Goal: Task Accomplishment & Management: Manage account settings

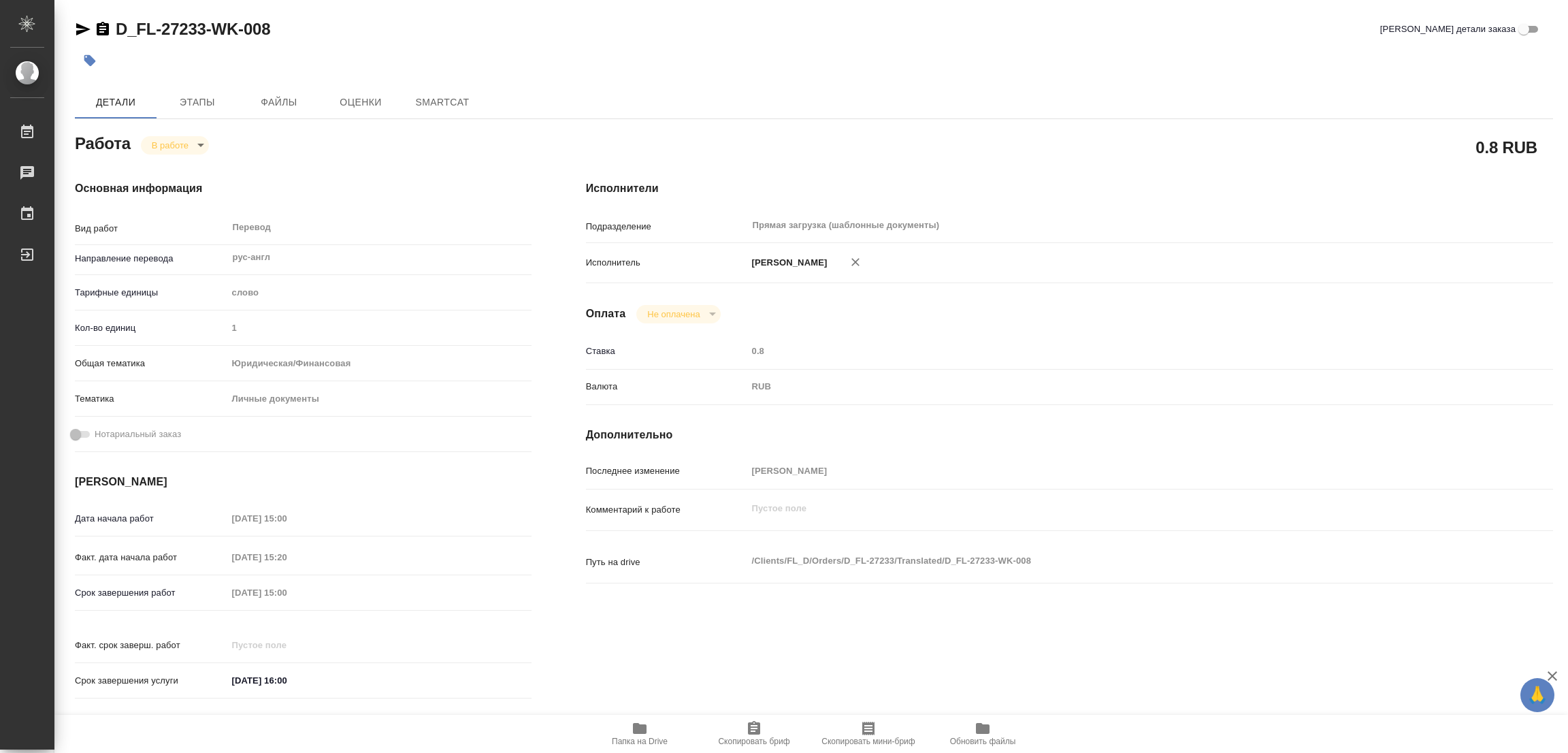
type textarea "x"
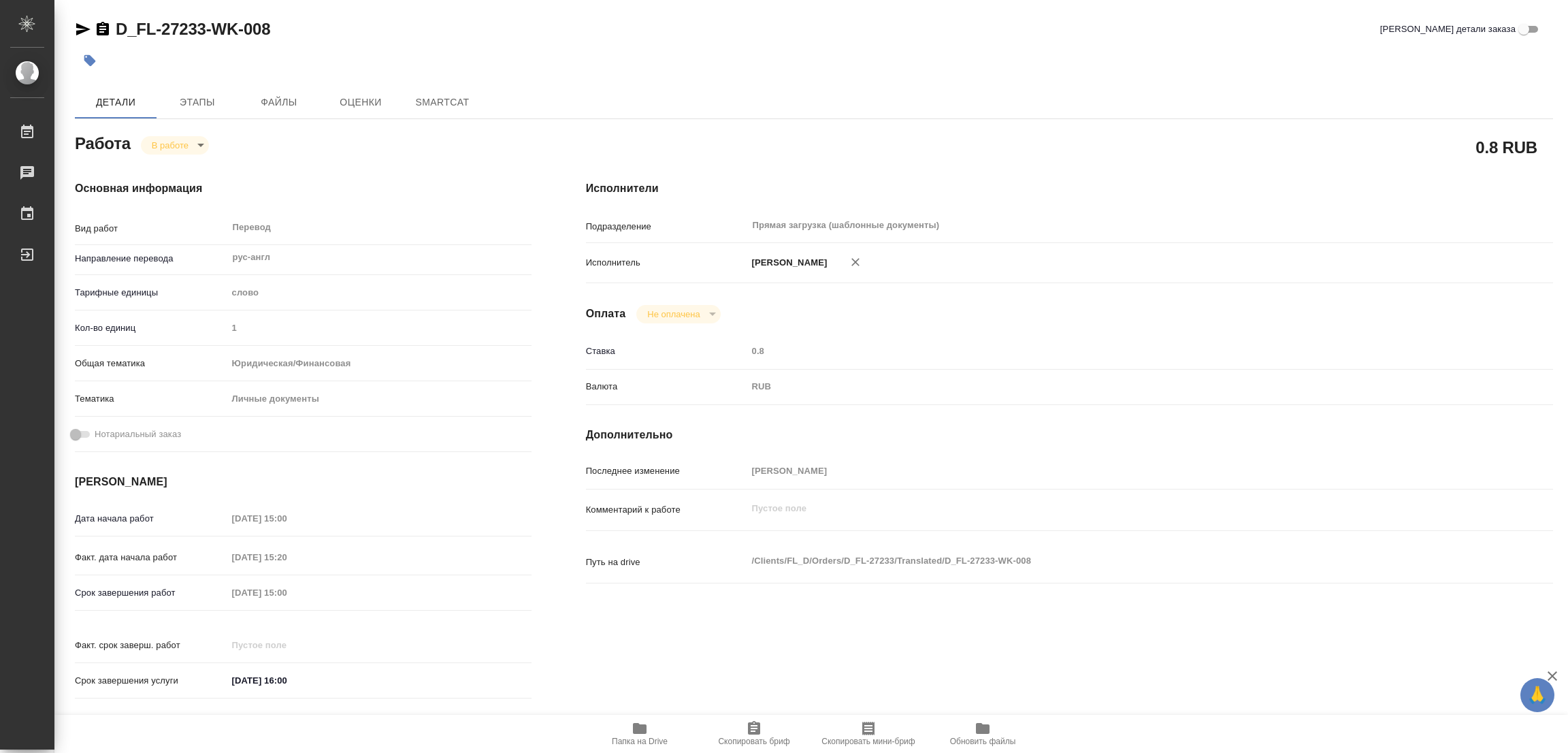
type textarea "x"
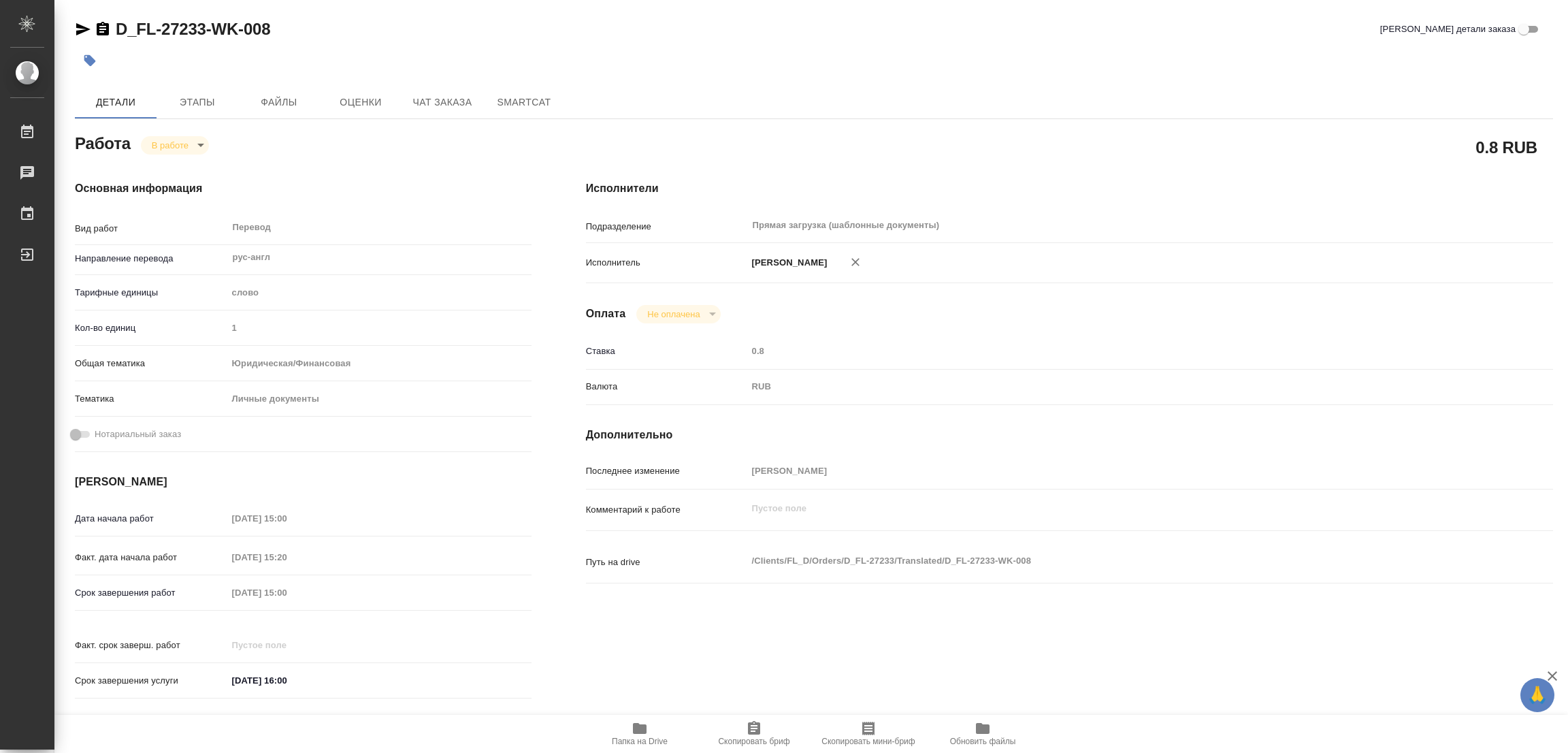
type textarea "x"
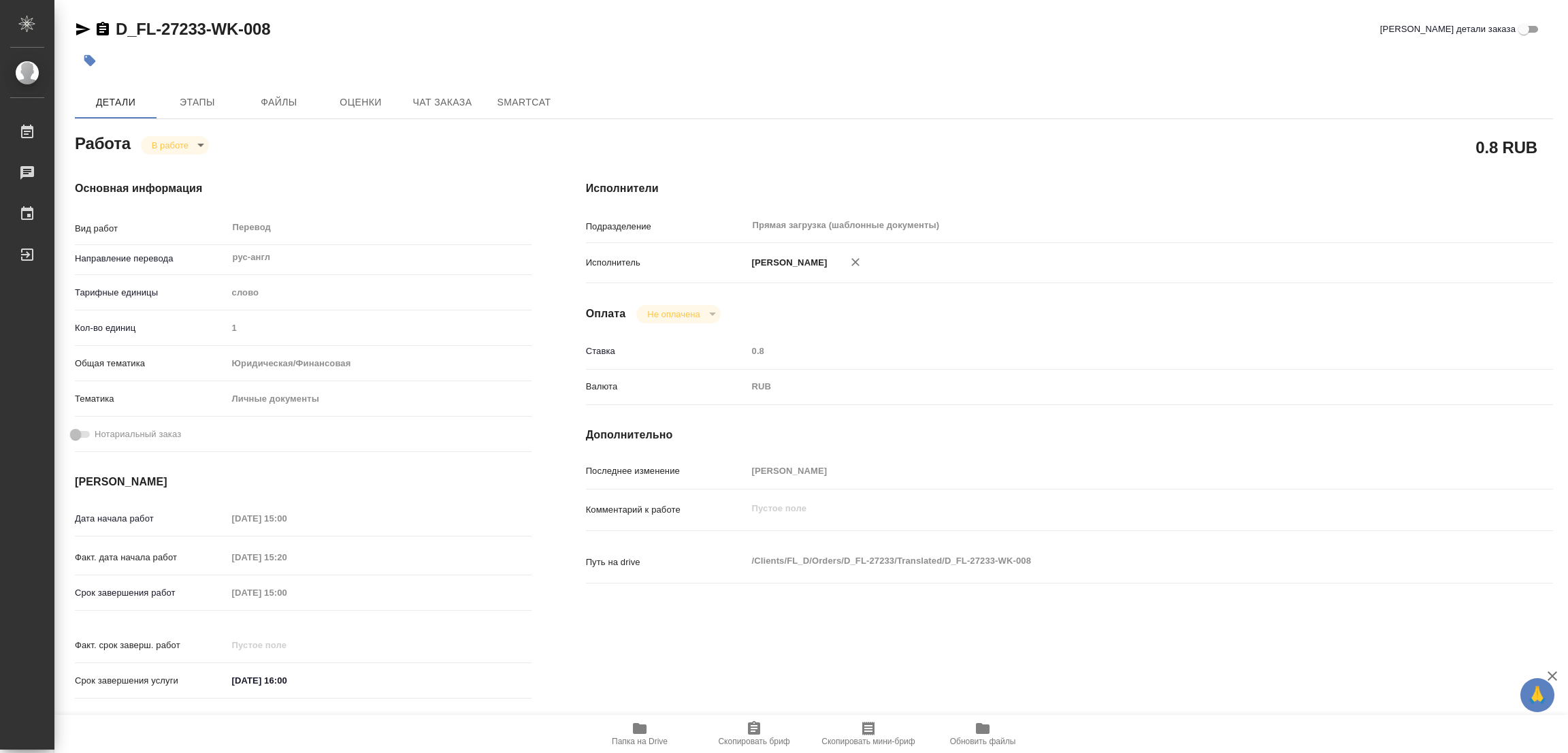
type textarea "x"
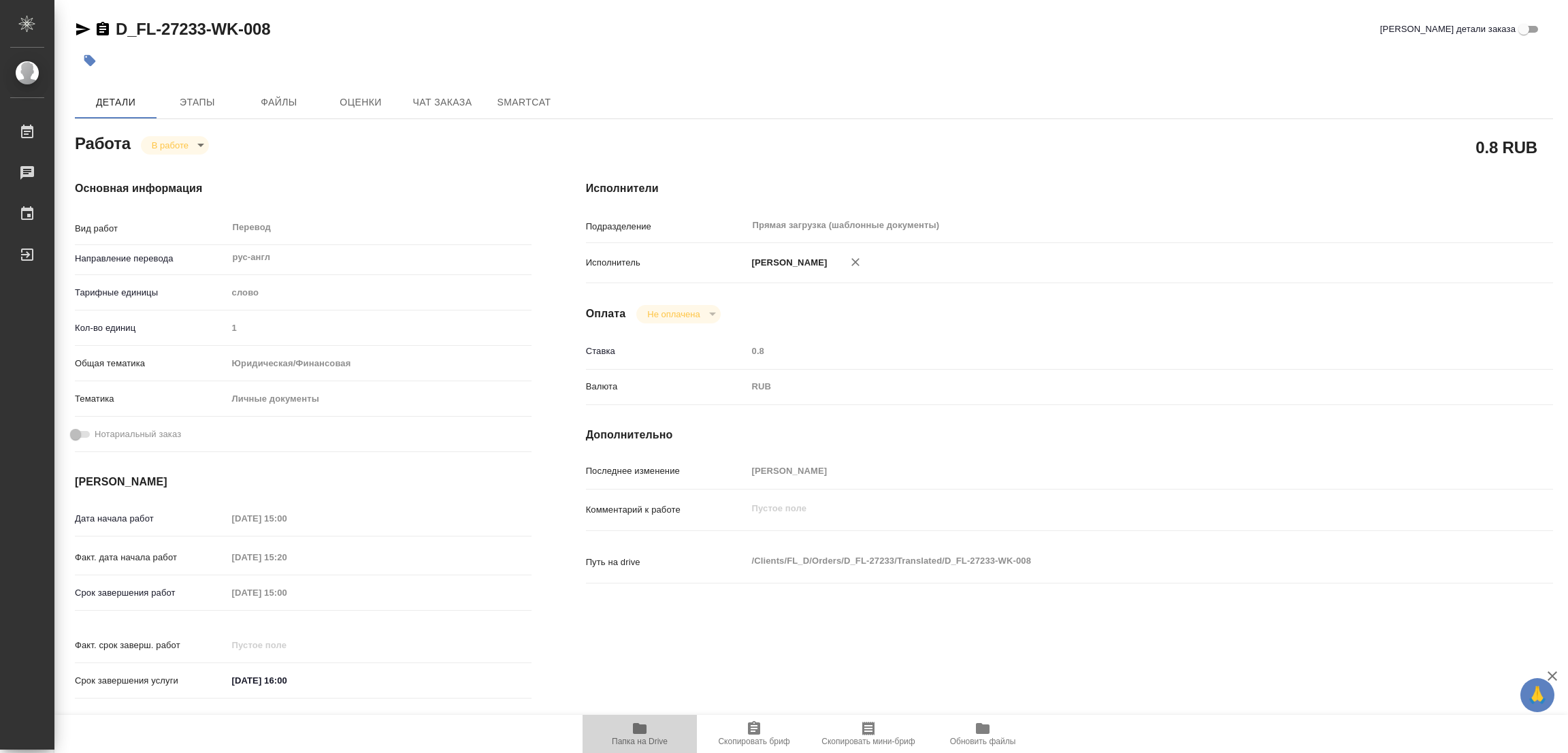
click at [634, 728] on icon "button" at bounding box center [640, 728] width 14 height 11
click at [201, 95] on span "Этапы" at bounding box center [197, 102] width 65 height 17
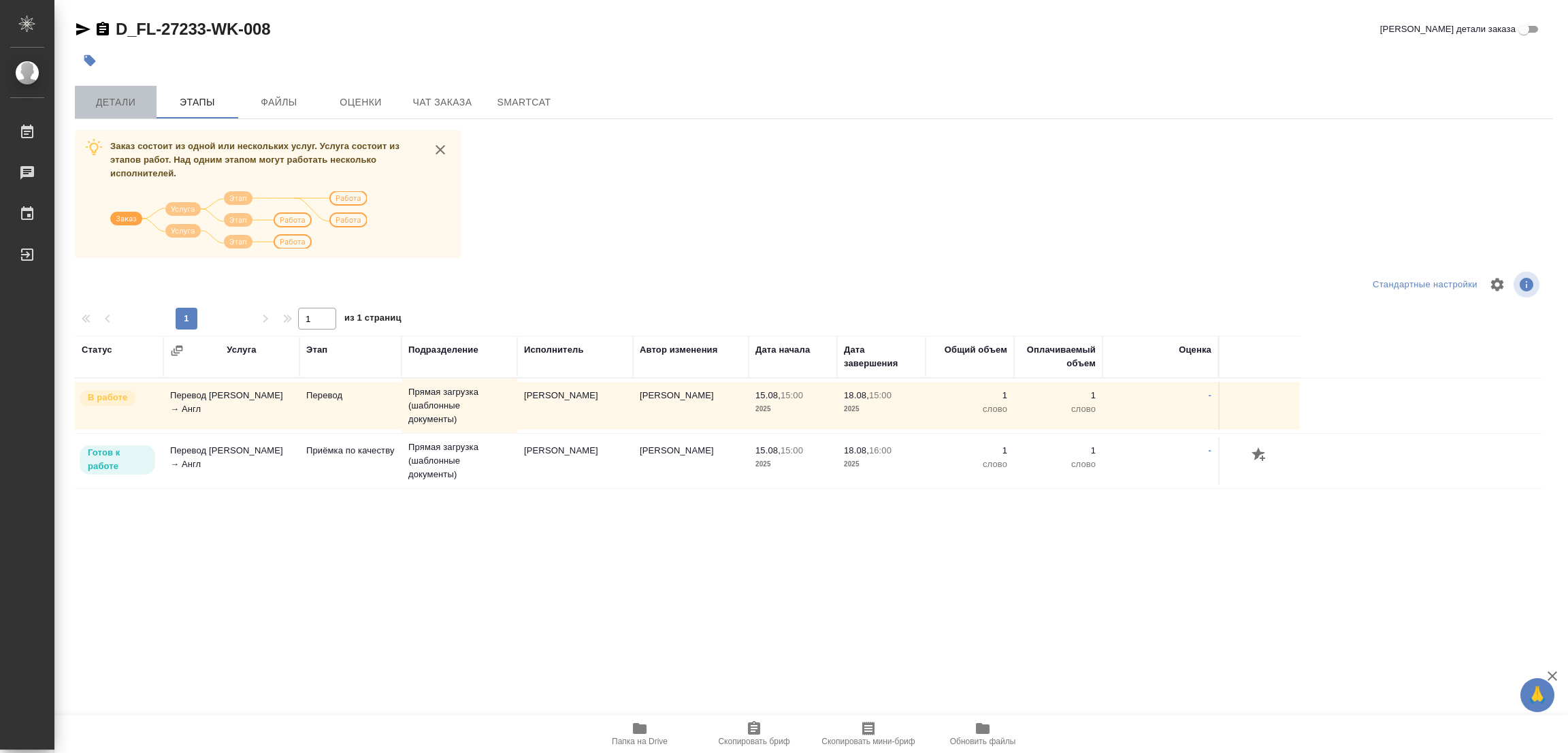
click at [117, 95] on span "Детали" at bounding box center [116, 102] width 65 height 17
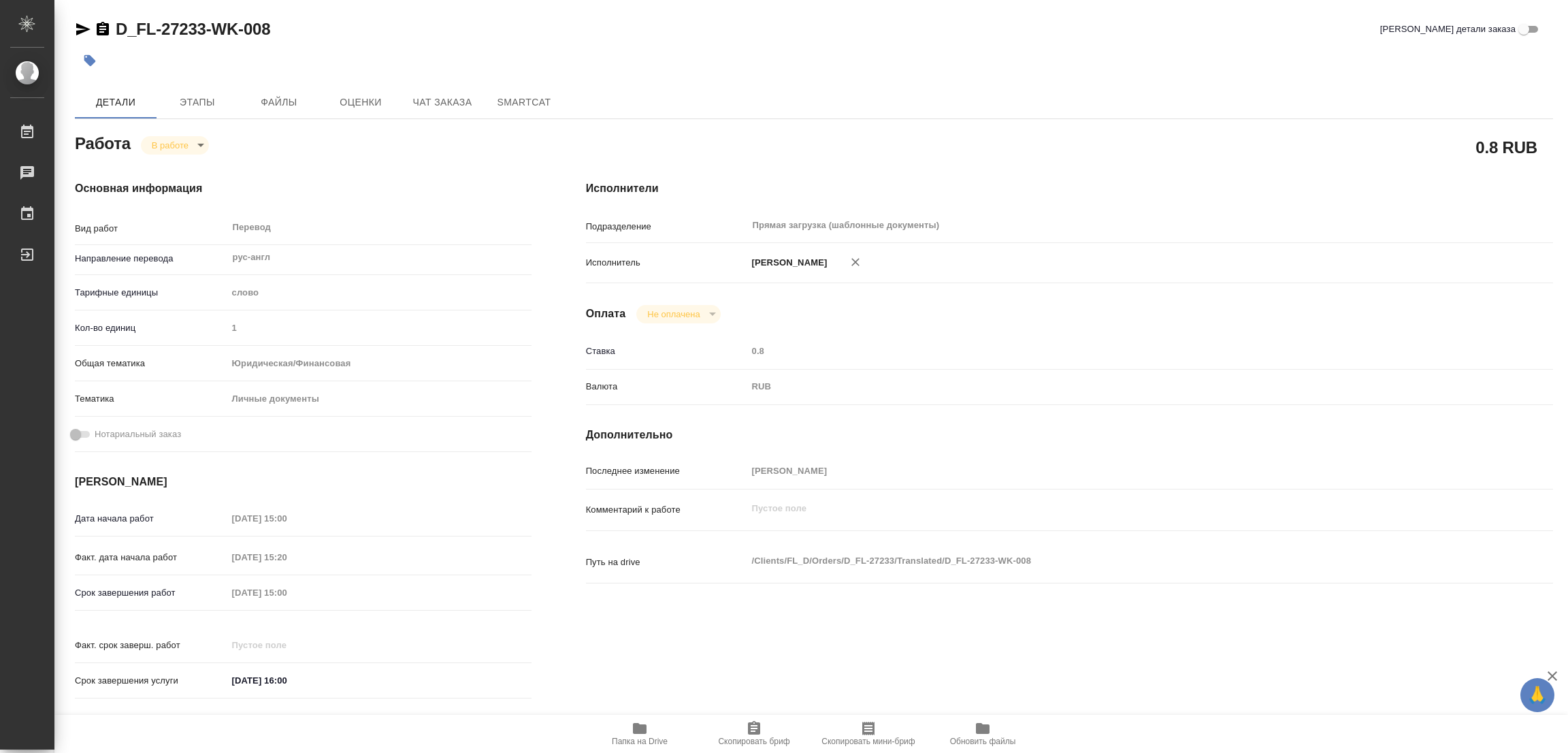
type textarea "x"
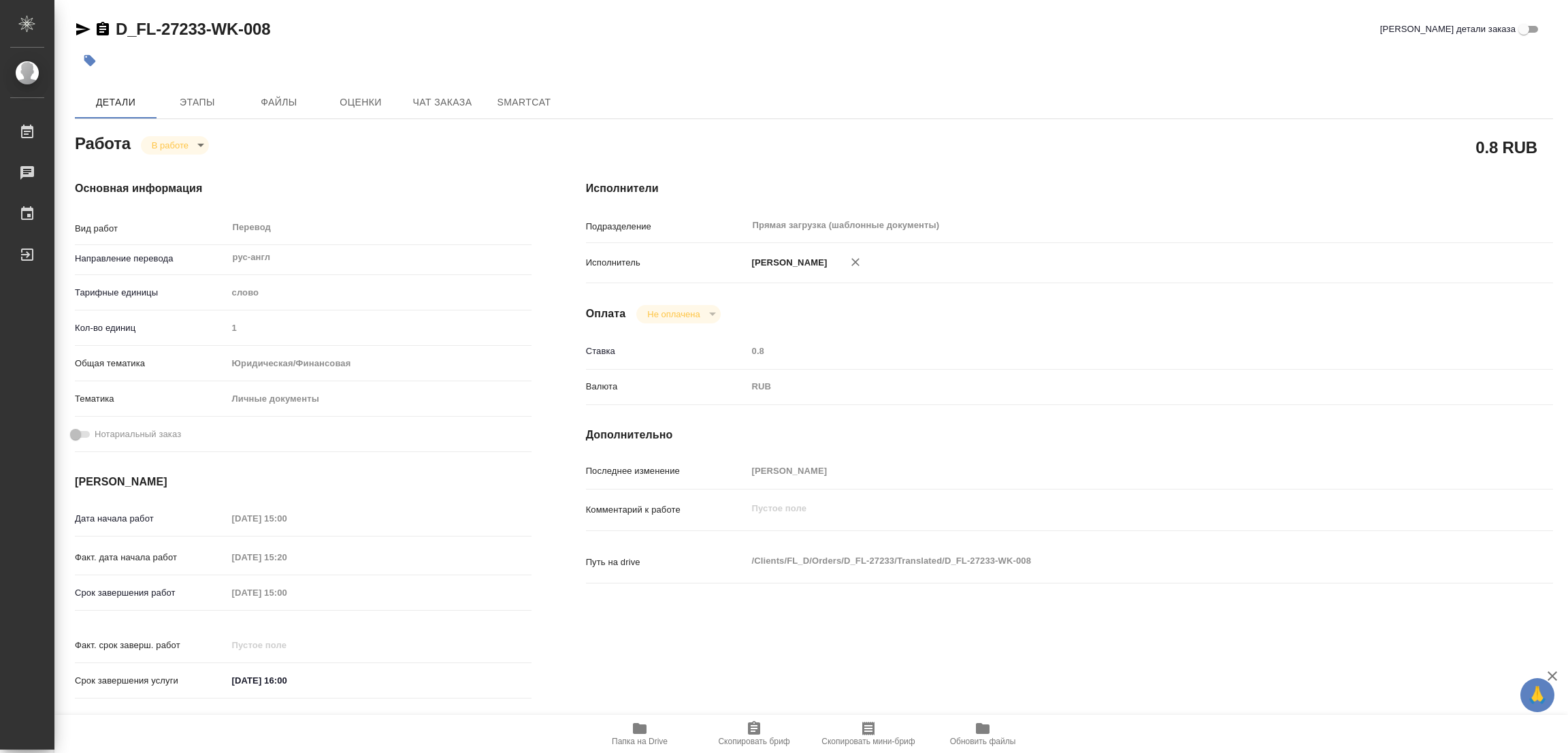
type textarea "x"
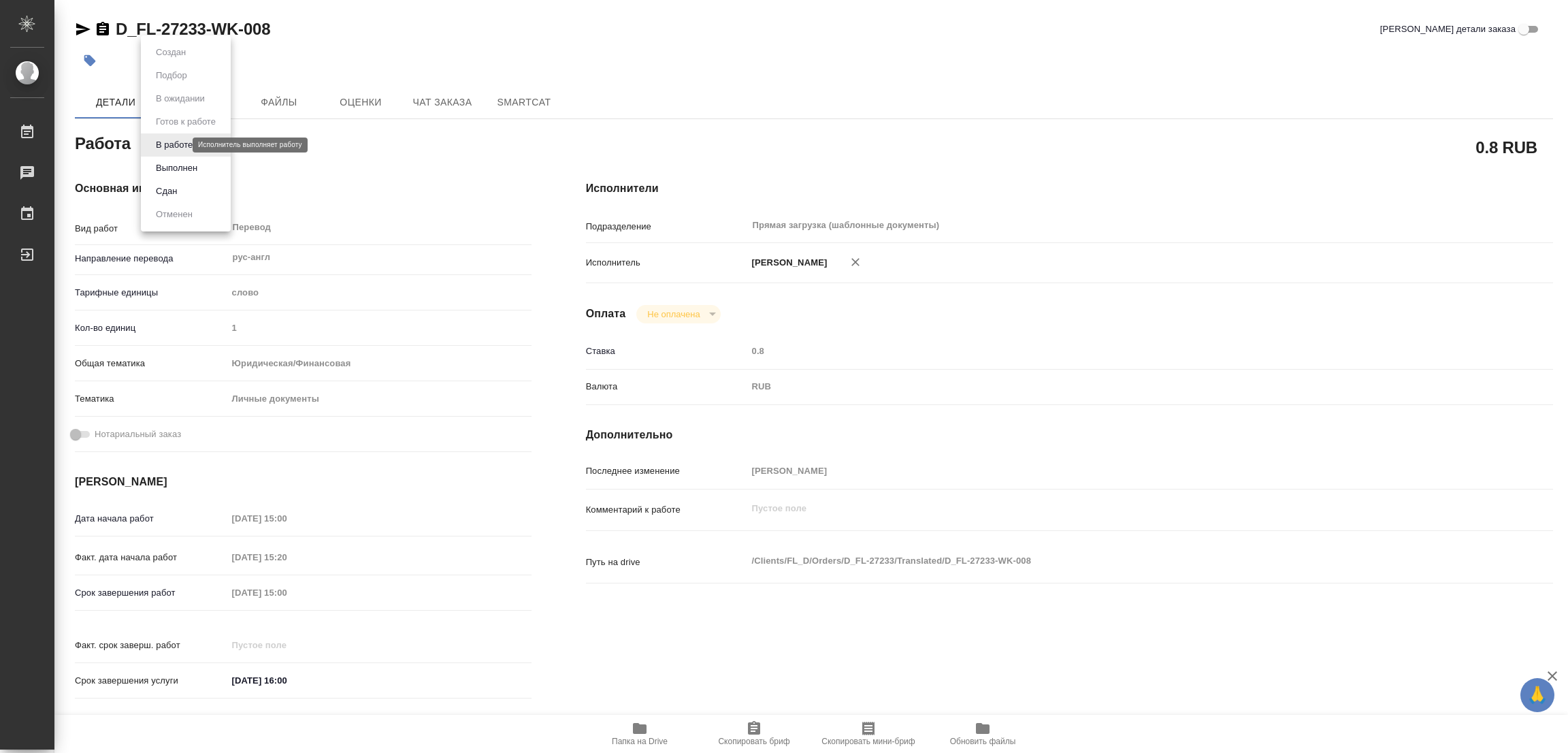
click at [175, 144] on body "🙏 .cls-1 fill:#fff; AWATERA Popova Galina Работы 0 Чаты График Выйти D_FL-27233…" at bounding box center [784, 376] width 1568 height 753
type textarea "x"
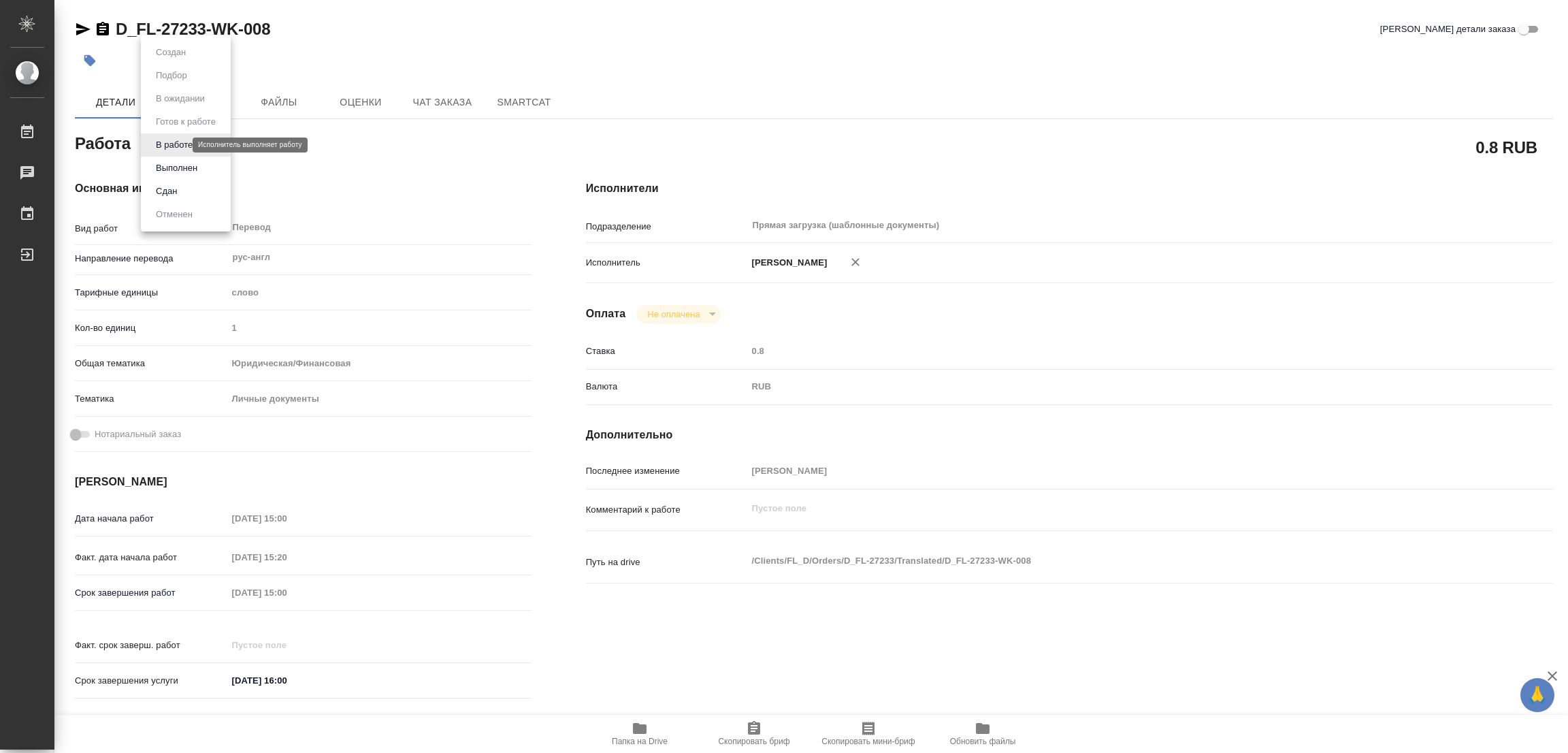
type textarea "x"
click at [178, 165] on button "Выполнен" at bounding box center [176, 168] width 50 height 15
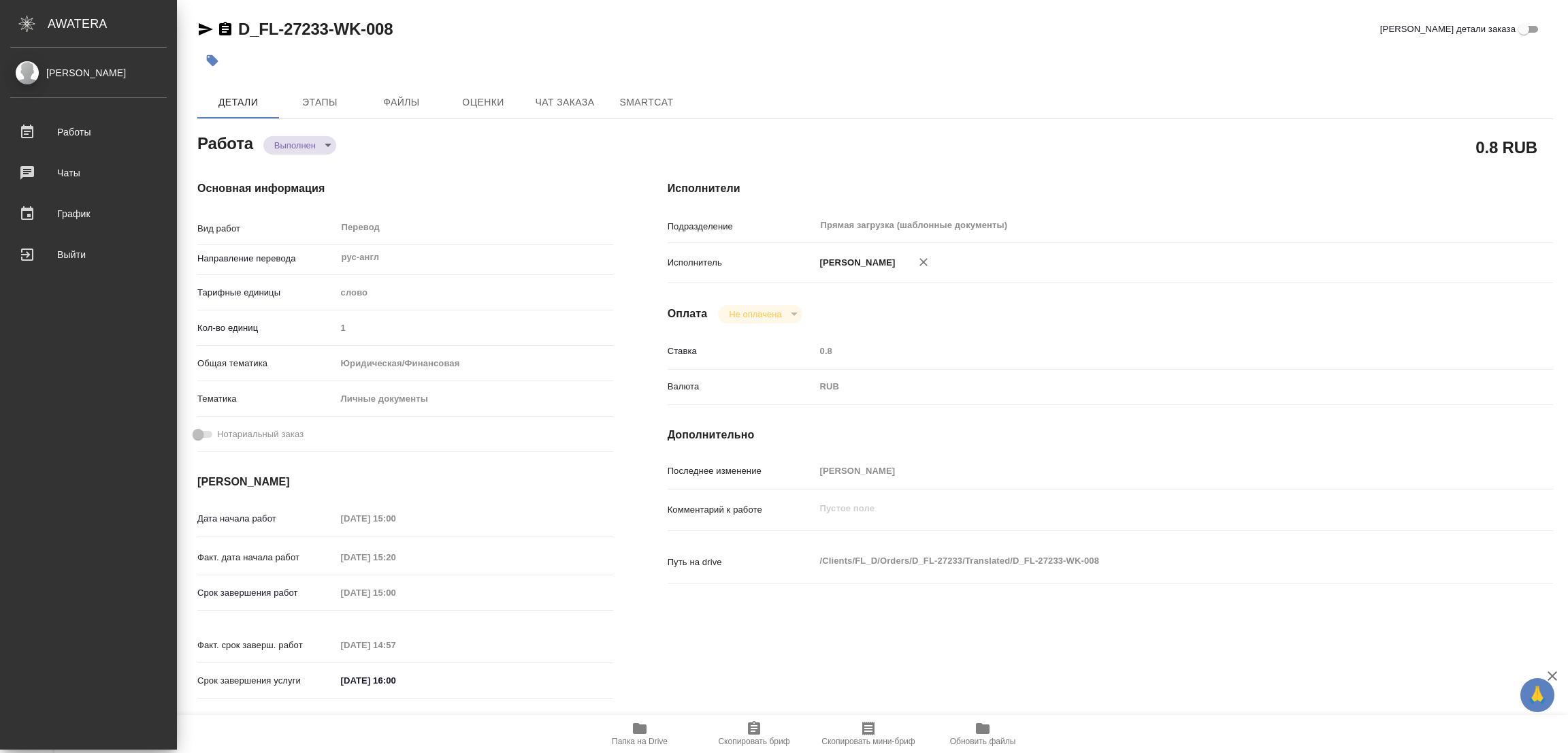
type textarea "x"
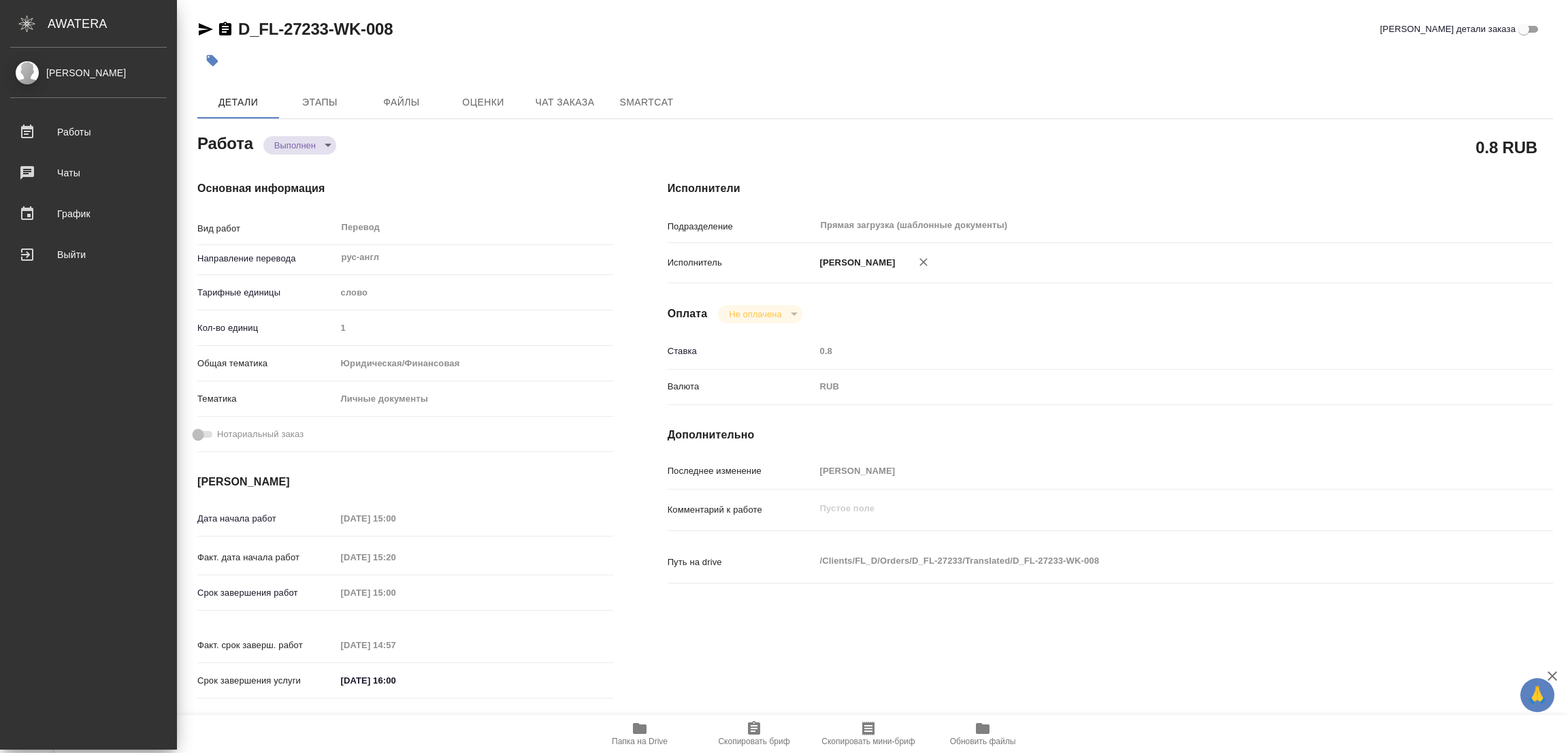
type textarea "x"
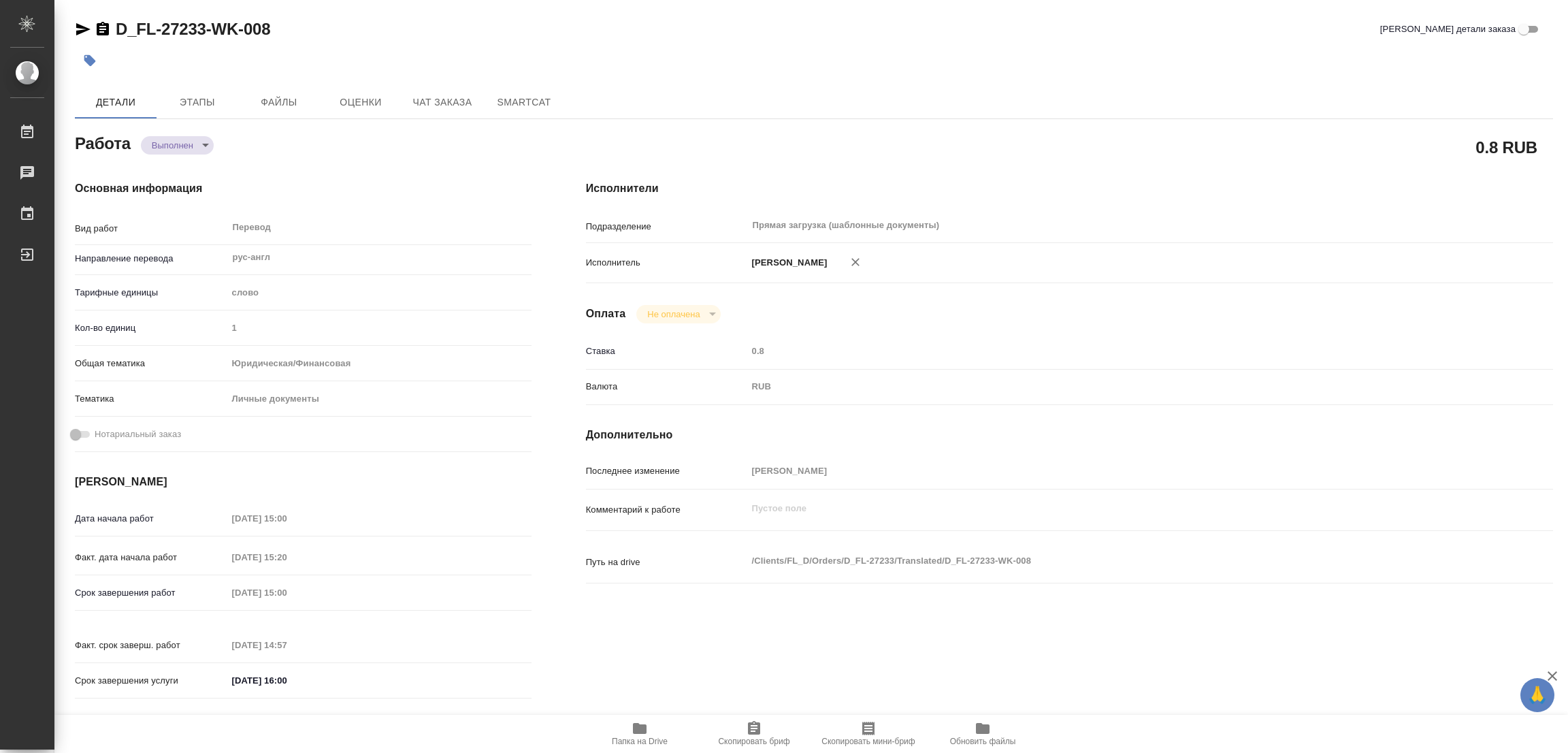
type textarea "x"
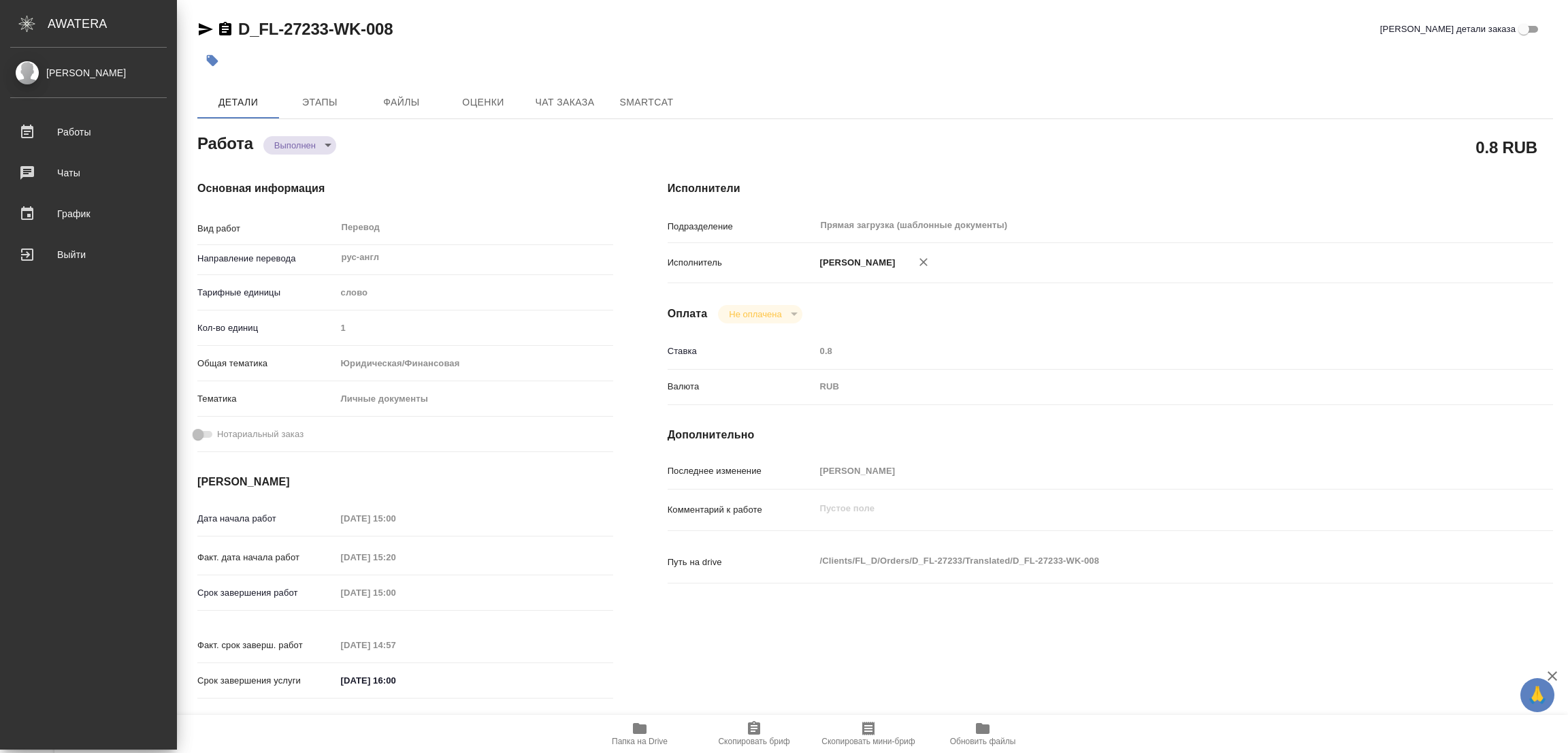
type textarea "x"
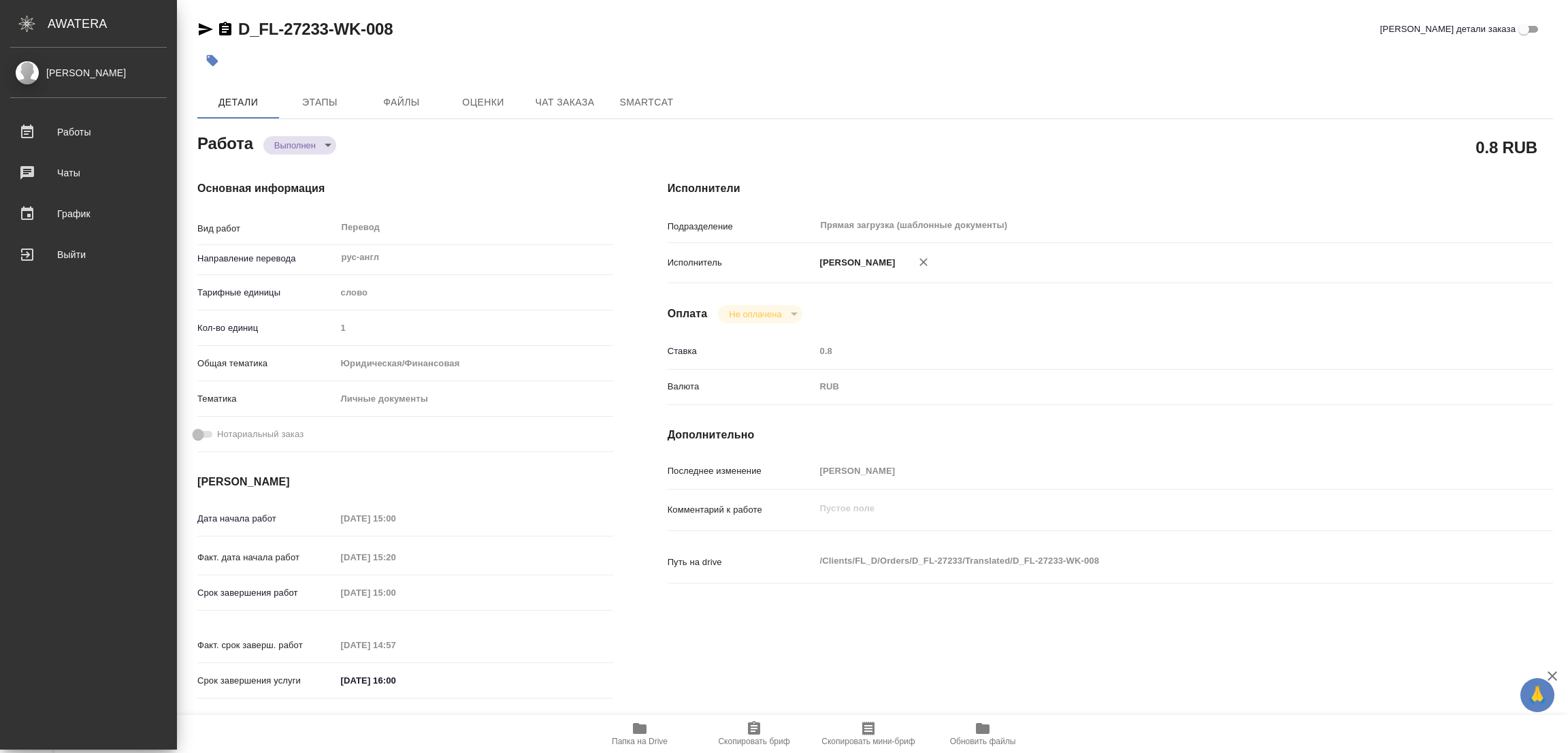
type textarea "x"
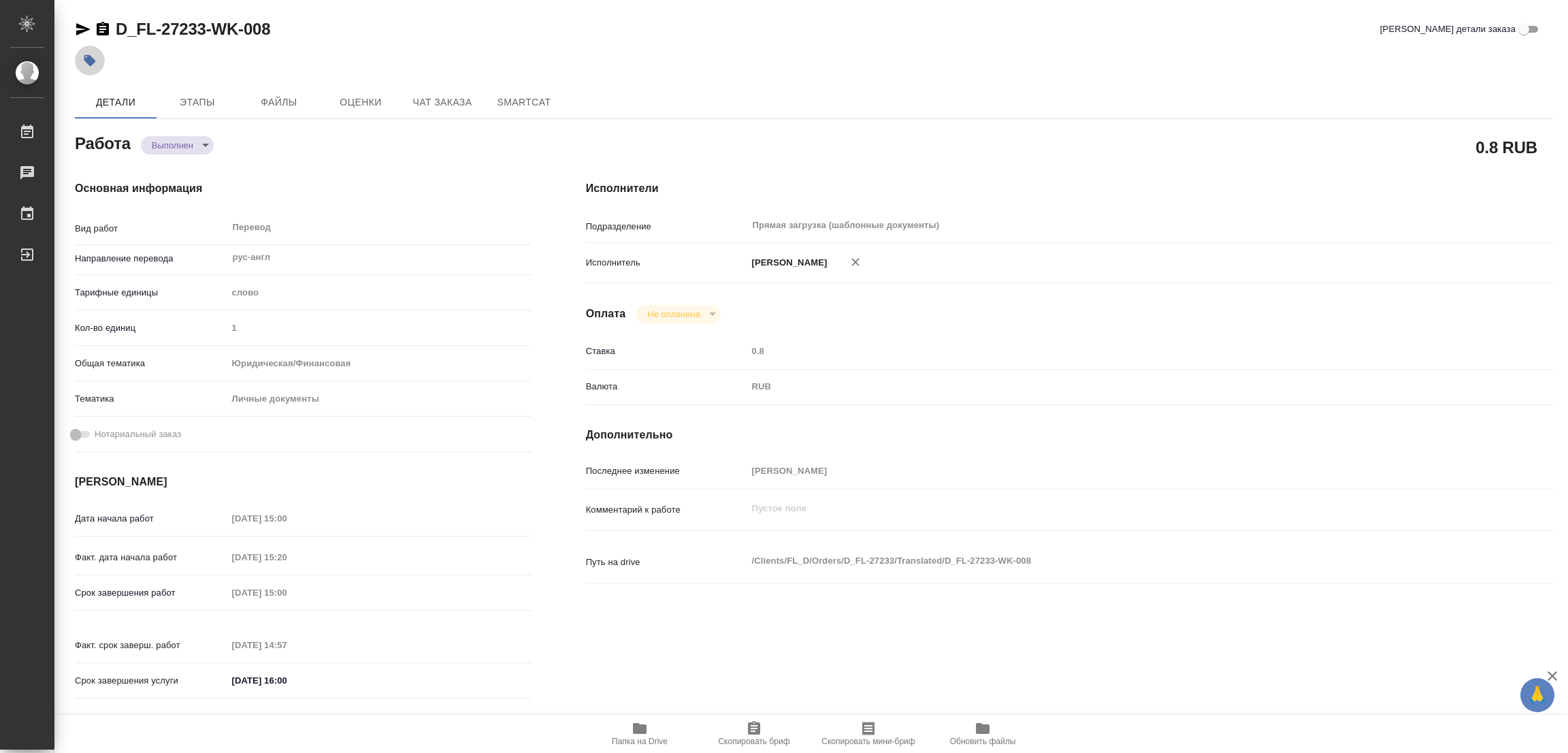
click at [93, 59] on icon "button" at bounding box center [90, 61] width 14 height 14
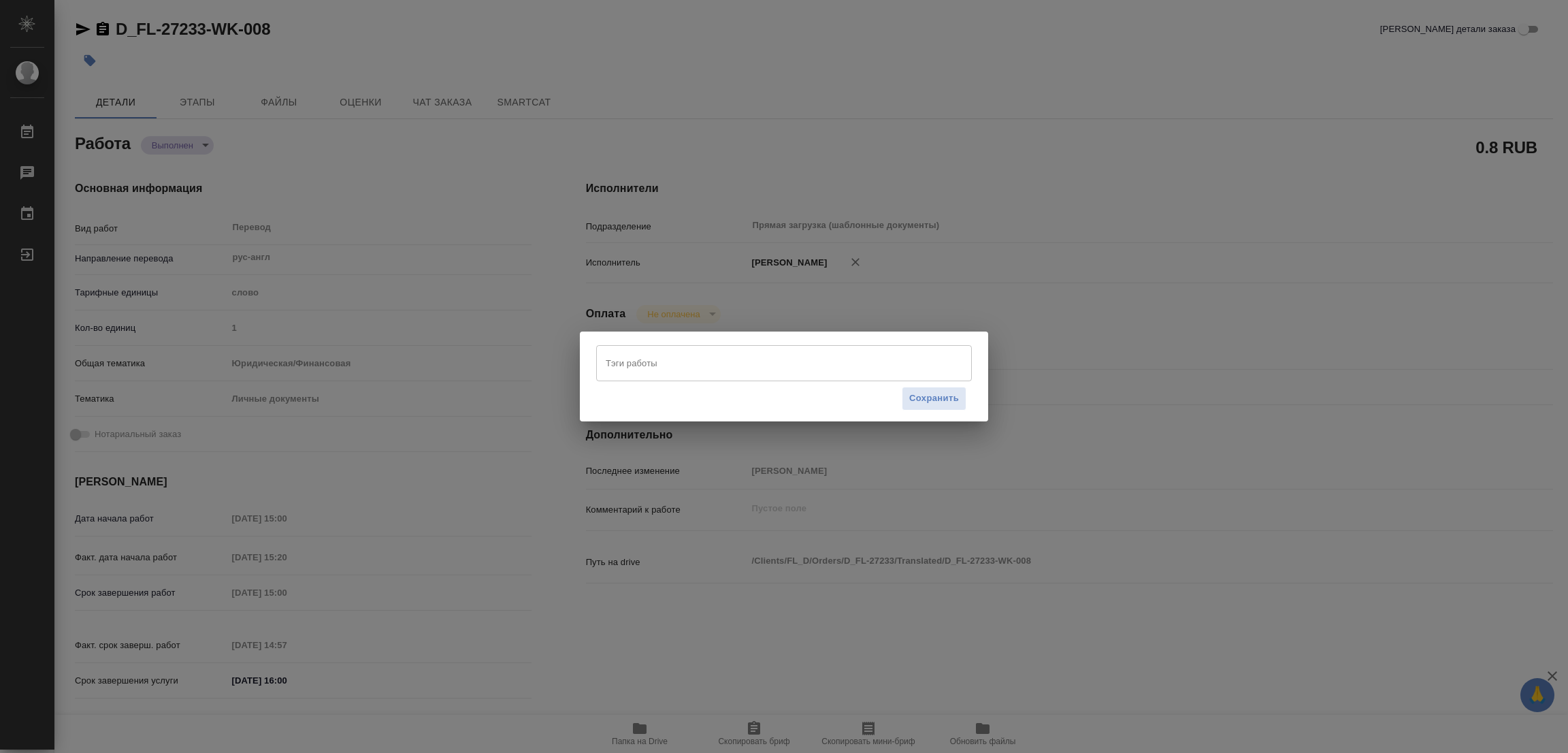
click at [634, 364] on input "Тэги работы" at bounding box center [771, 363] width 338 height 23
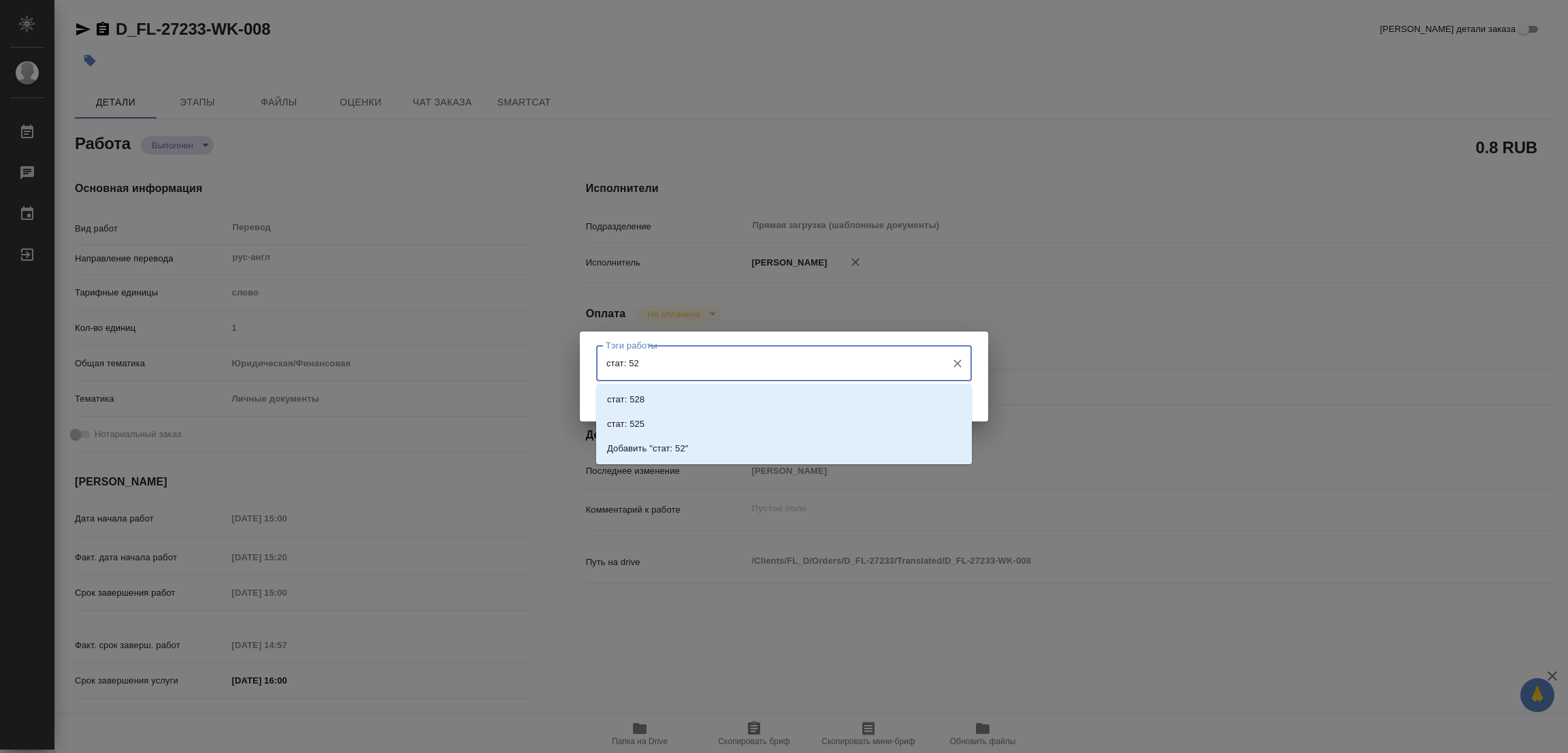
type input "стат: 525"
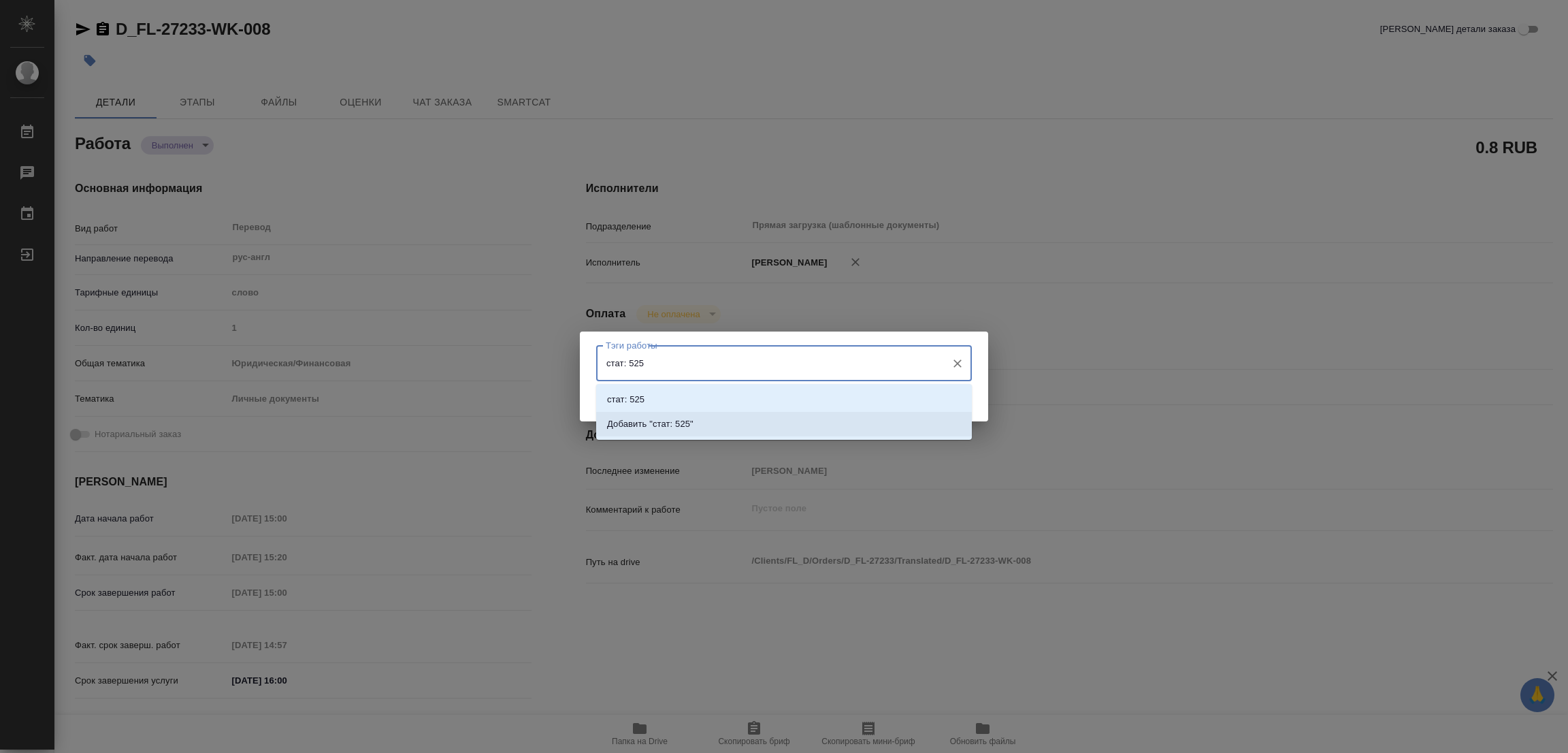
click at [679, 416] on li "Добавить "стат: 525"" at bounding box center [784, 424] width 376 height 25
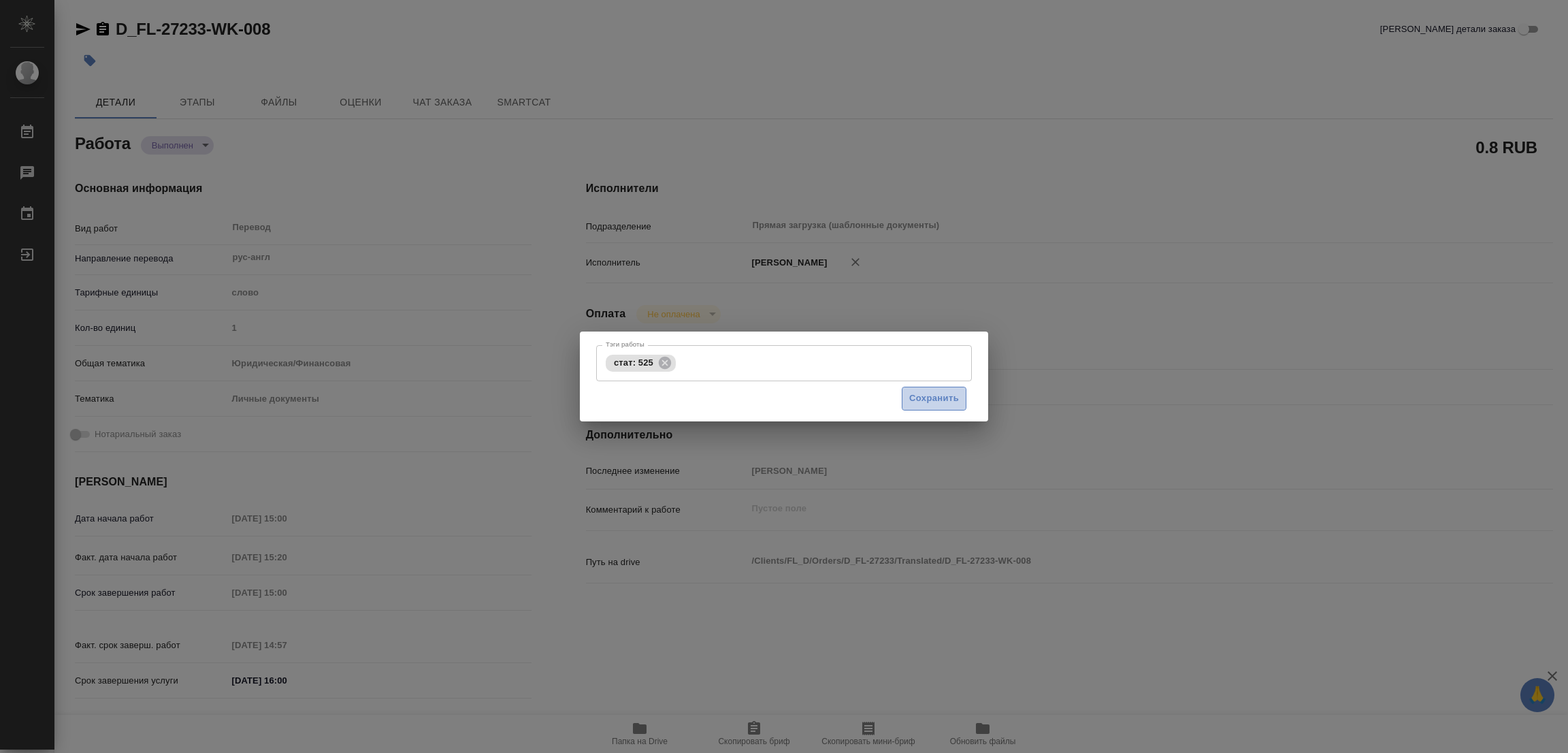
click at [934, 393] on span "Сохранить" at bounding box center [934, 398] width 50 height 16
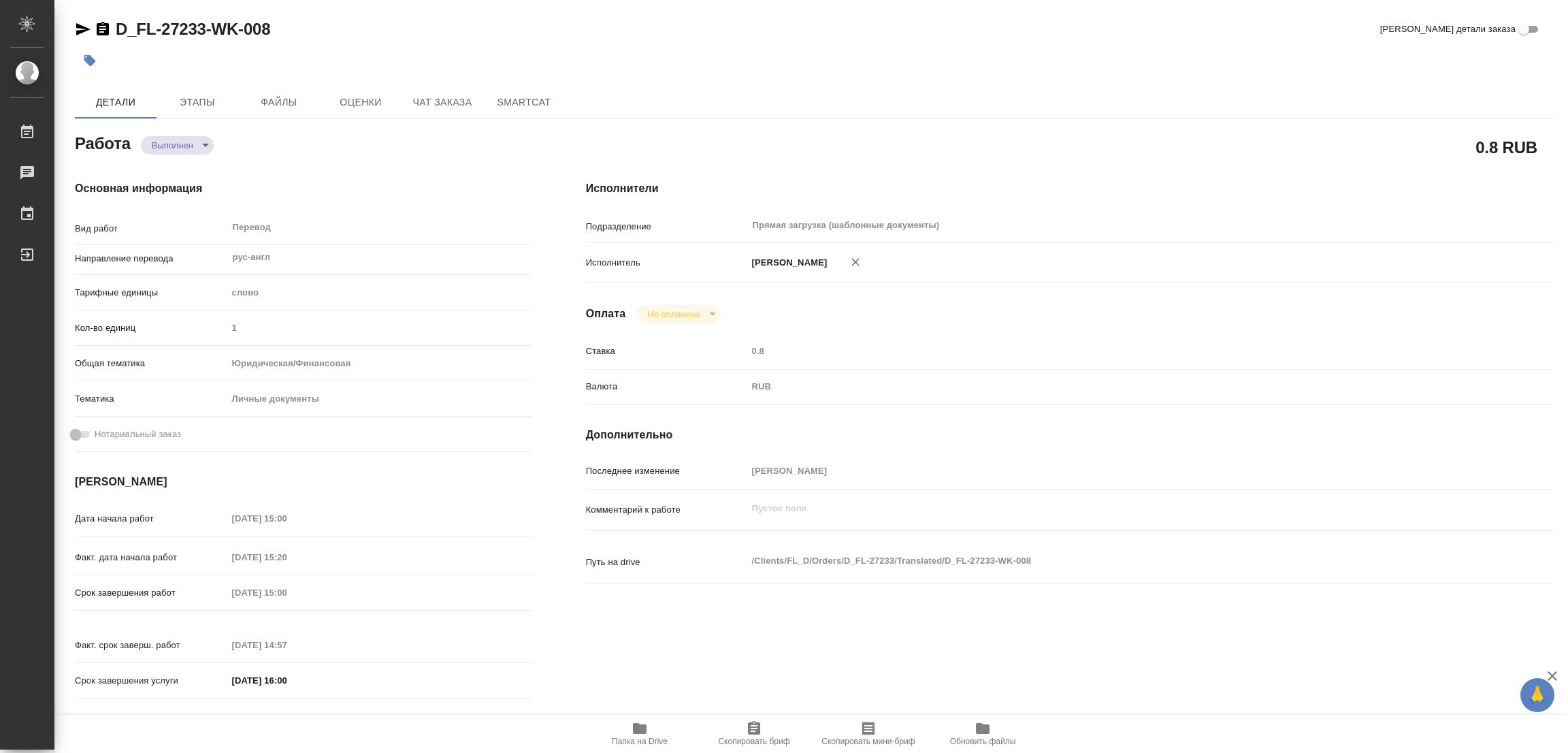
type input "completed"
type textarea "Перевод"
type textarea "x"
type input "рус-англ"
type input "5a8b1489cc6b4906c91bfd90"
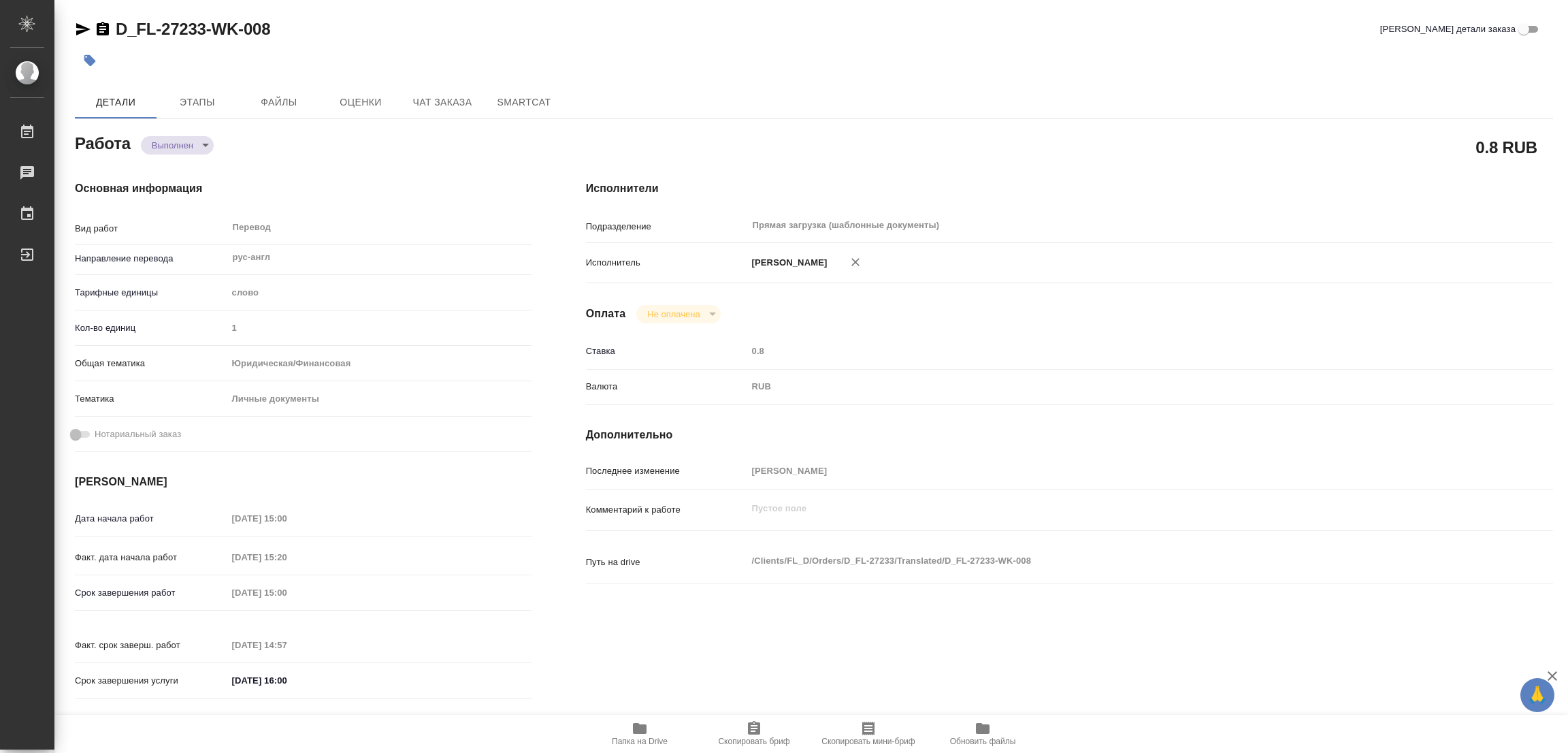
type input "1"
type input "yr-fn"
type input "5a8b8b956a9677013d343cfe"
type input "15.08.2025 15:00"
type input "15.08.2025 15:20"
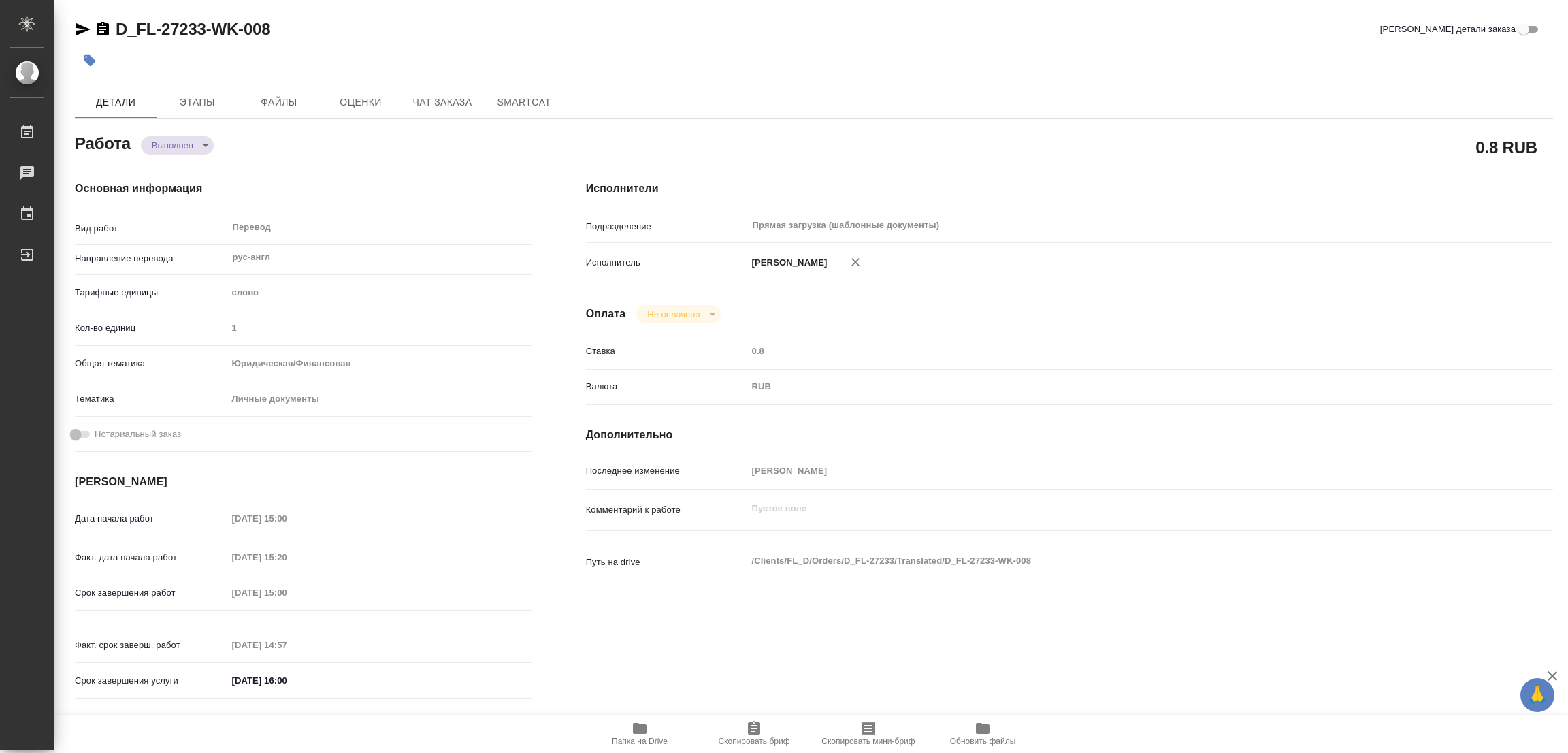
type input "18.08.2025 15:00"
type input "18.08.2025 14:57"
type input "18.08.2025 16:00"
type input "Прямая загрузка (шаблонные документы)"
type input "notPayed"
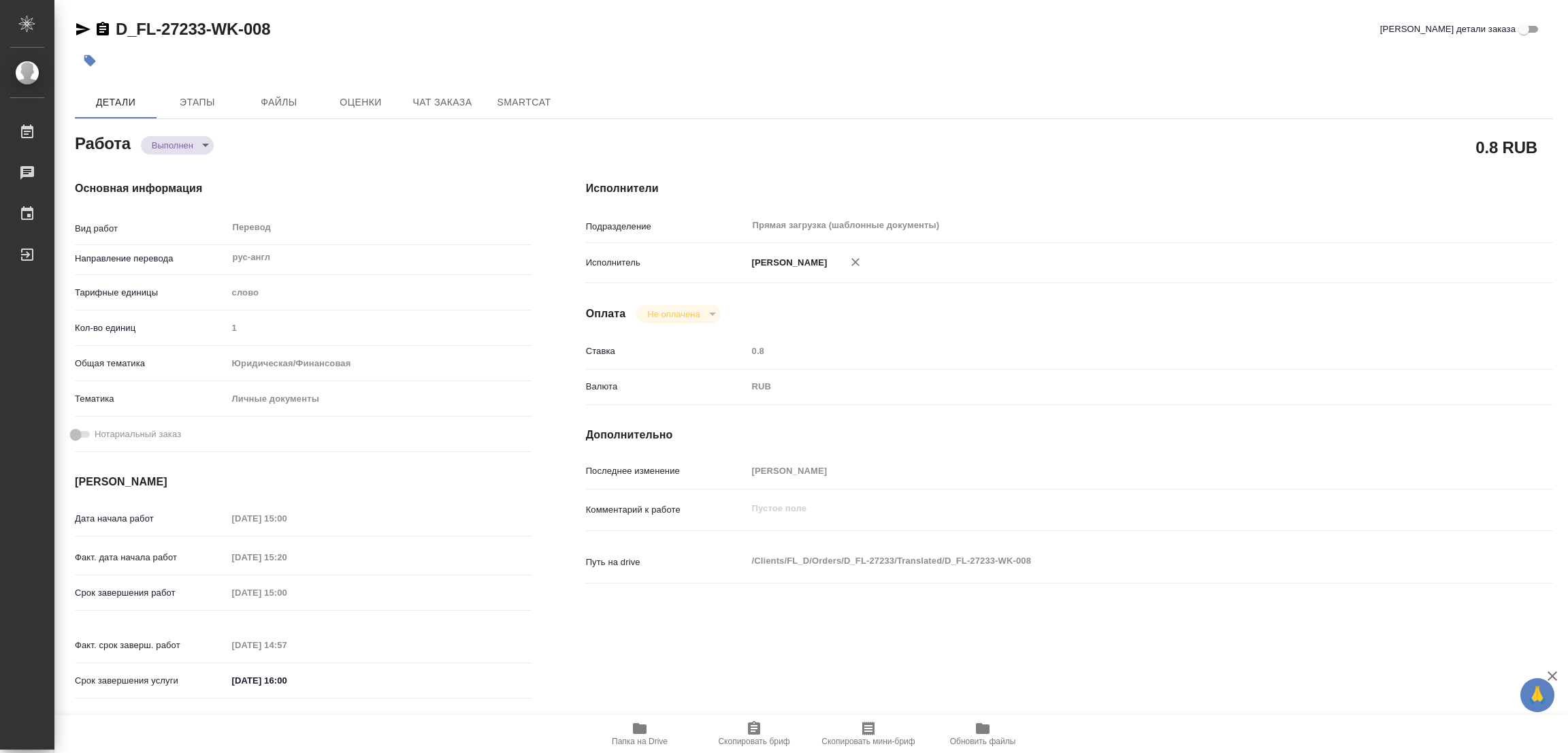
type input "0.8"
type input "RUB"
type input "[PERSON_NAME]"
type textarea "x"
type textarea "/Clients/FL_D/Orders/D_FL-27233/Translated/D_FL-27233-WK-008"
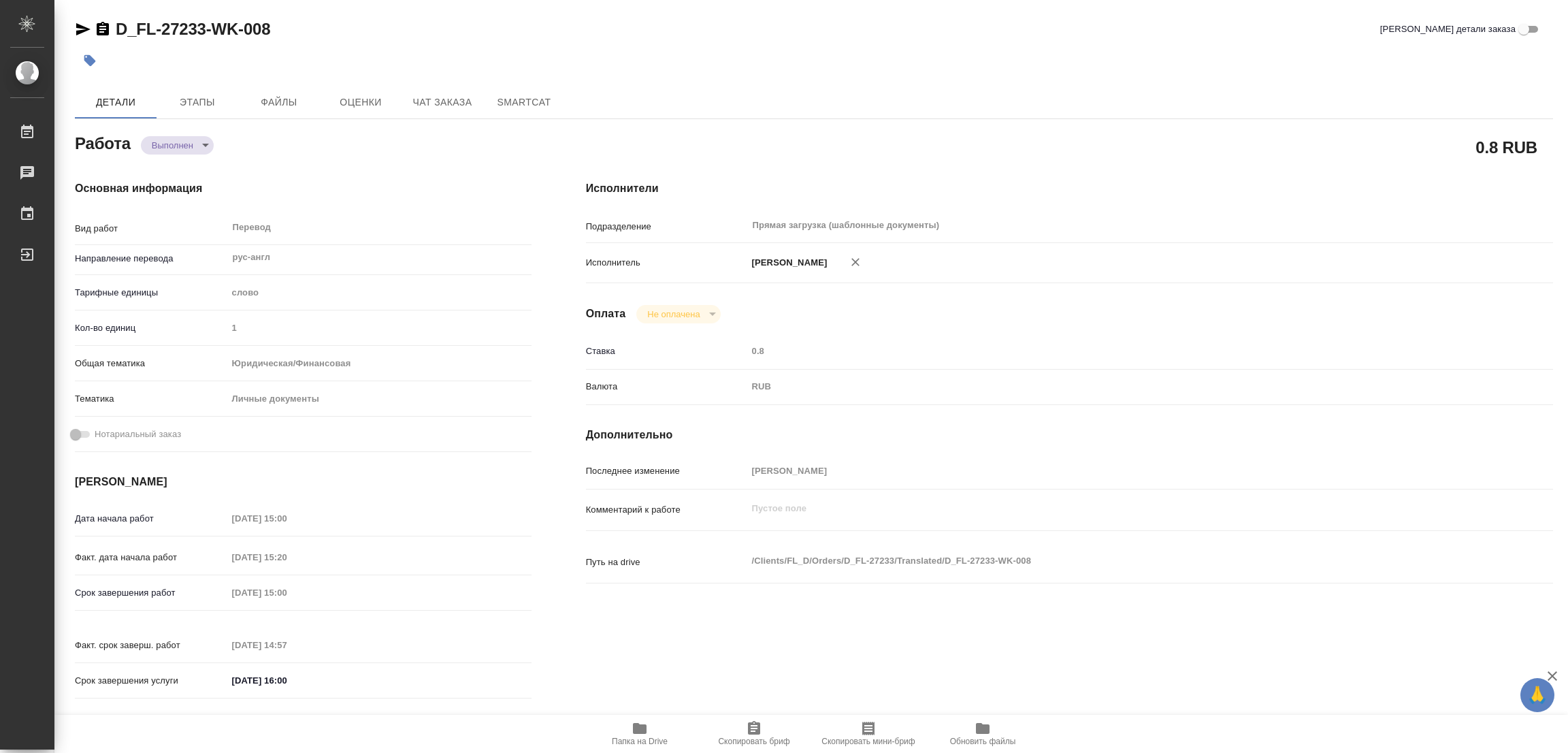
type textarea "x"
type input "D_FL-27233"
type input "Перевод Стандарт"
type input "Редактура, Корректура, Приёмка по качеству, Постредактура машинного перевода, П…"
type input "Булахова Елена"
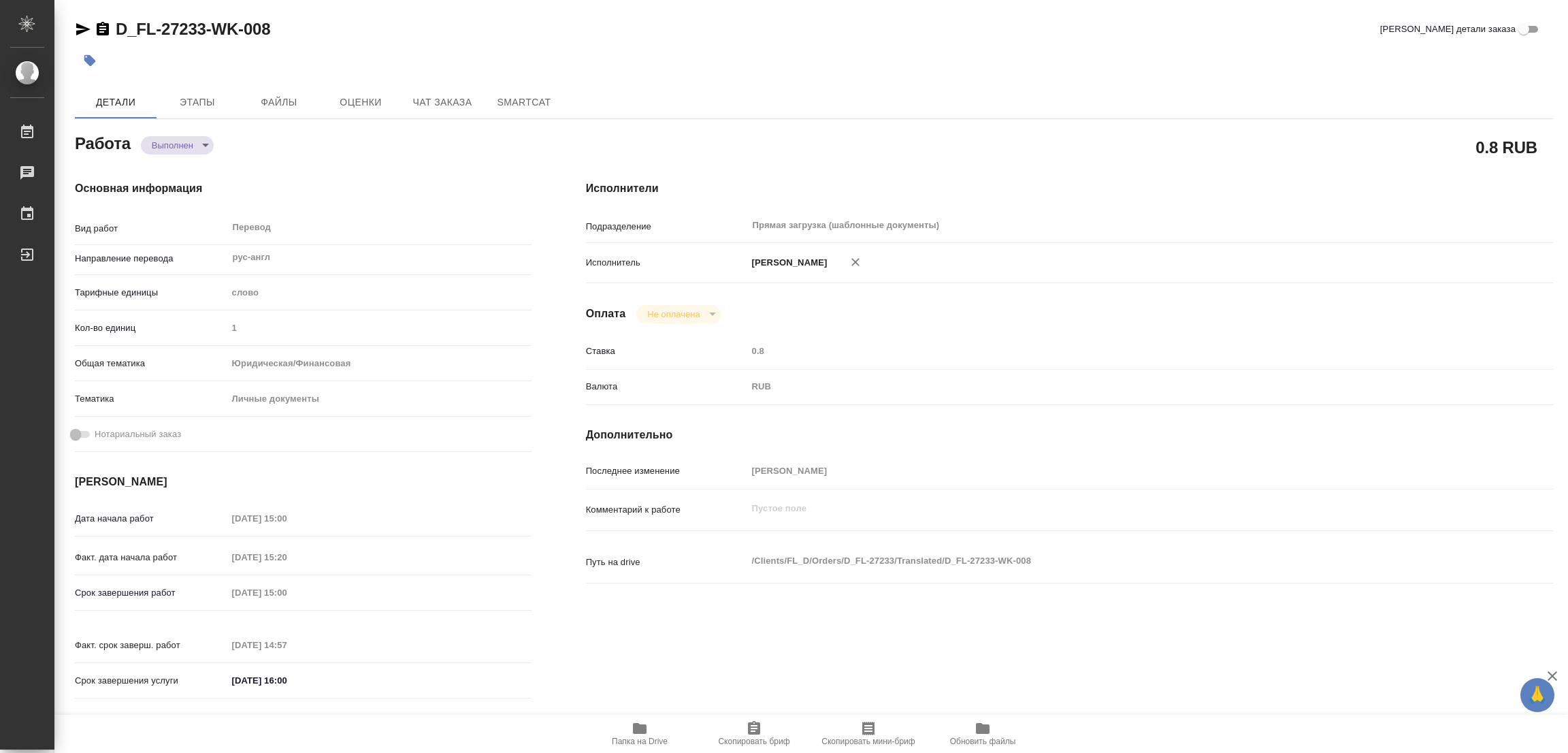
type input "/Clients/FL_D/Orders/D_FL-27233"
type textarea "x"
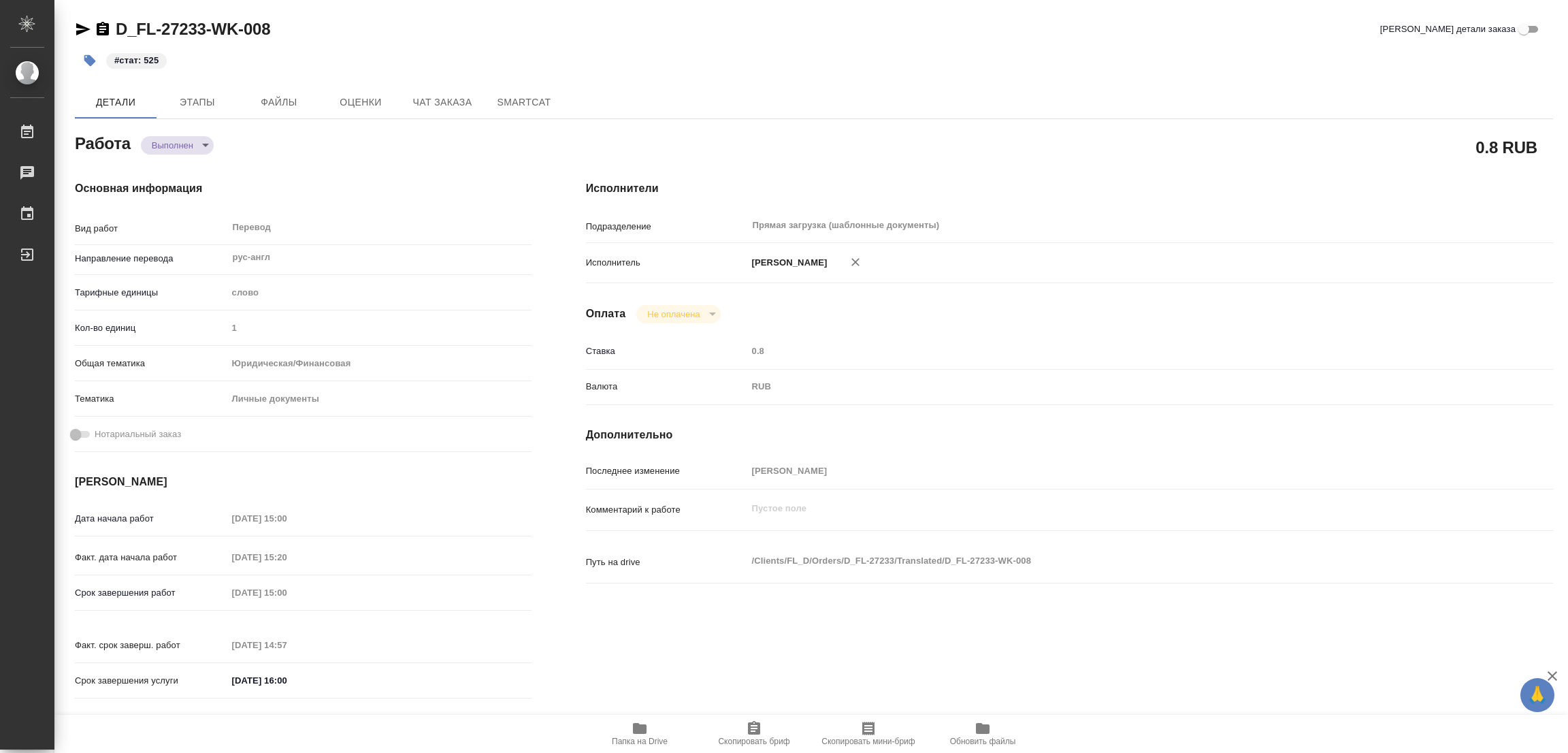
type textarea "x"
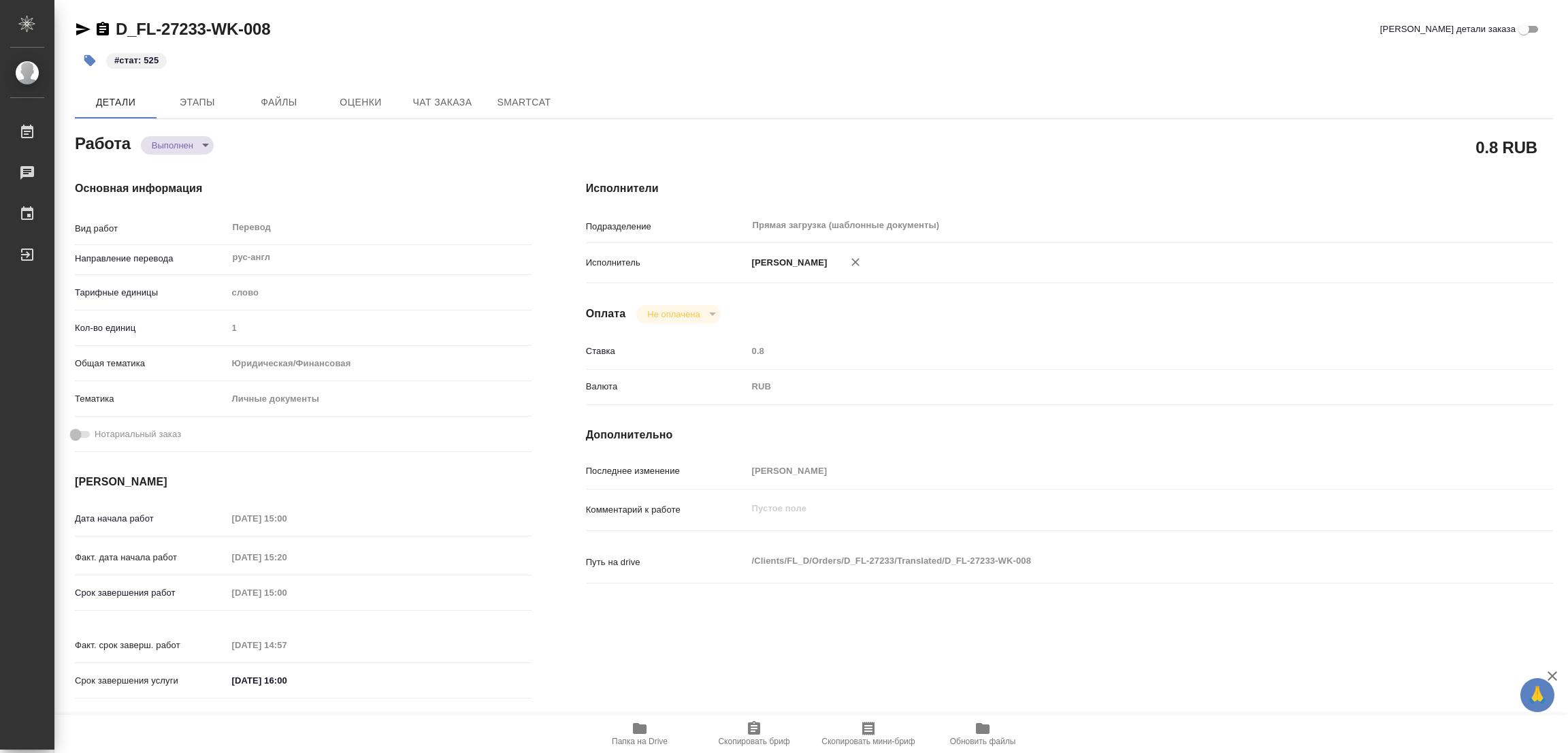
type textarea "x"
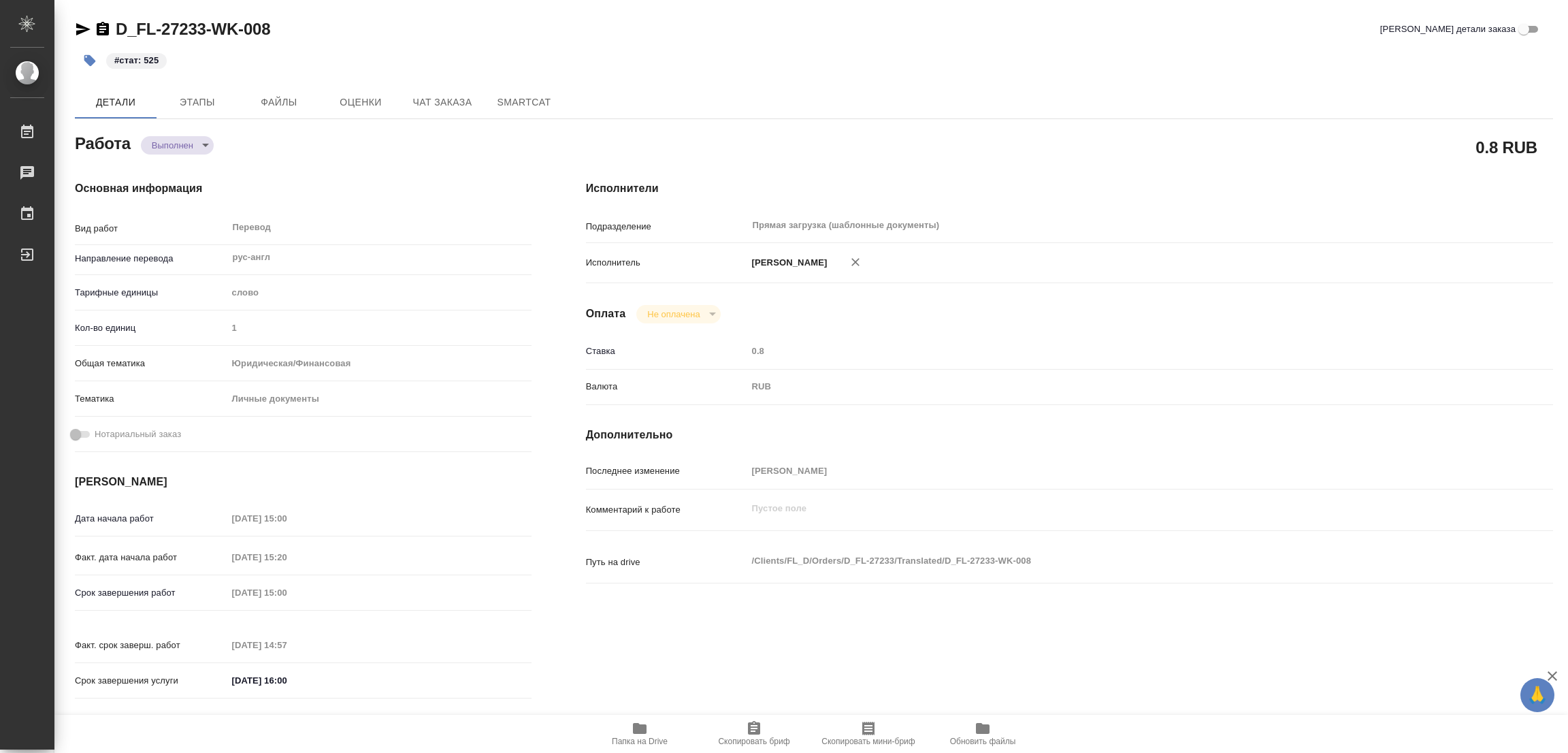
type textarea "x"
drag, startPoint x: 1138, startPoint y: 325, endPoint x: 1073, endPoint y: 331, distance: 65.3
click at [1132, 324] on div "Исполнители Подразделение Прямая загрузка (шаблонные документы) ​ Исполнитель П…" at bounding box center [1069, 444] width 1022 height 581
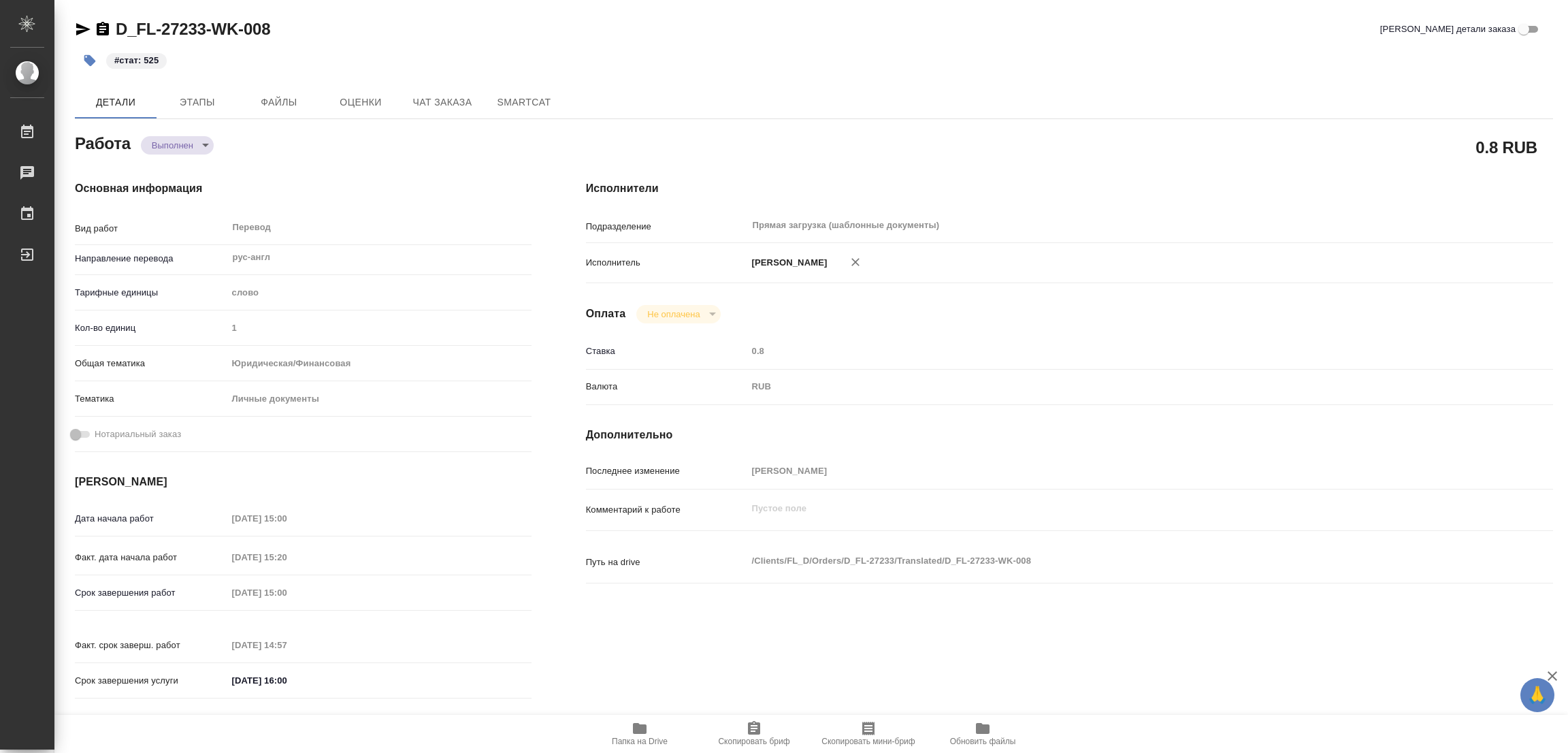
click at [1097, 46] on div "#стат: 525" at bounding box center [814, 61] width 1478 height 30
click at [1071, 334] on div "Исполнители Подразделение Прямая загрузка (шаблонные документы) ​ Исполнитель П…" at bounding box center [1069, 444] width 1022 height 581
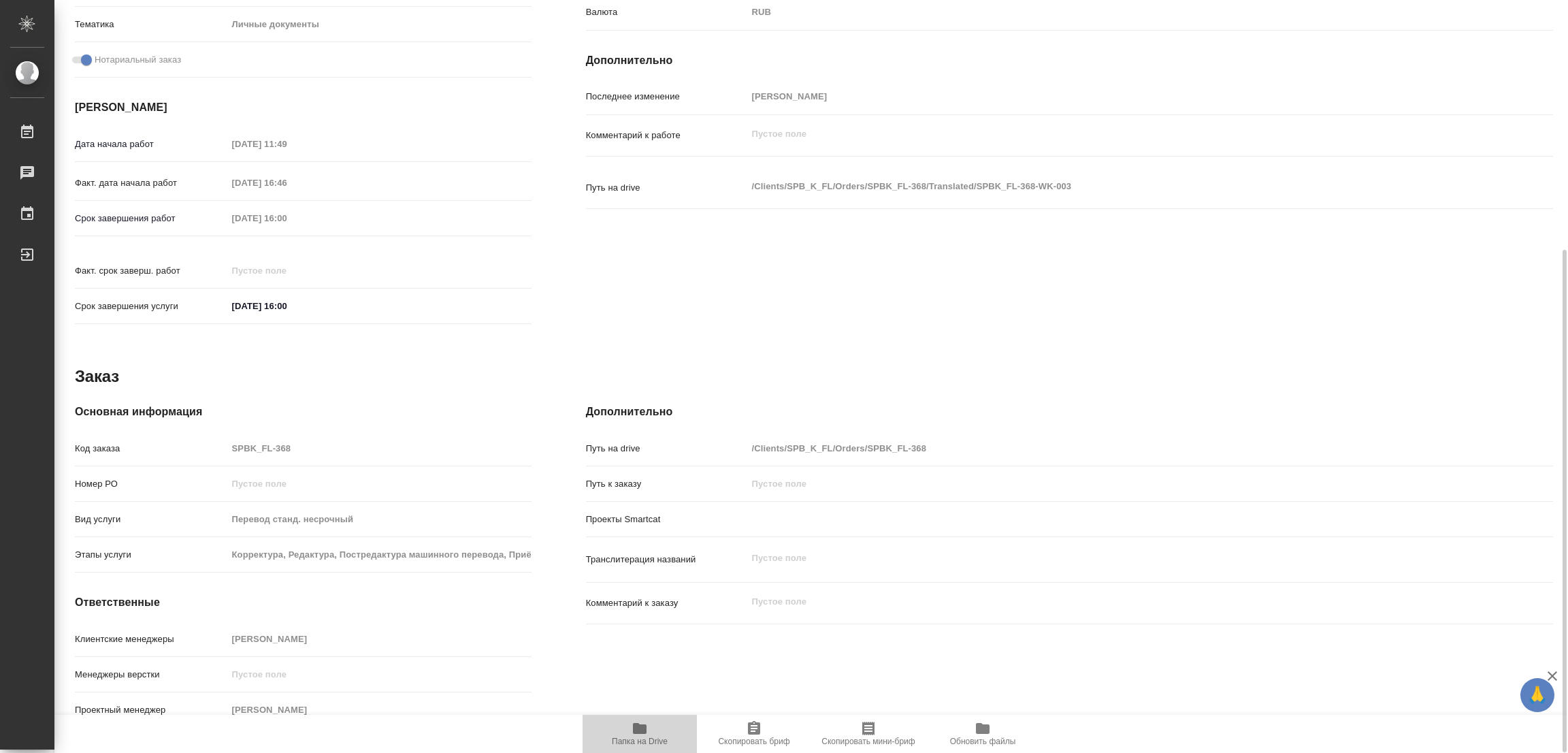
click at [647, 727] on icon "button" at bounding box center [640, 728] width 16 height 16
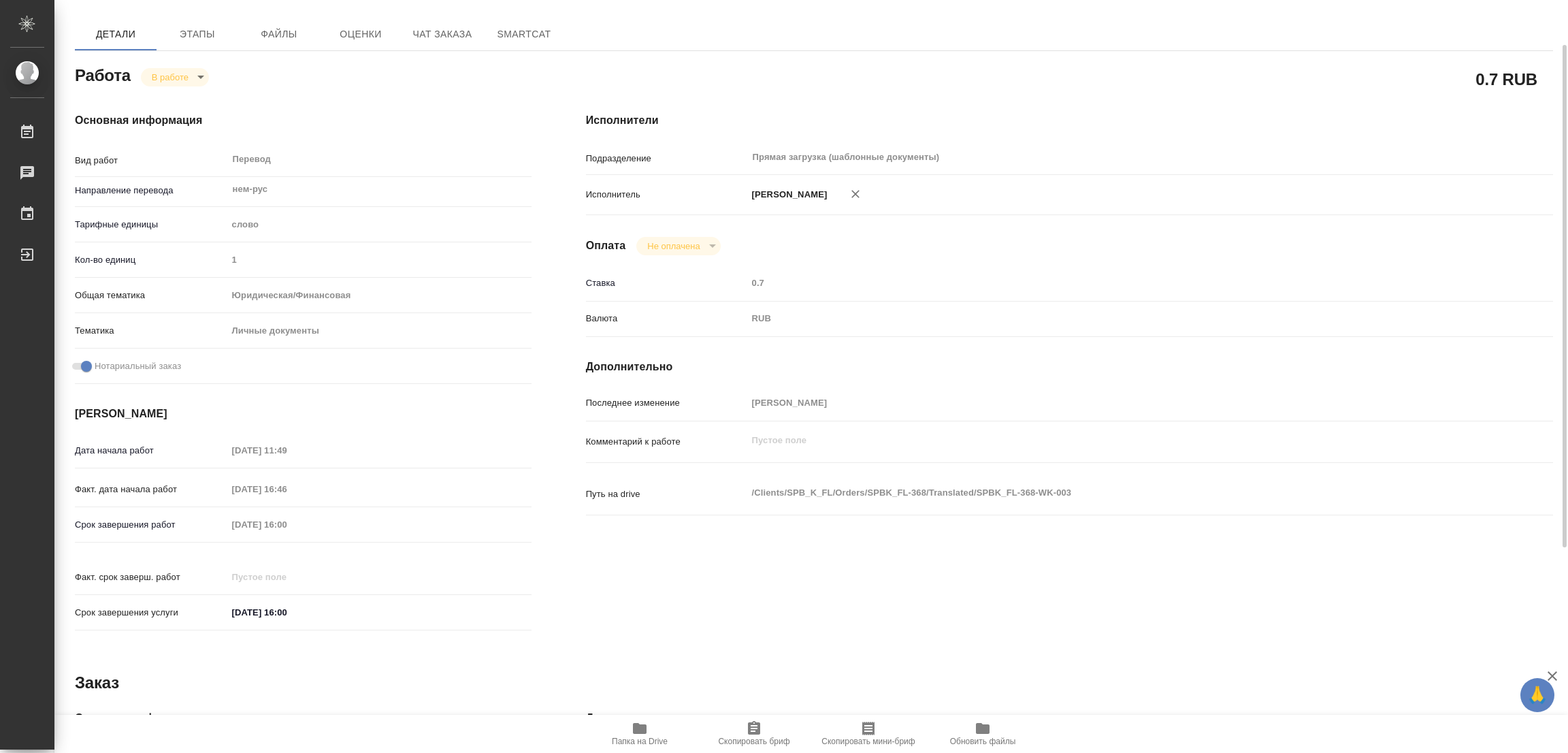
click at [932, 368] on h4 "Дополнительно" at bounding box center [1069, 367] width 967 height 16
click at [877, 549] on div "Исполнители Подразделение Прямая загрузка (шаблонные документы) ​ Исполнитель П…" at bounding box center [1069, 376] width 1022 height 581
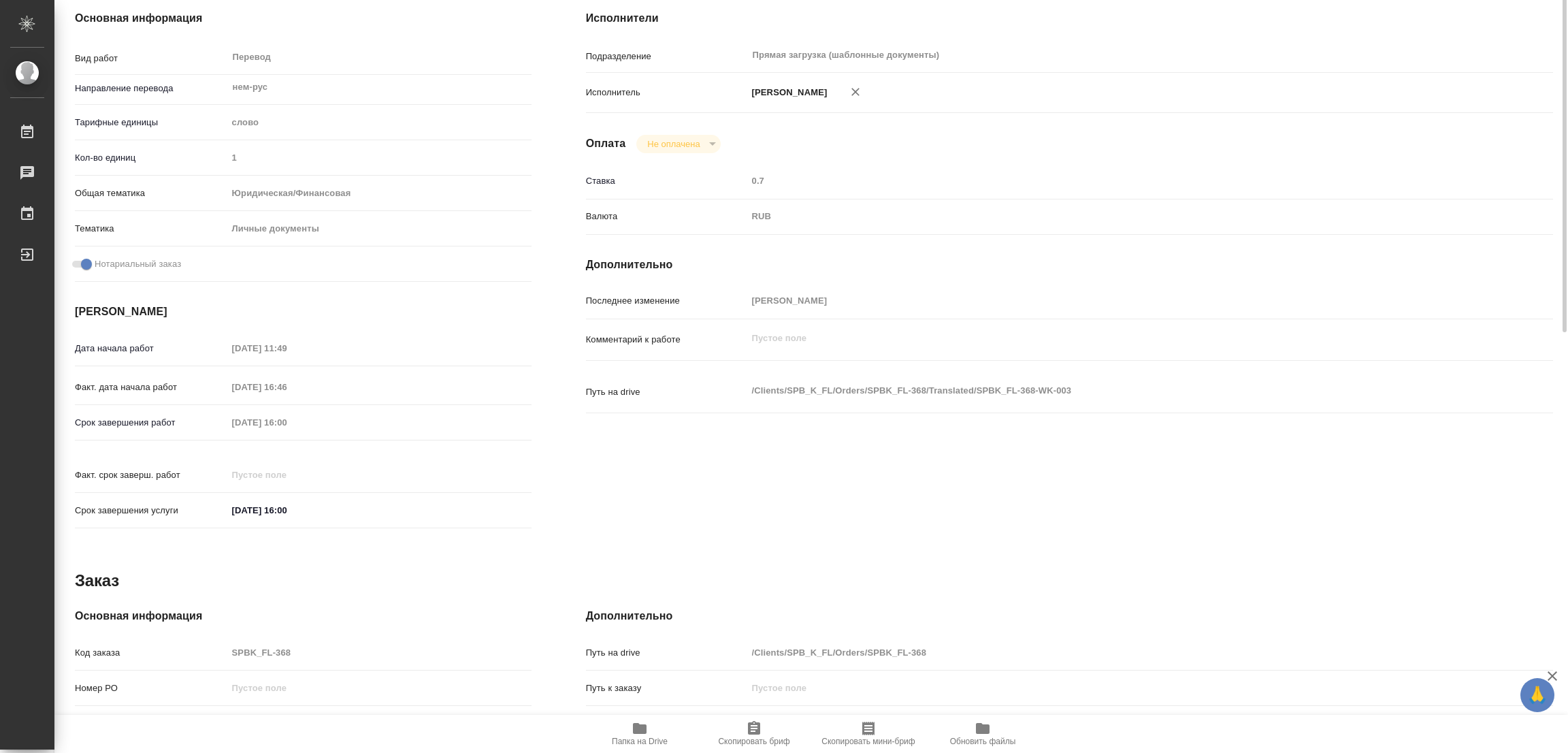
scroll to position [0, 0]
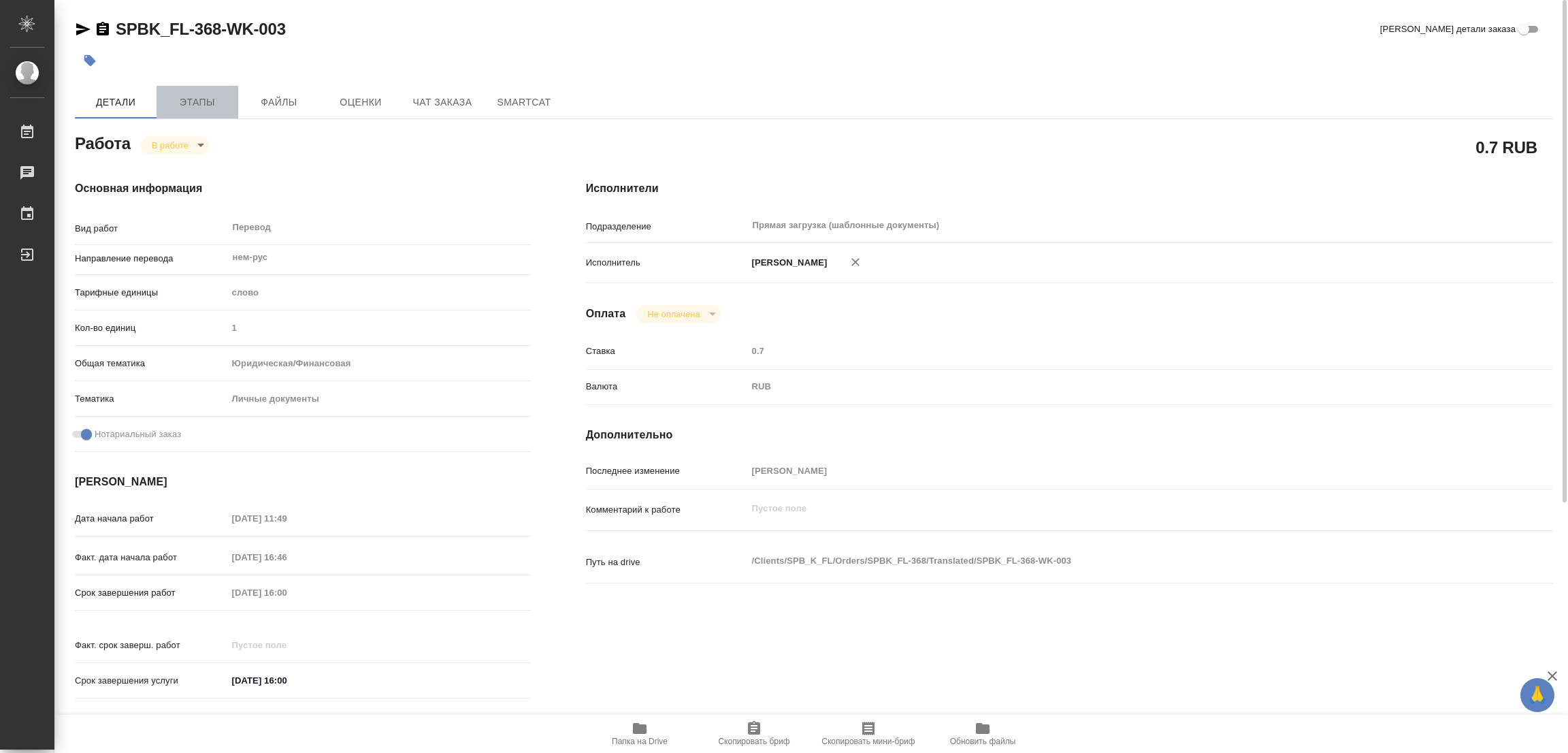
click at [189, 95] on span "Этапы" at bounding box center [197, 102] width 65 height 17
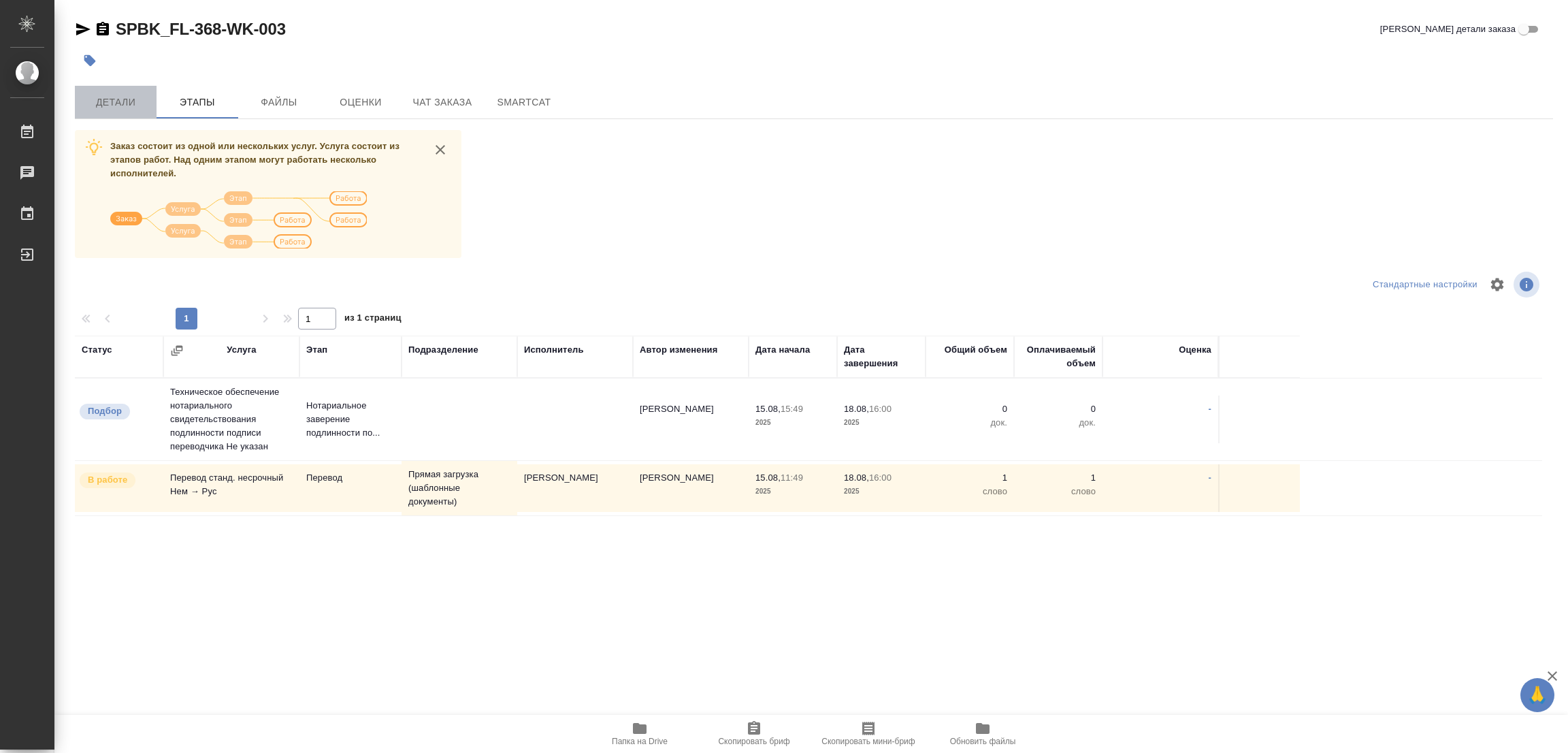
click at [128, 99] on span "Детали" at bounding box center [116, 102] width 65 height 17
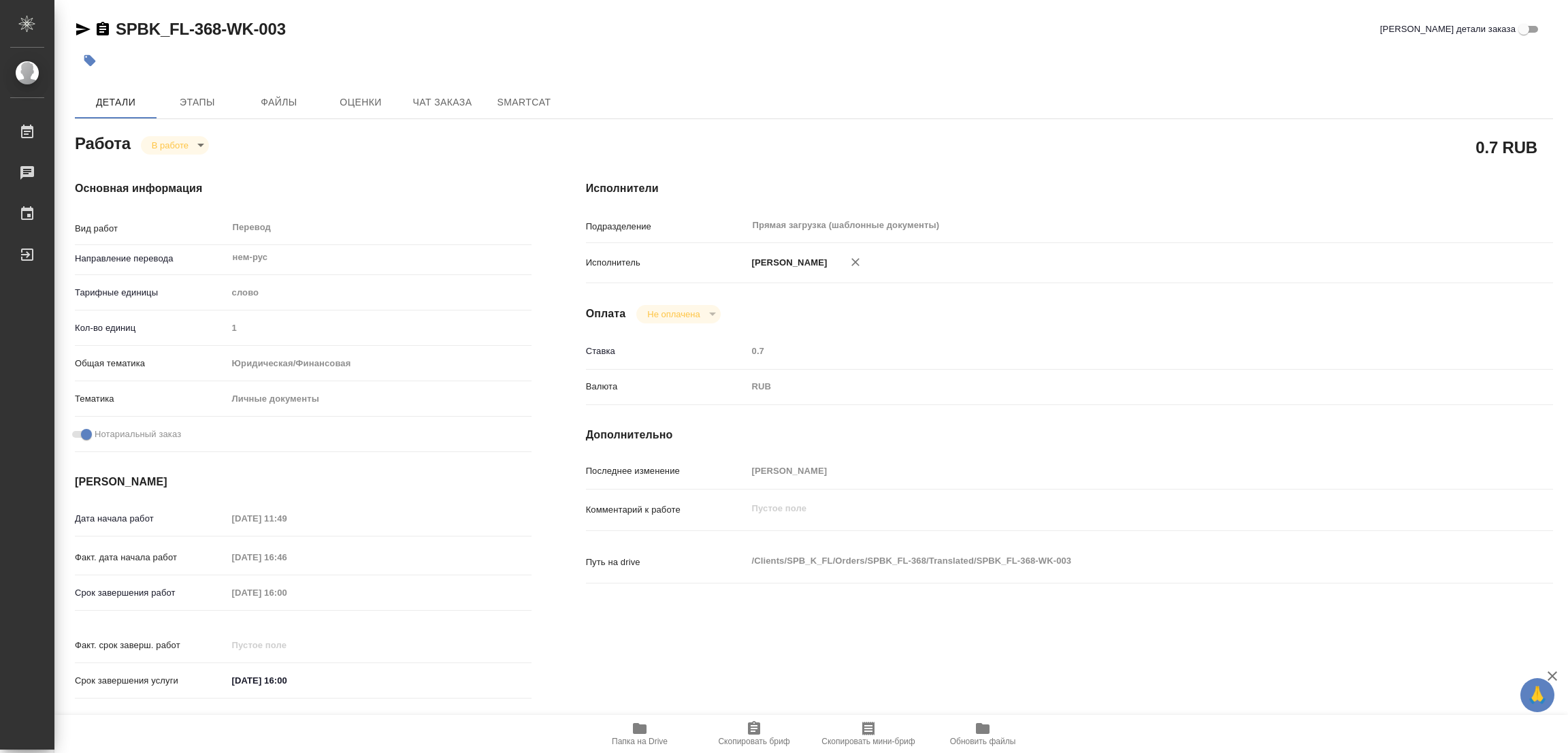
type textarea "x"
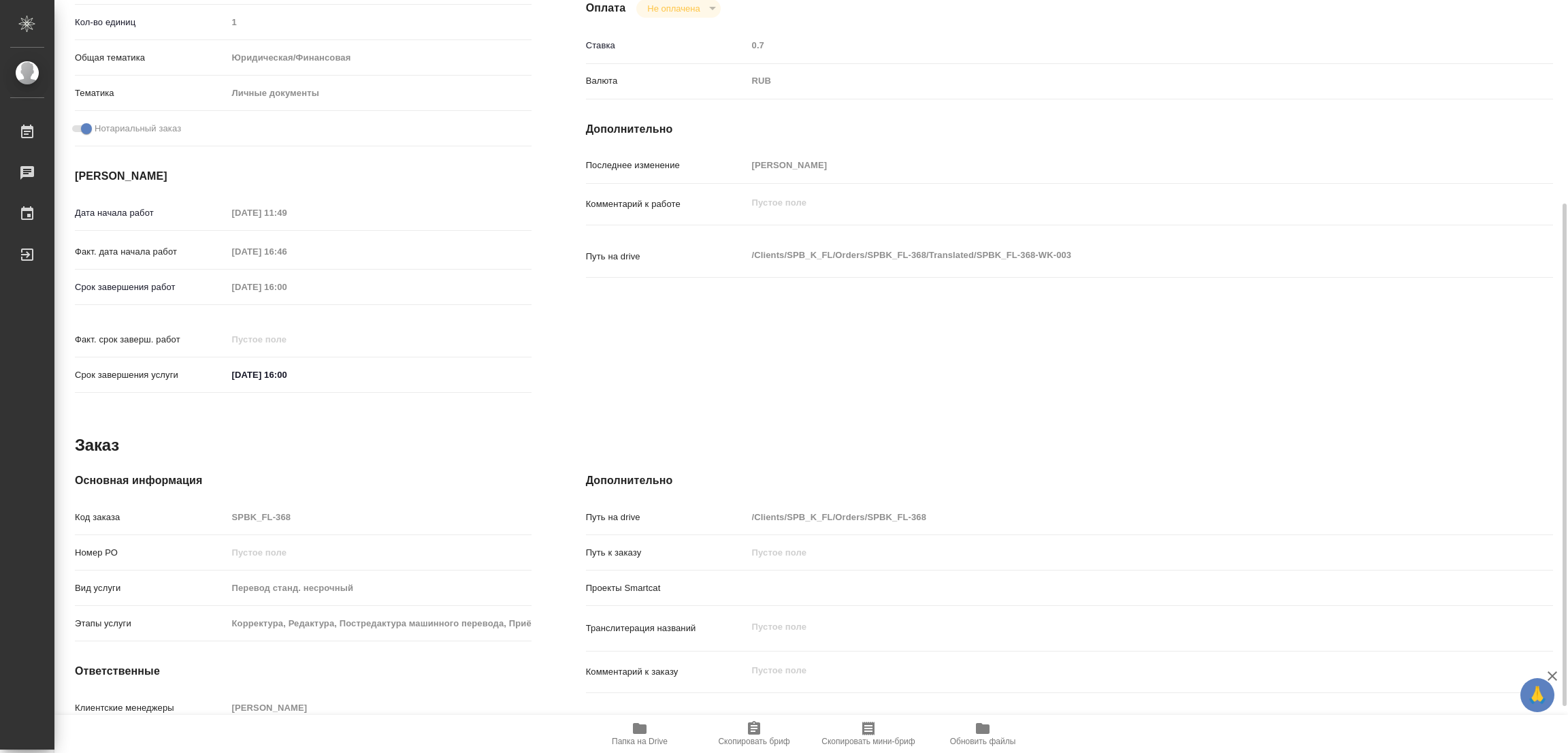
type textarea "x"
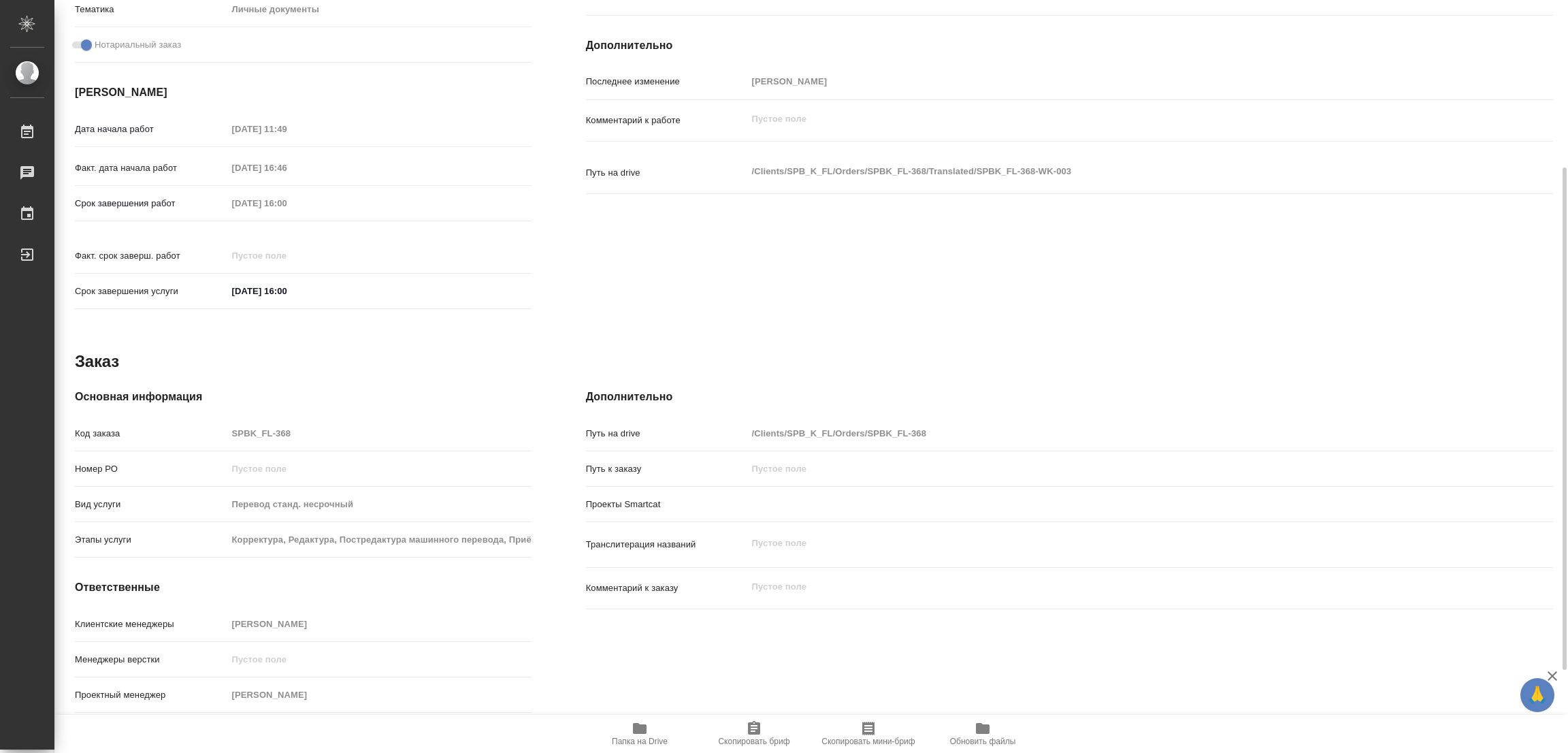
scroll to position [28, 0]
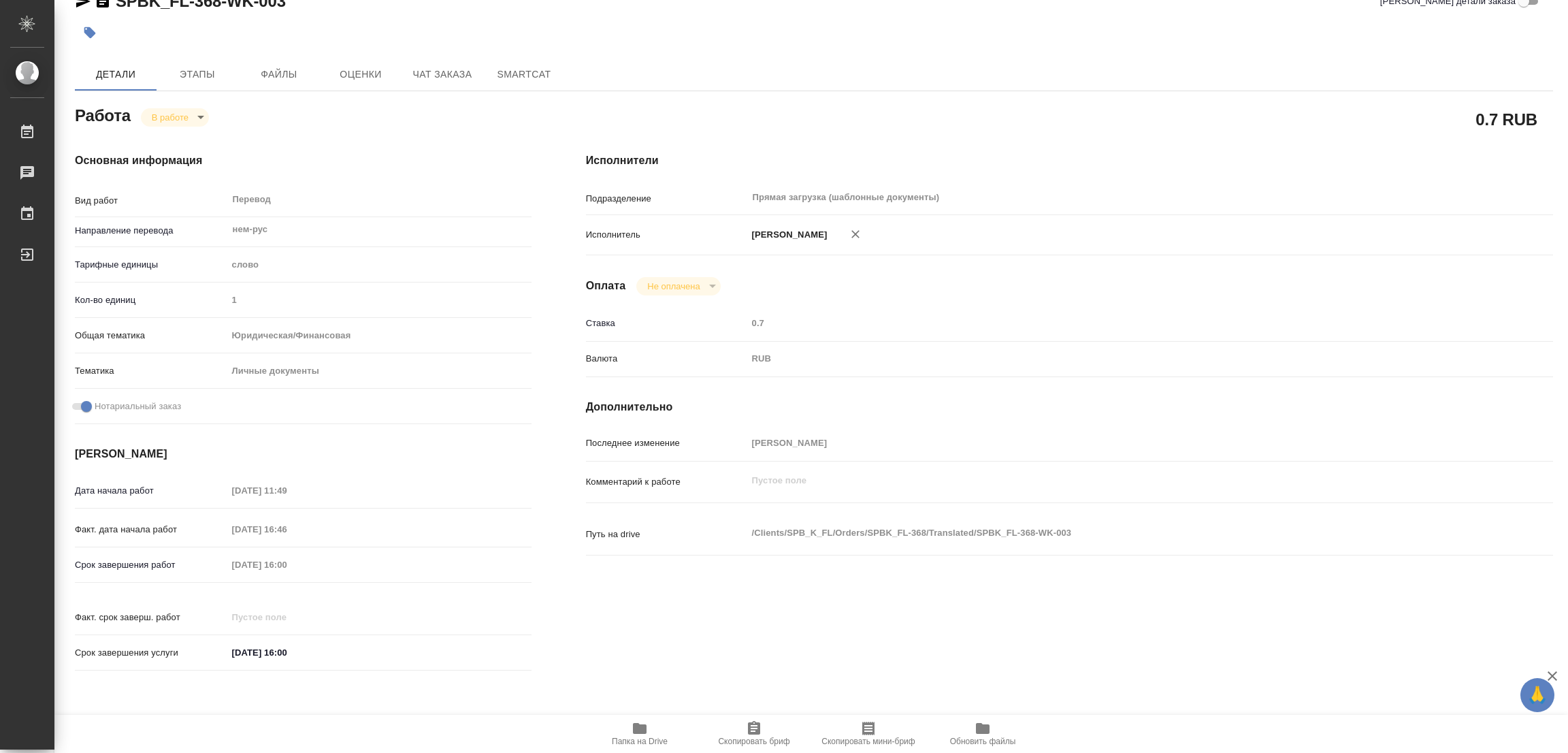
type textarea "x"
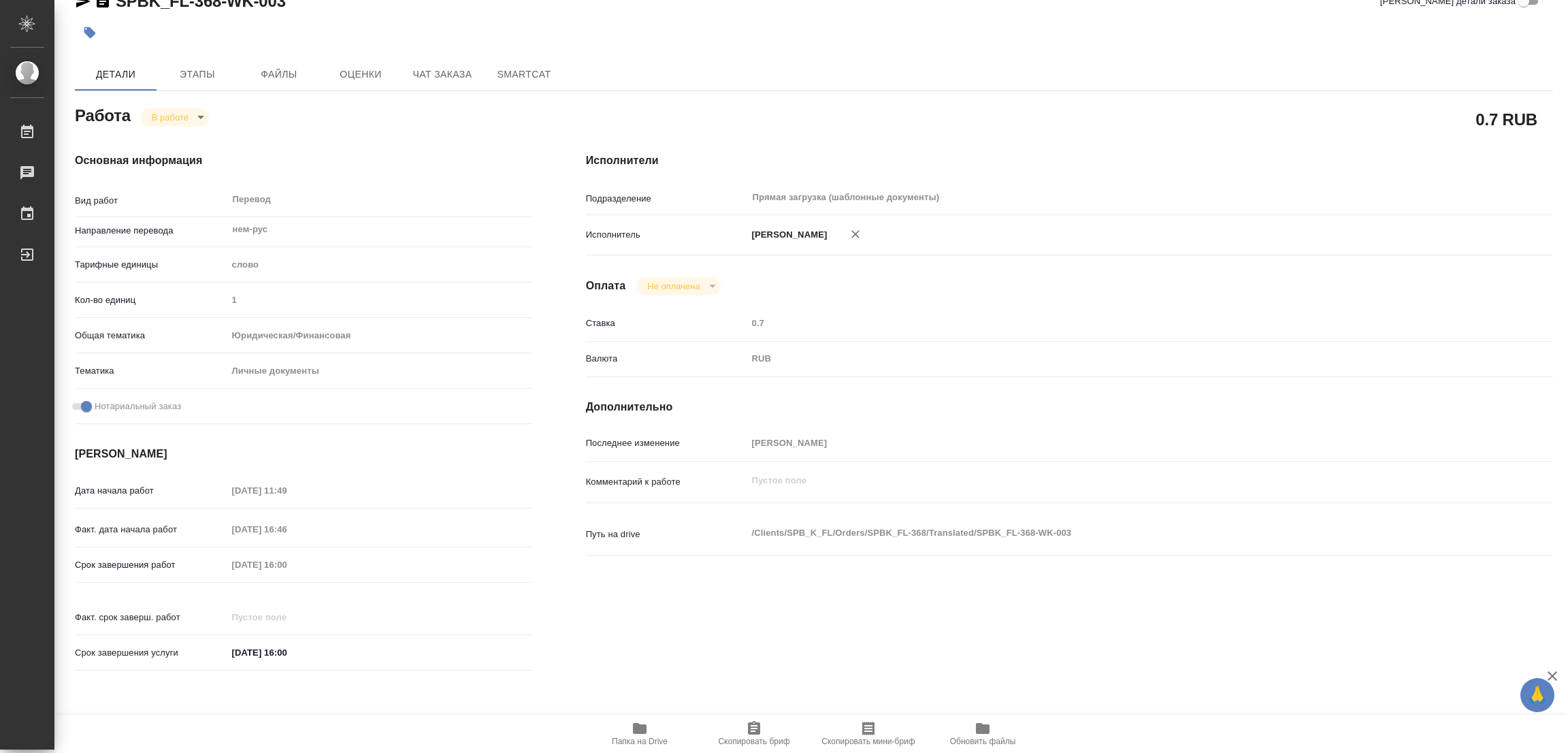
type textarea "x"
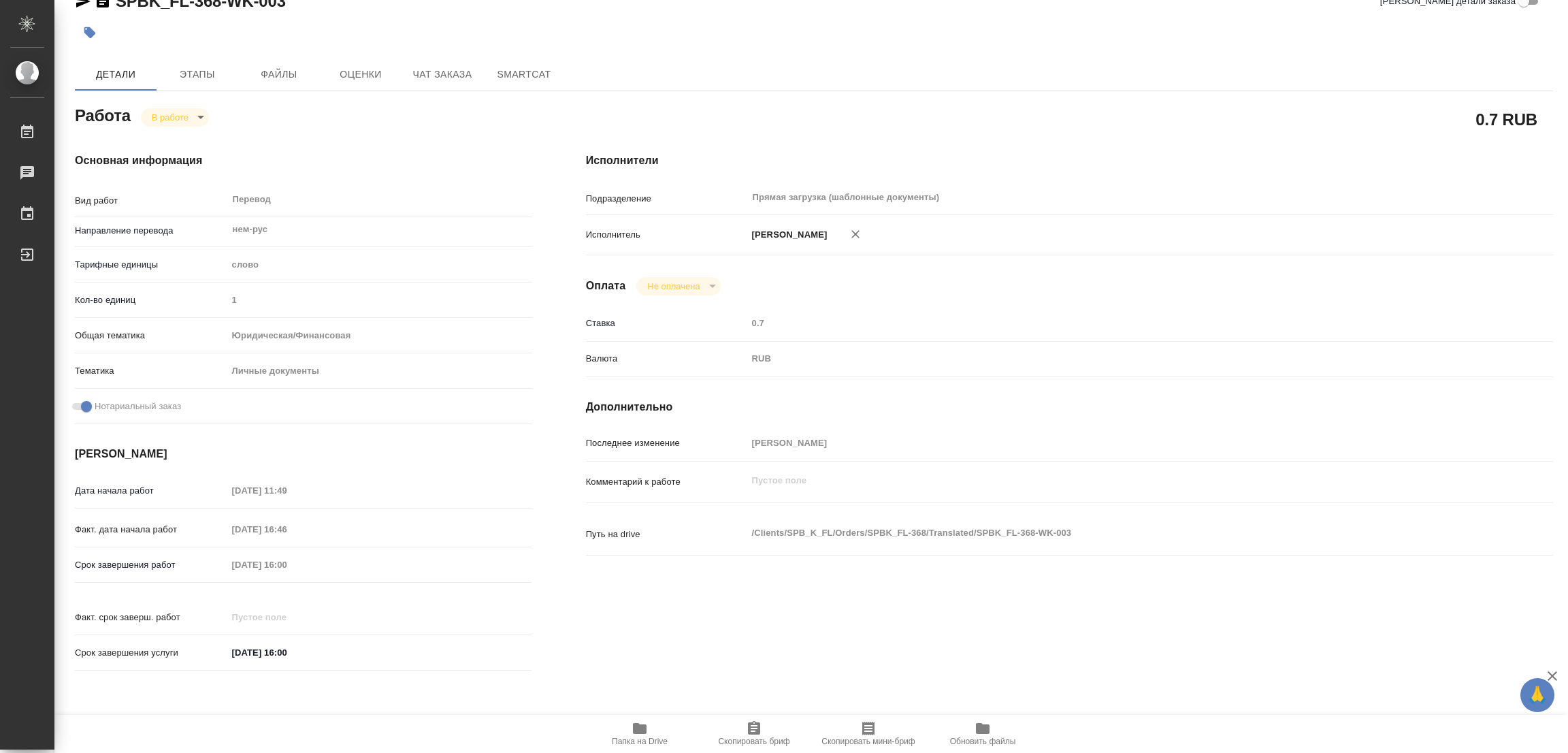
drag, startPoint x: 250, startPoint y: 106, endPoint x: 223, endPoint y: 119, distance: 30.0
click at [248, 107] on div "Работа В работе inProgress" at bounding box center [303, 114] width 457 height 25
click at [168, 118] on body "🙏 .cls-1 fill:#fff; AWATERA Popova Galina Работы 0 Чаты График Выйти SPBK_FL-36…" at bounding box center [784, 376] width 1568 height 753
click at [165, 142] on button "Выполнен" at bounding box center [176, 144] width 50 height 15
type textarea "x"
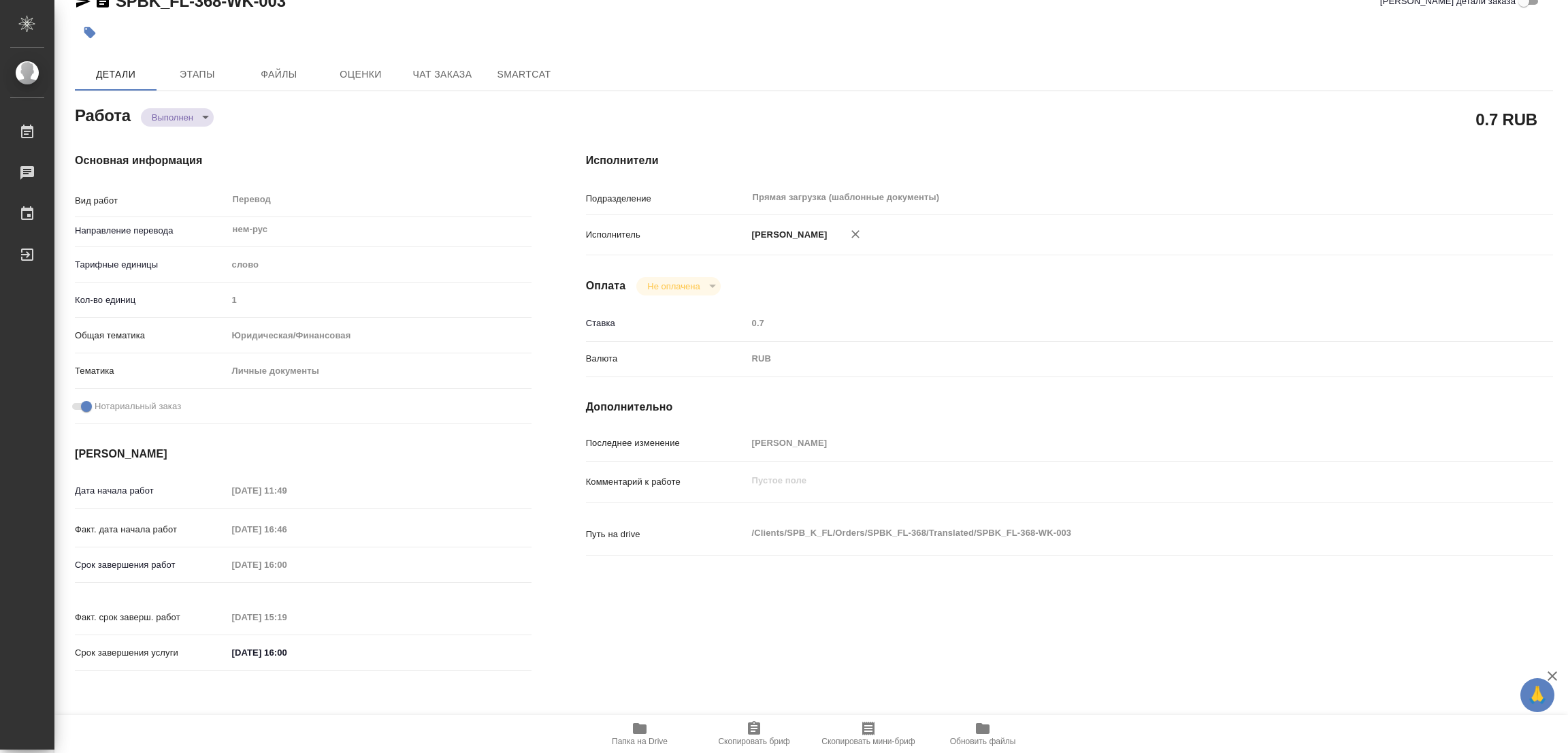
type textarea "x"
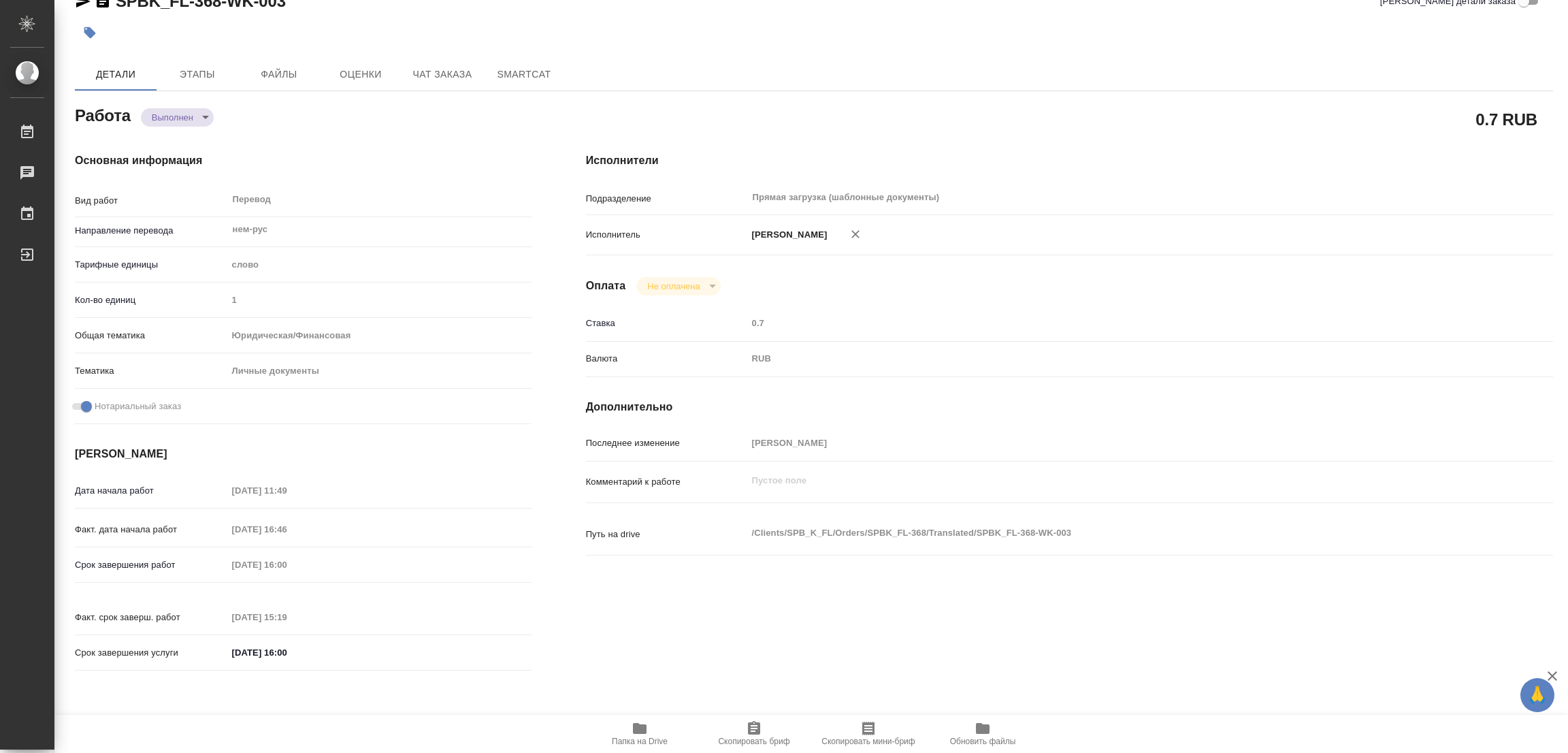
type textarea "x"
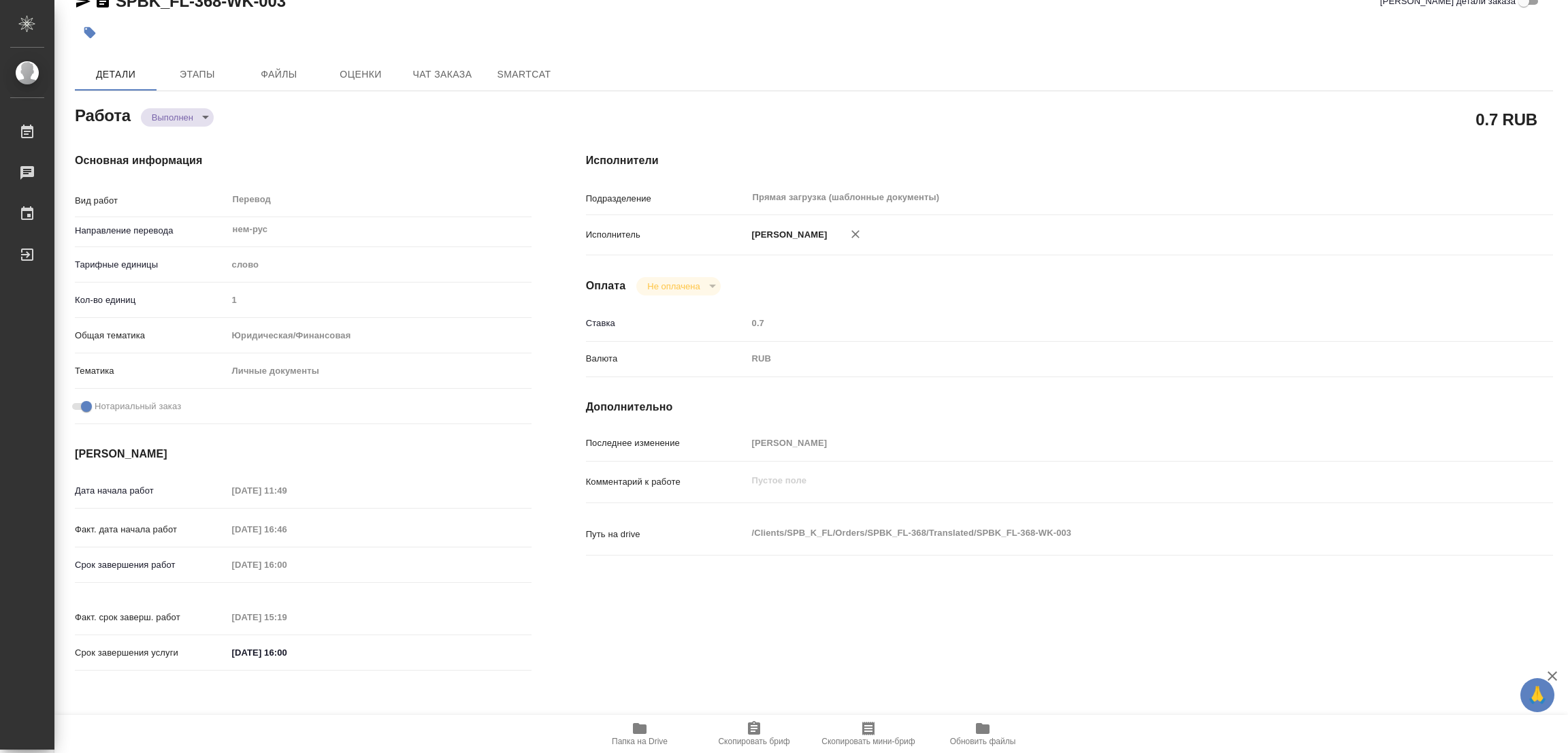
type textarea "x"
click at [93, 31] on icon "button" at bounding box center [90, 33] width 12 height 12
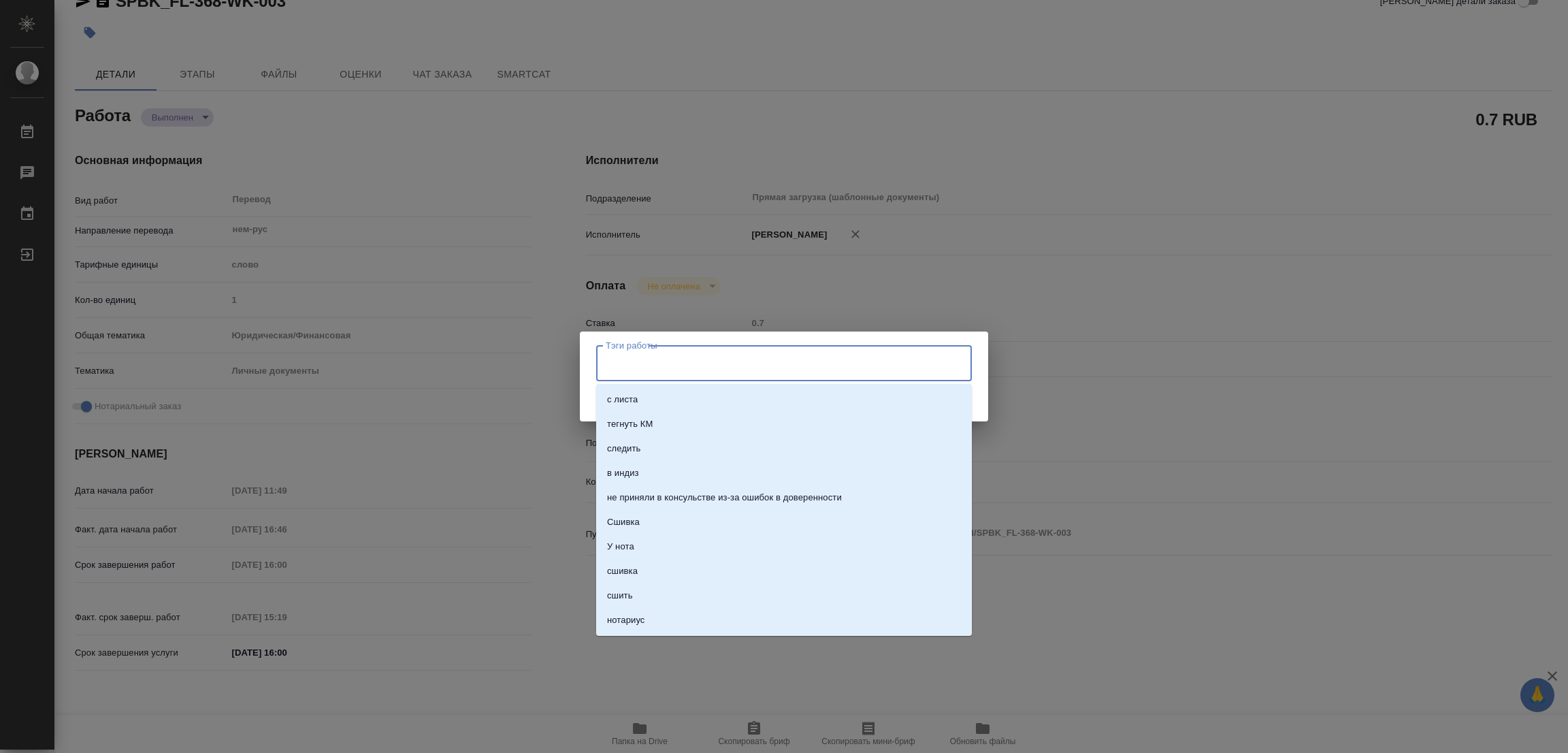
click at [610, 361] on input "Тэги работы" at bounding box center [771, 363] width 338 height 23
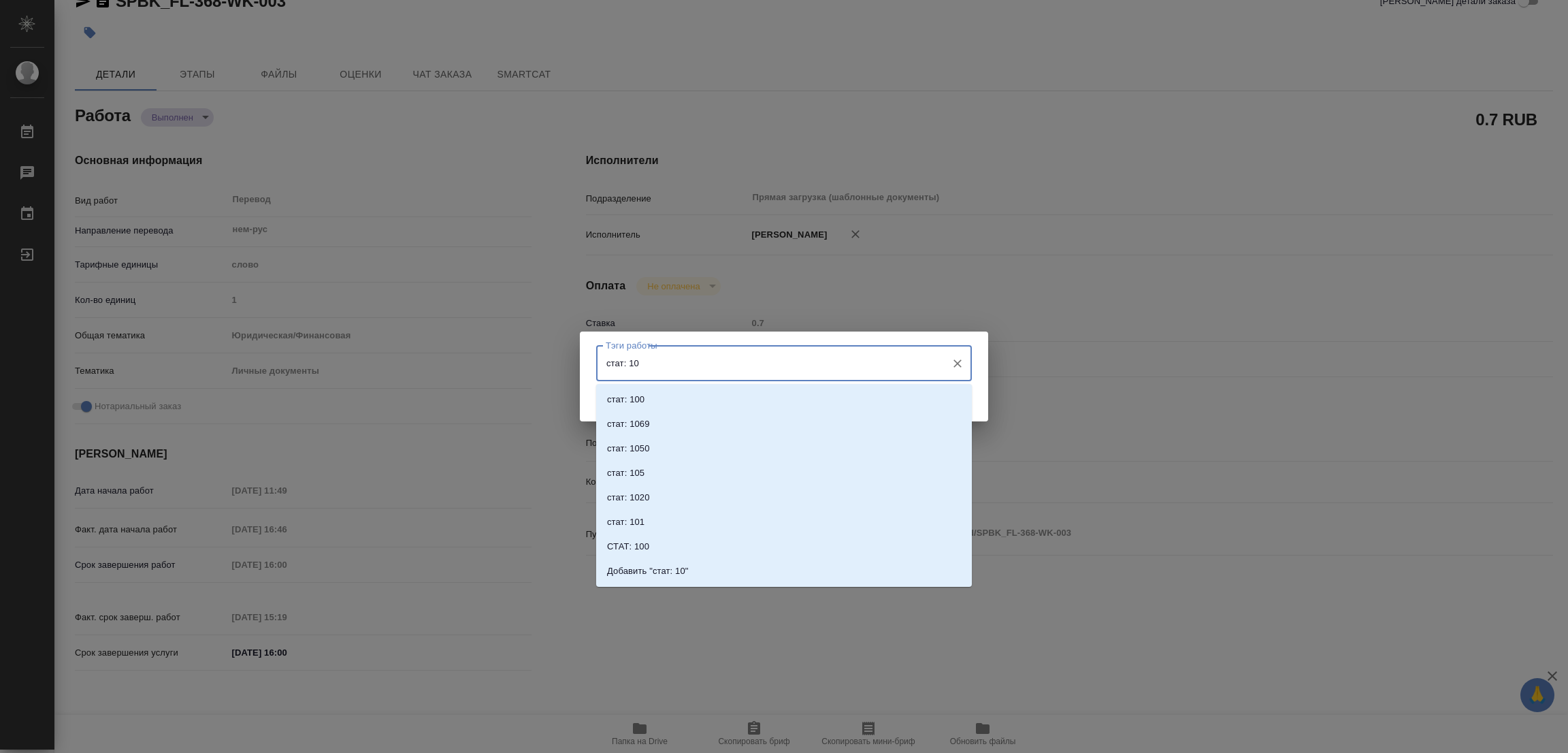
type input "стат: 100"
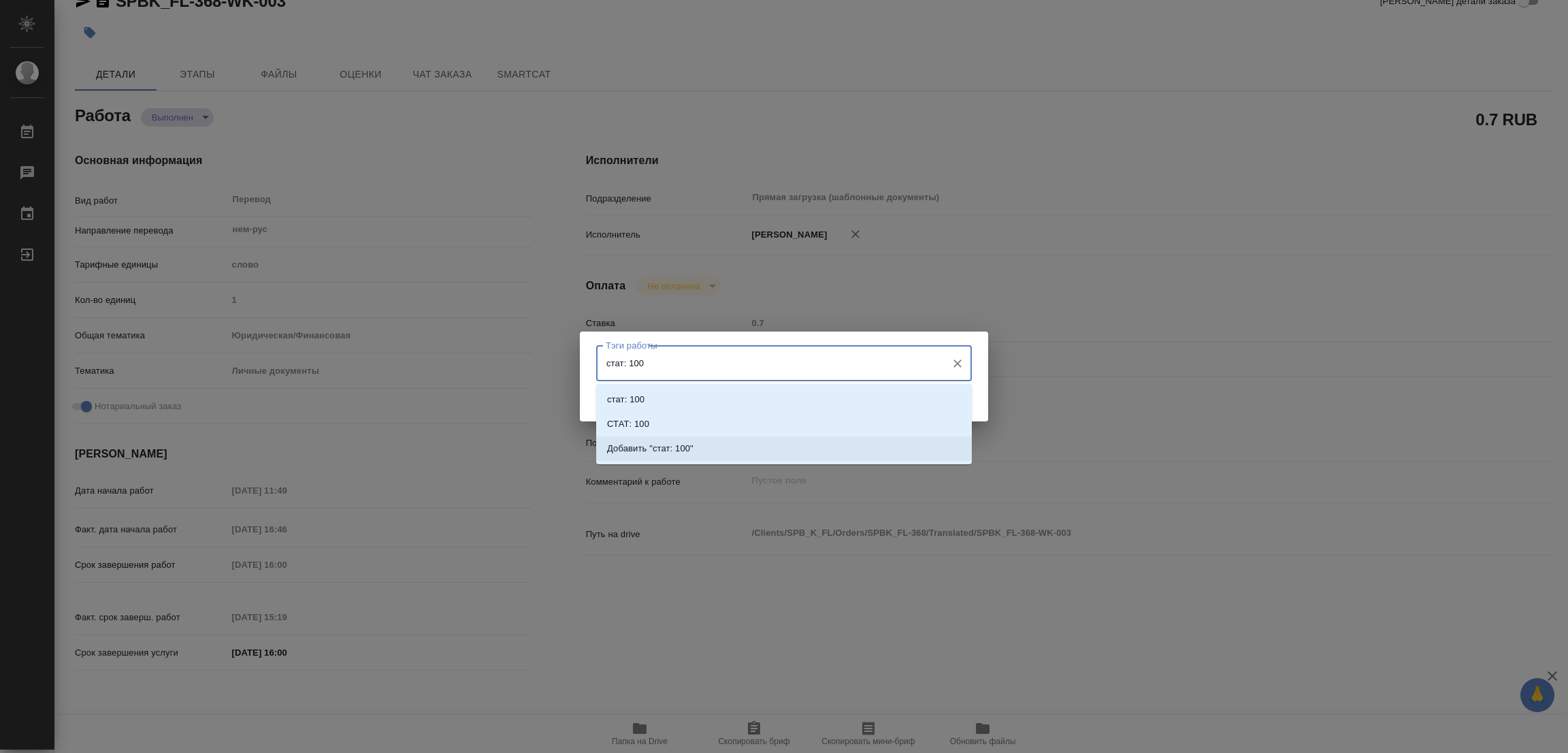
click at [667, 450] on p "Добавить "стат: 100"" at bounding box center [650, 449] width 86 height 14
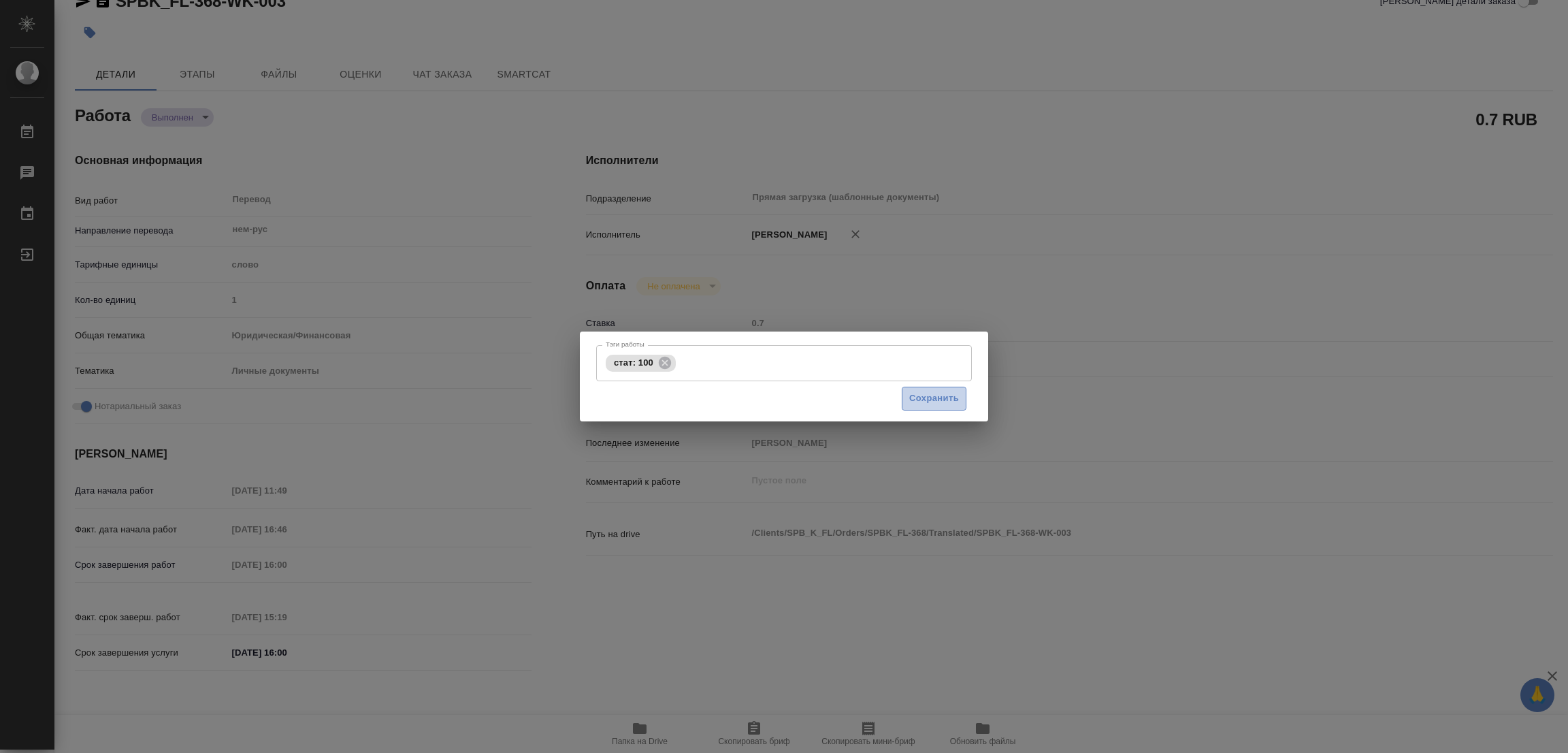
click at [919, 398] on span "Сохранить" at bounding box center [934, 398] width 50 height 16
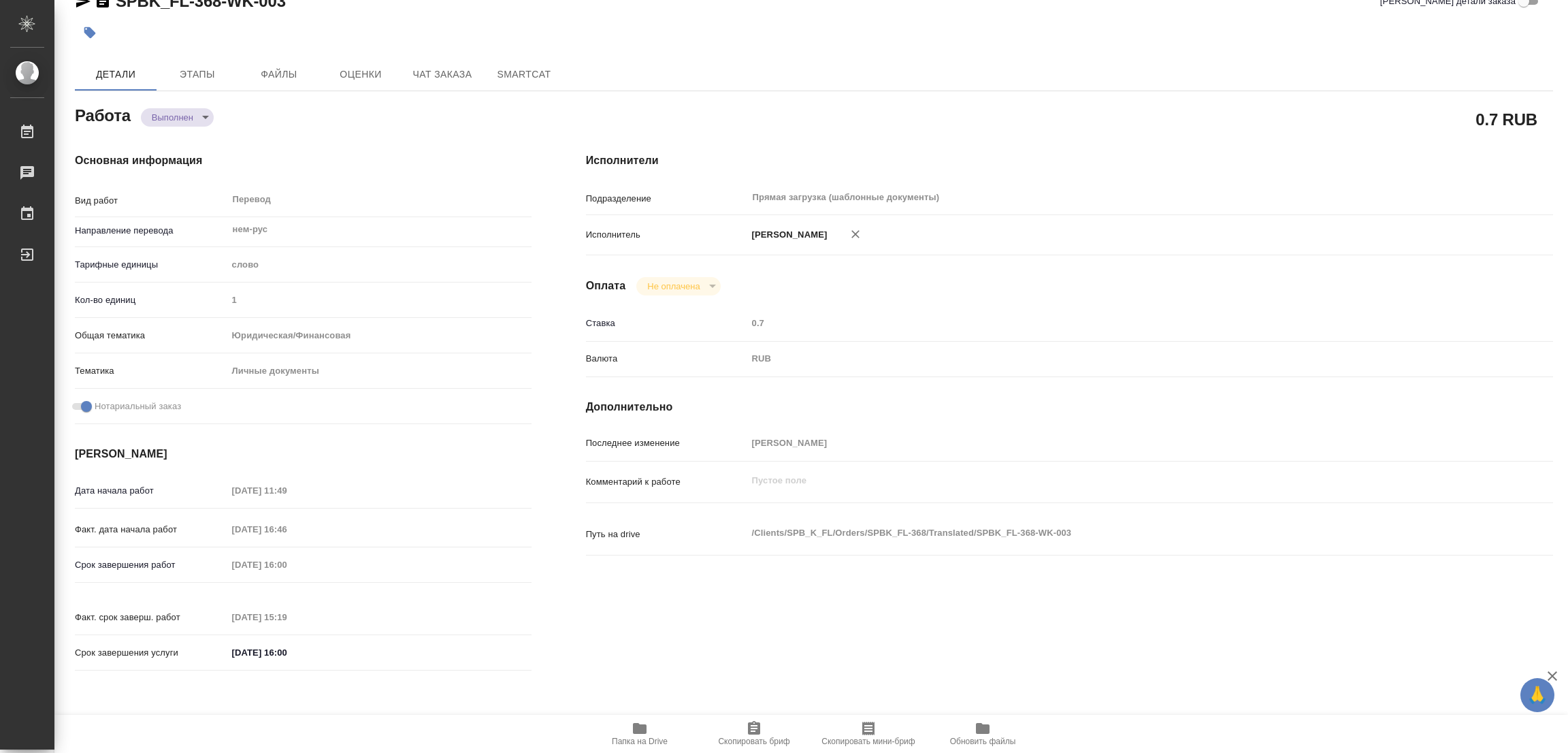
type input "completed"
type textarea "Перевод"
type textarea "x"
type input "нем-рус"
type input "5a8b1489cc6b4906c91bfd90"
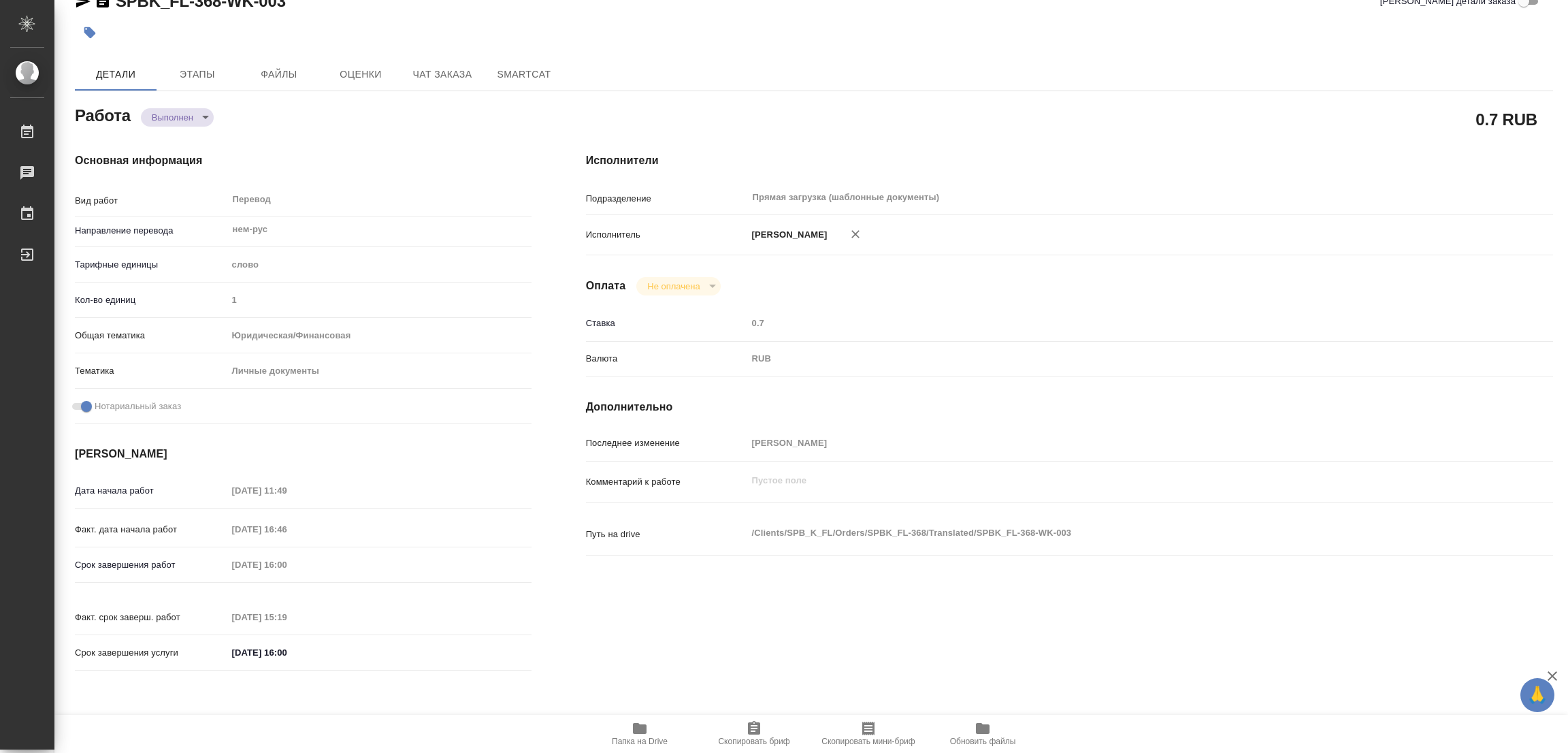
type input "1"
type input "yr-fn"
type input "5a8b8b956a9677013d343cfe"
checkbox input "true"
type input "15.08.2025 11:49"
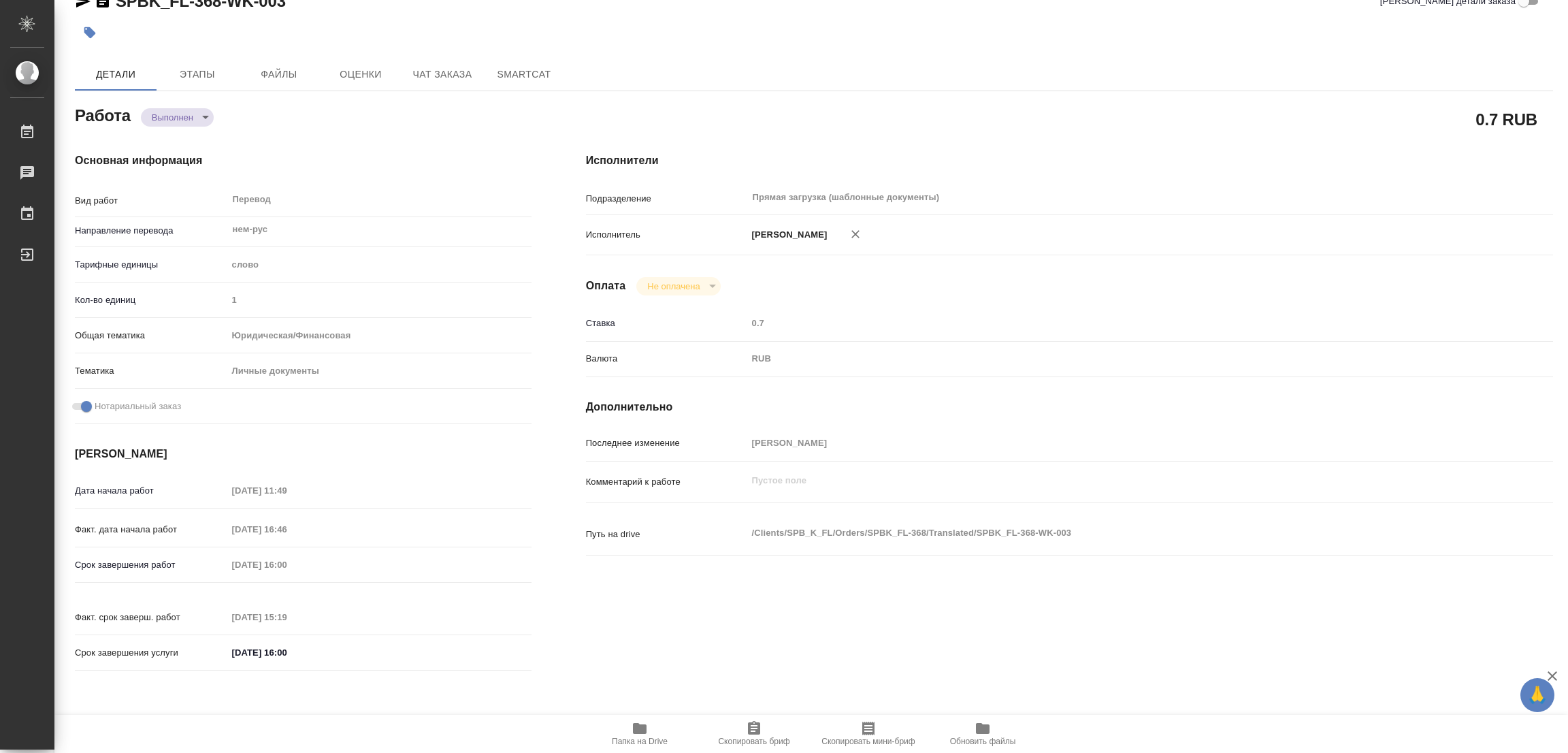
type input "15.08.2025 16:46"
type input "18.08.2025 16:00"
type input "18.08.2025 15:19"
type input "18.08.2025 16:00"
type input "Прямая загрузка (шаблонные документы)"
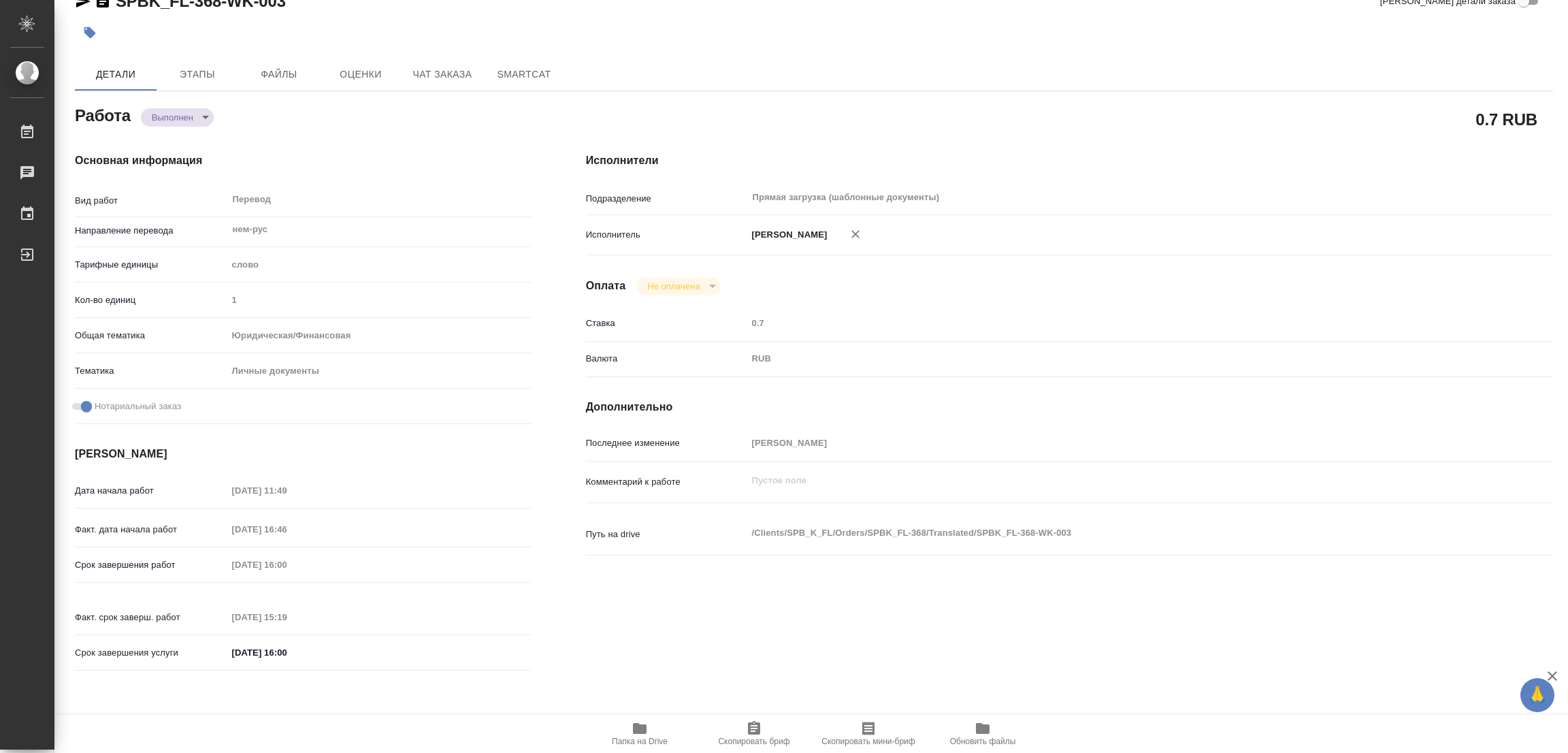
type input "notPayed"
type input "0.7"
type input "RUB"
type input "[PERSON_NAME]"
type textarea "x"
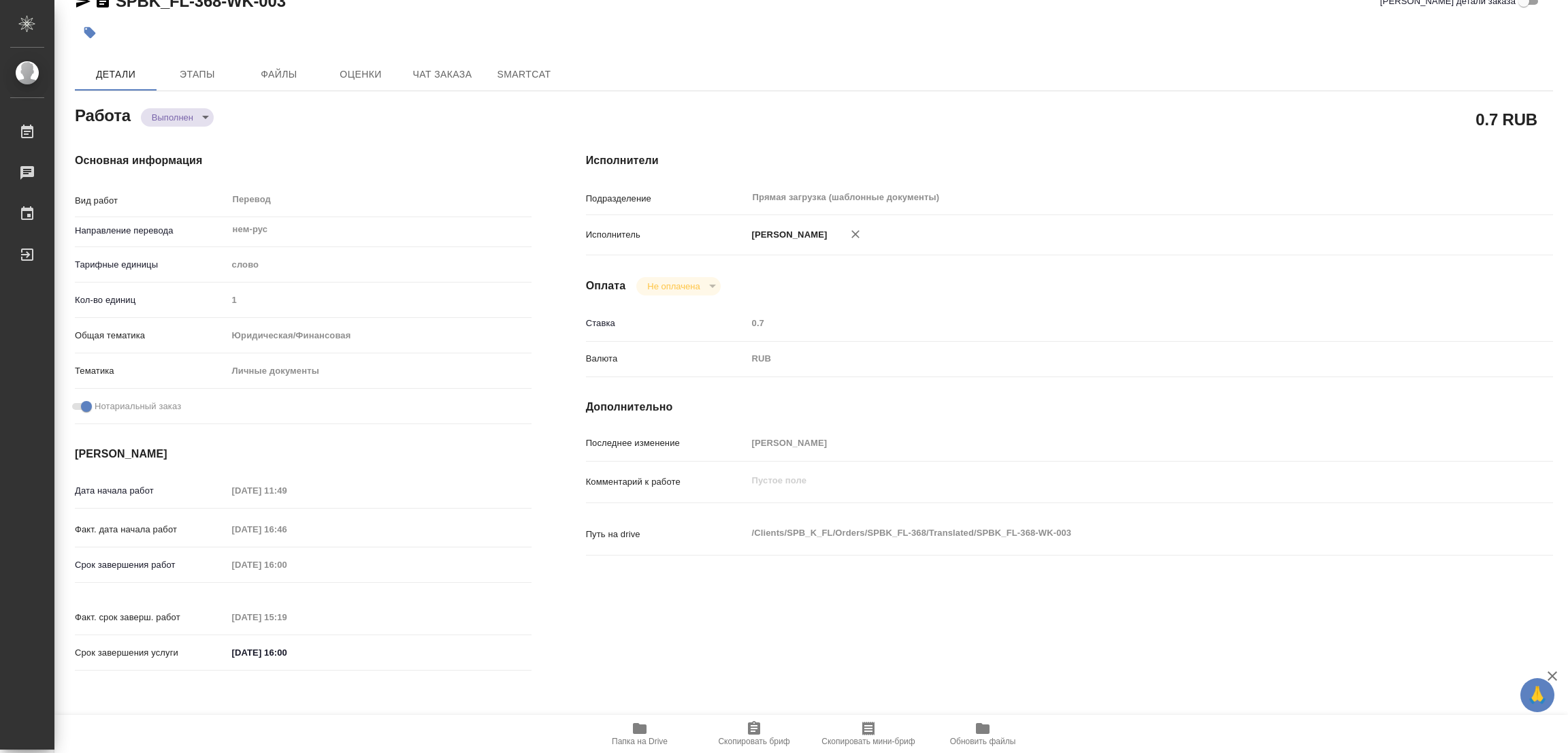
type textarea "/Clients/SPB_K_FL/Orders/SPBK_FL-368/Translated/SPBK_FL-368-WK-003"
type textarea "x"
type input "SPBK_FL-368"
type input "Перевод станд. несрочный"
type input "Корректура, Редактура, Постредактура машинного перевода, Приёмка по качеству, П…"
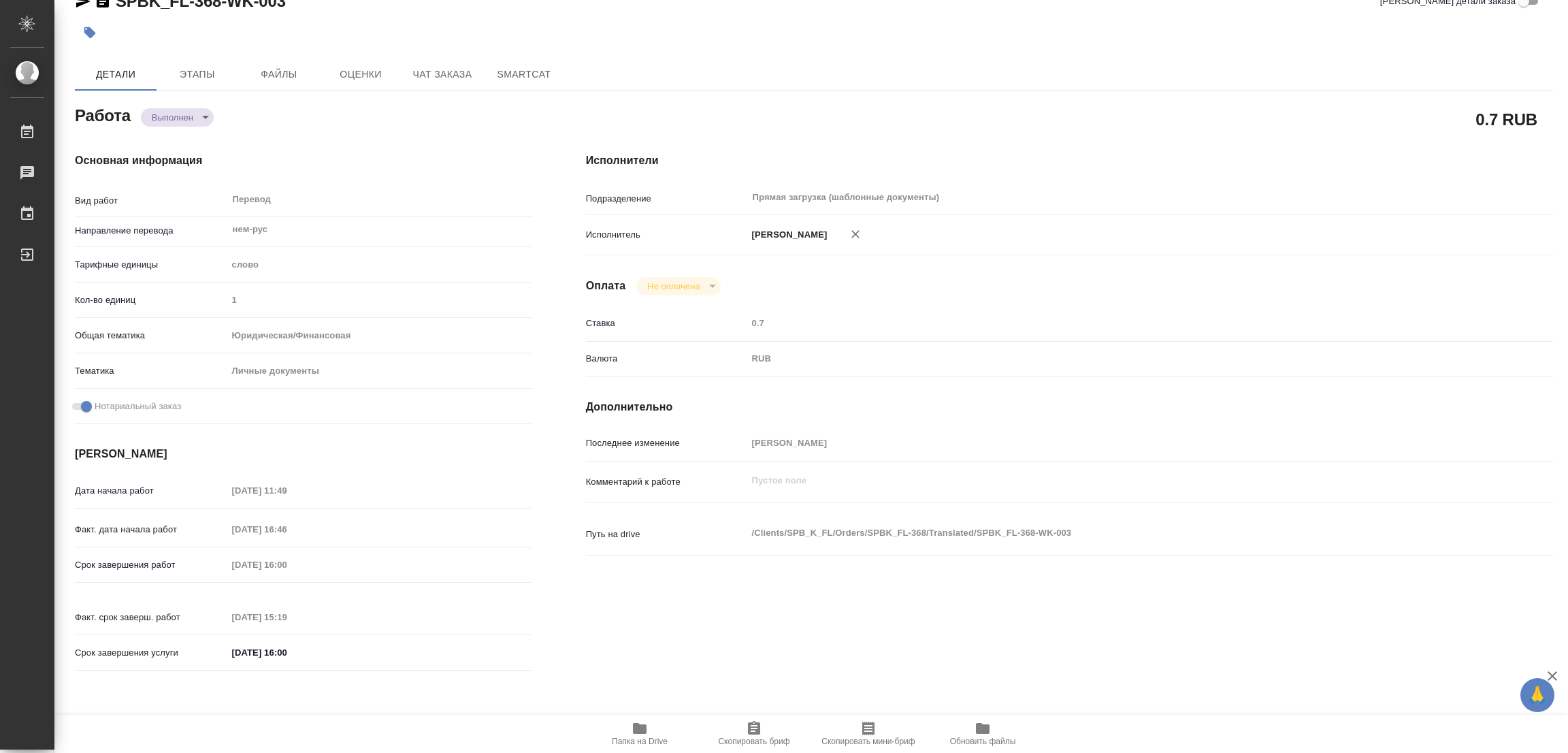
type input "Иванова Арина"
type input "/Clients/SPB_K_FL/Orders/SPBK_FL-368"
type textarea "x"
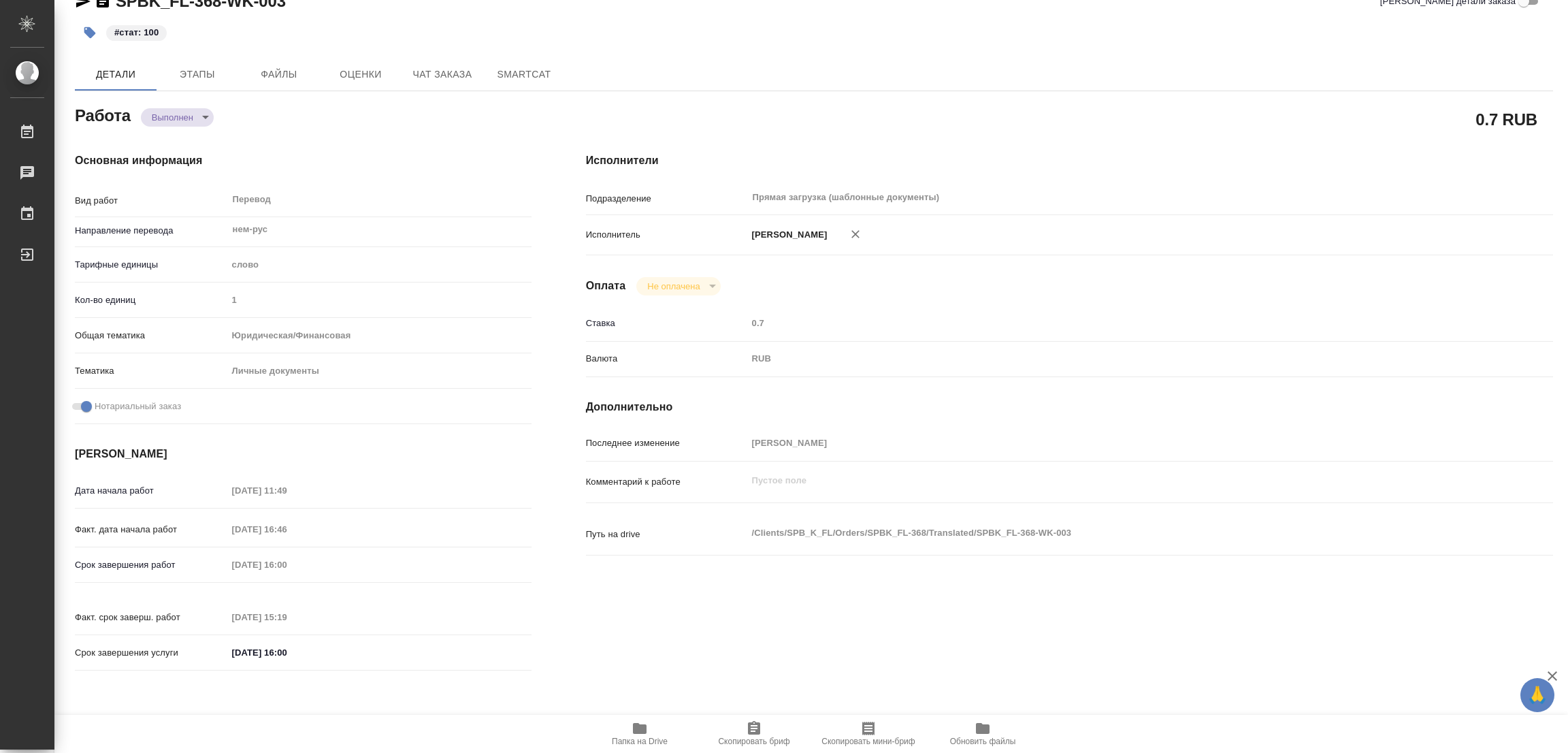
type textarea "x"
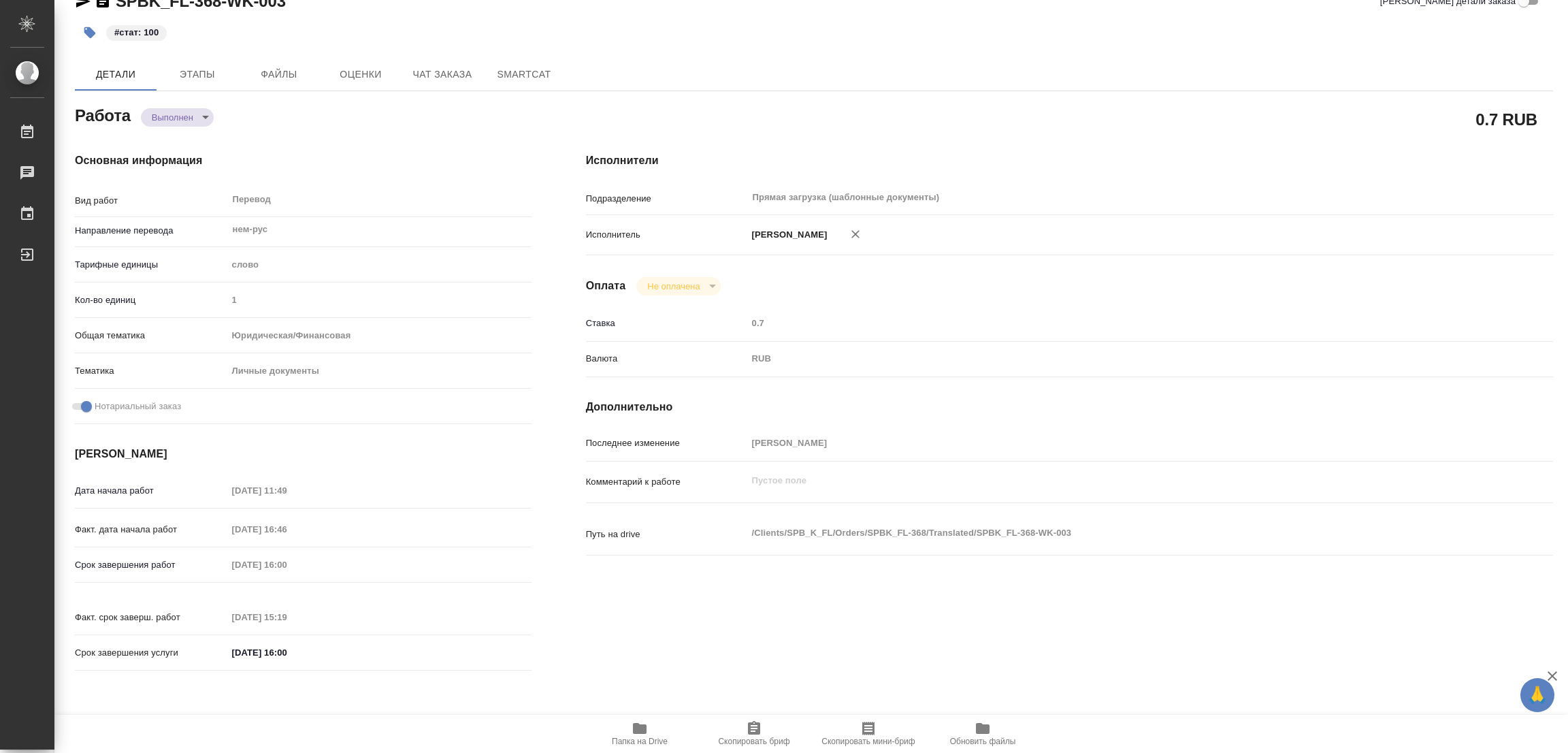
type textarea "x"
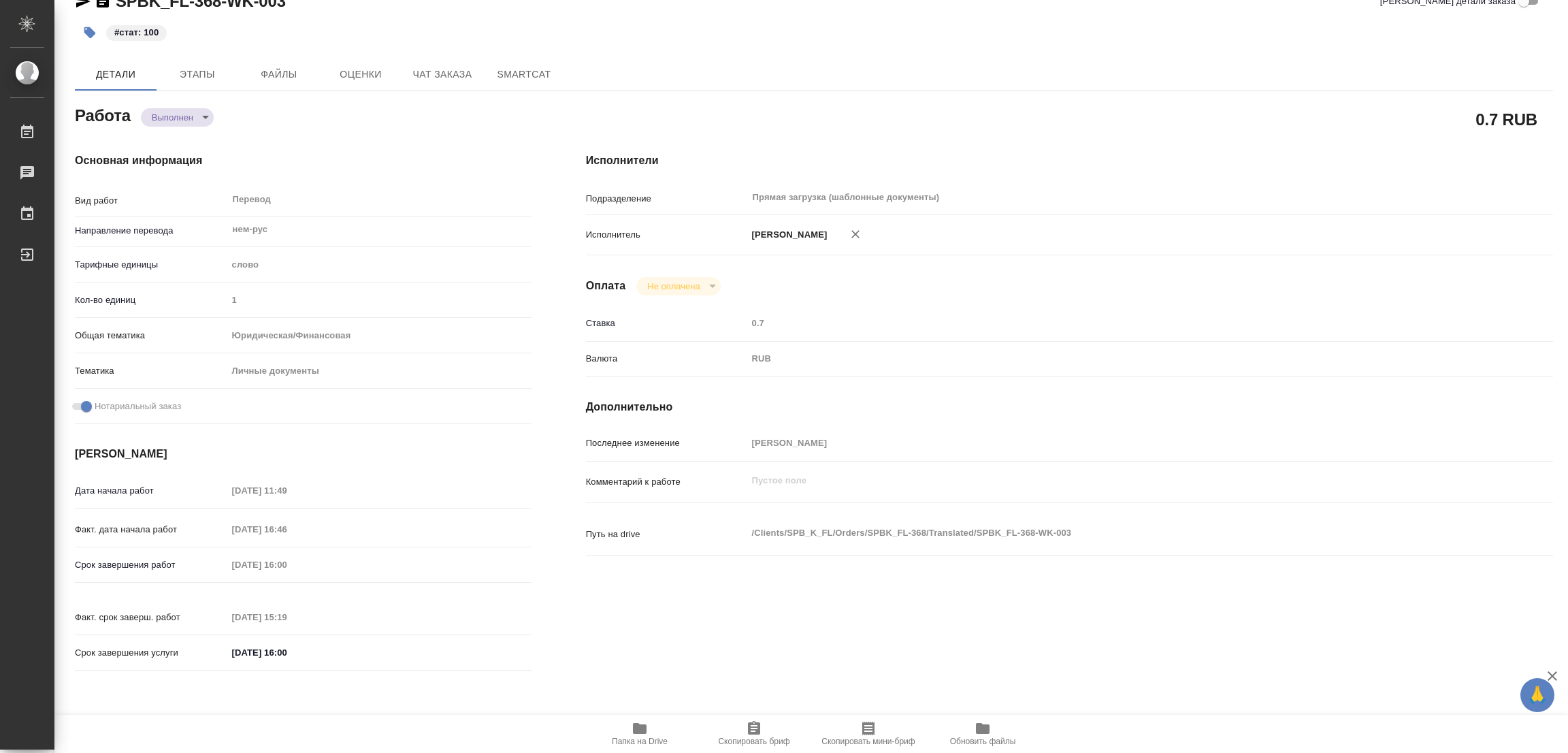
type textarea "x"
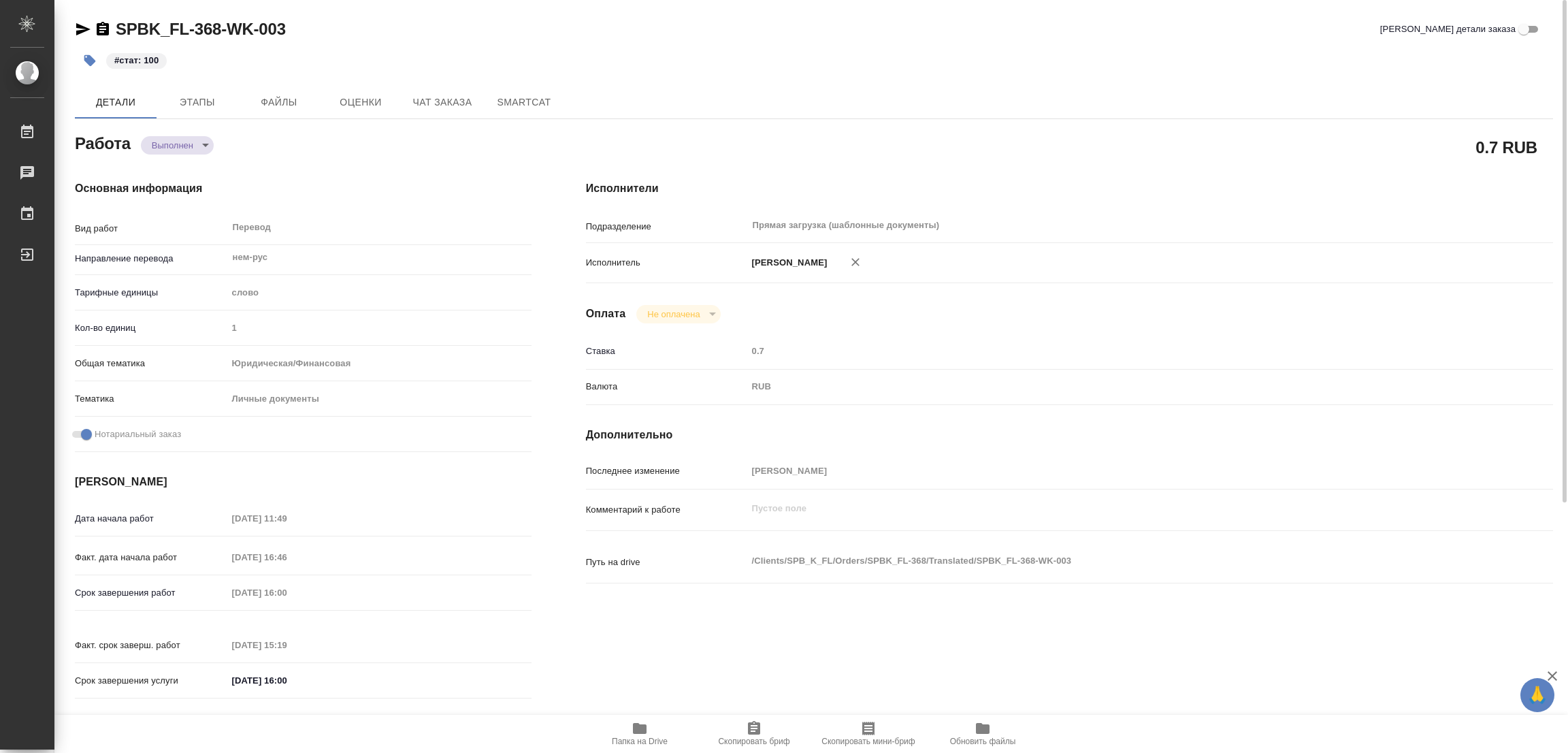
click at [578, 39] on div "SPBK_FL-368-WK-003 Кратко детали заказа" at bounding box center [814, 29] width 1478 height 22
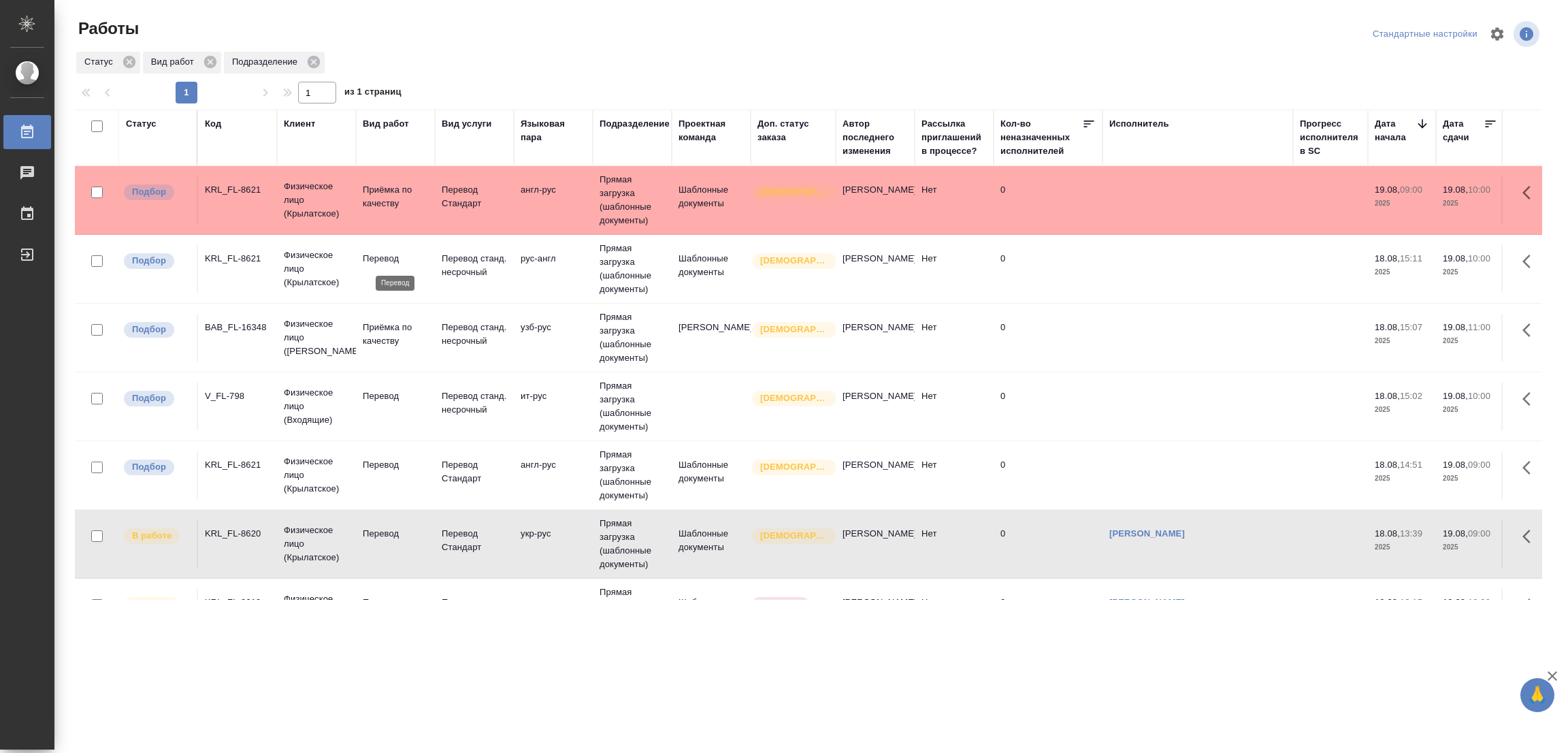
click at [382, 255] on p "Перевод" at bounding box center [395, 259] width 65 height 14
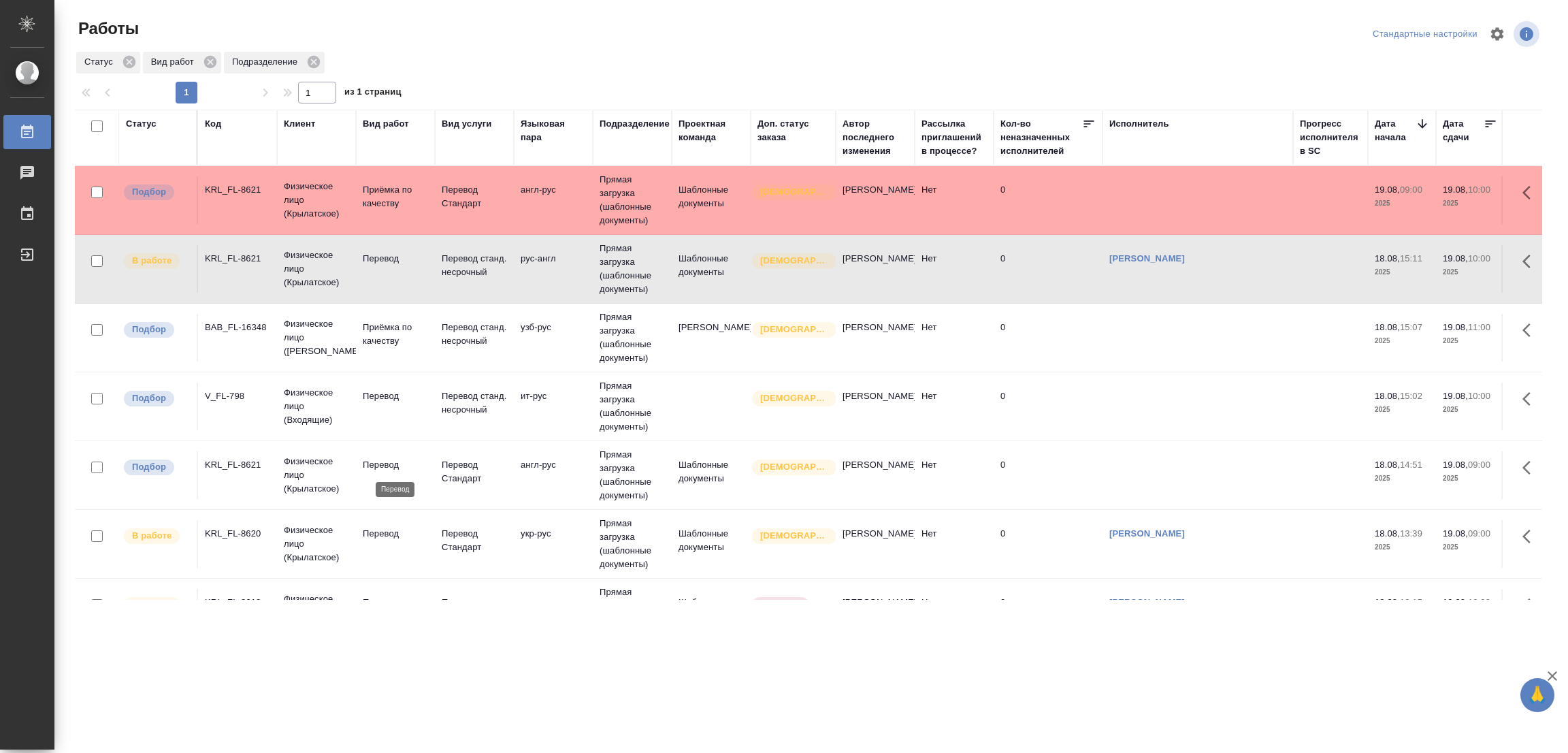
click at [378, 464] on p "Перевод" at bounding box center [395, 465] width 65 height 14
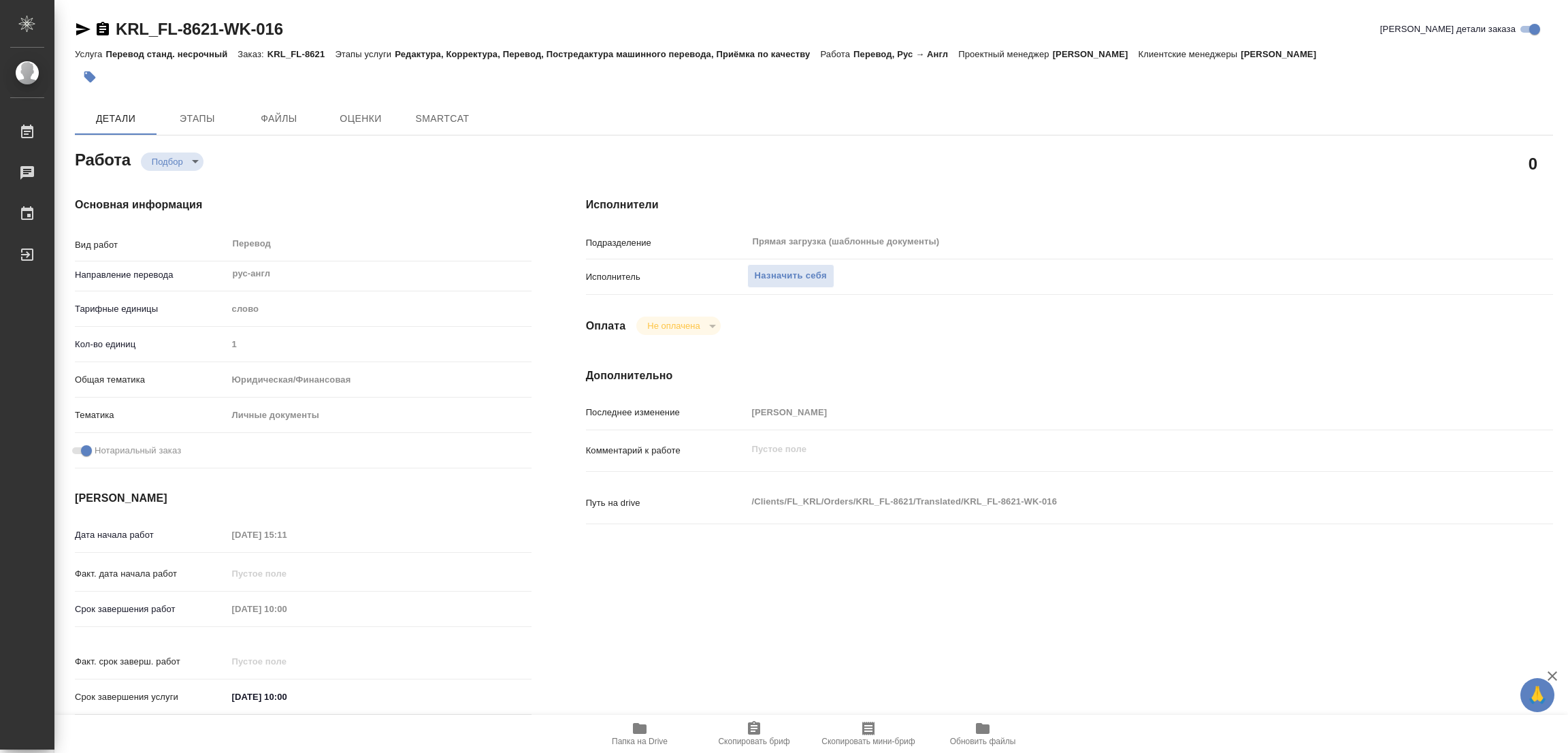
type textarea "x"
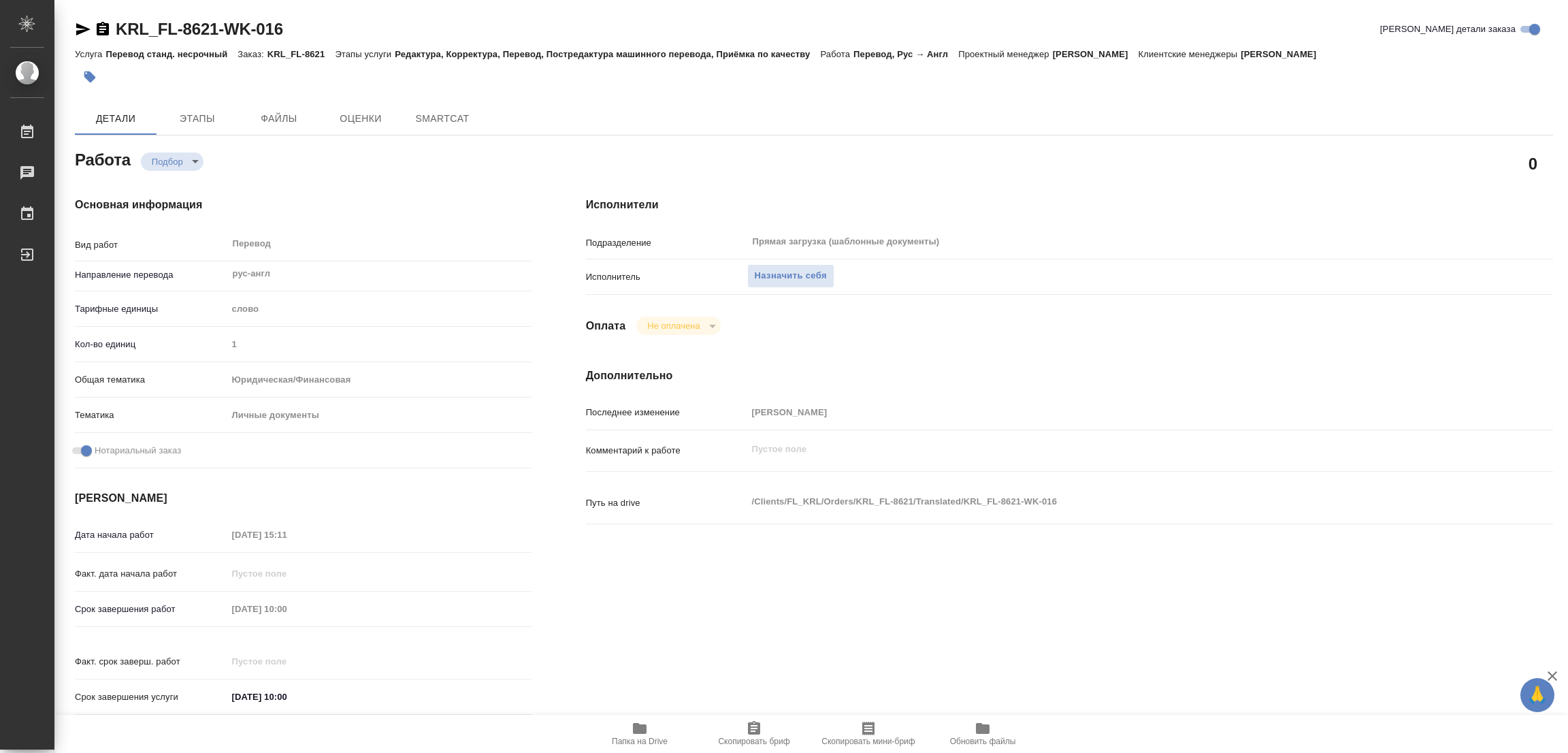
type textarea "x"
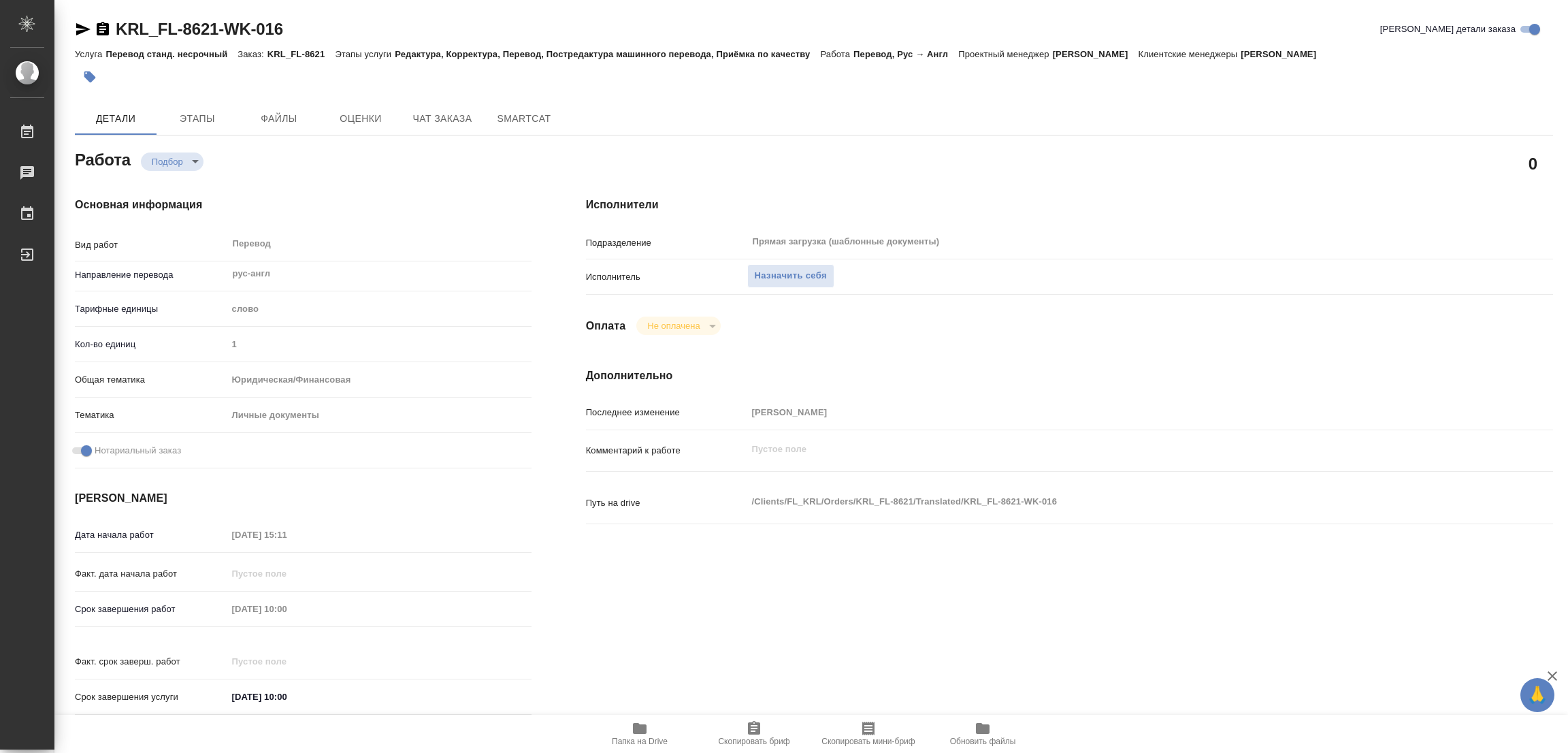
type textarea "x"
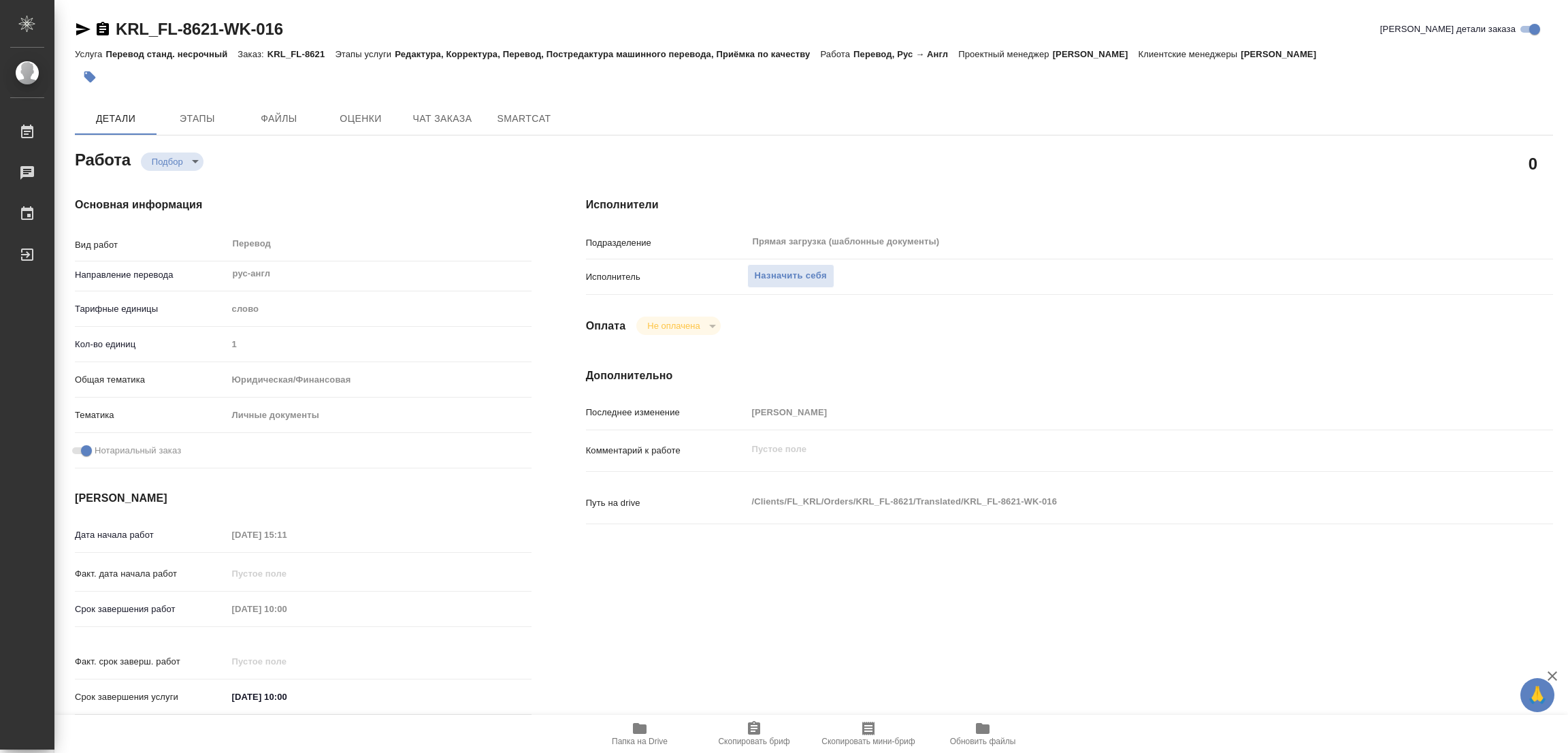
type textarea "x"
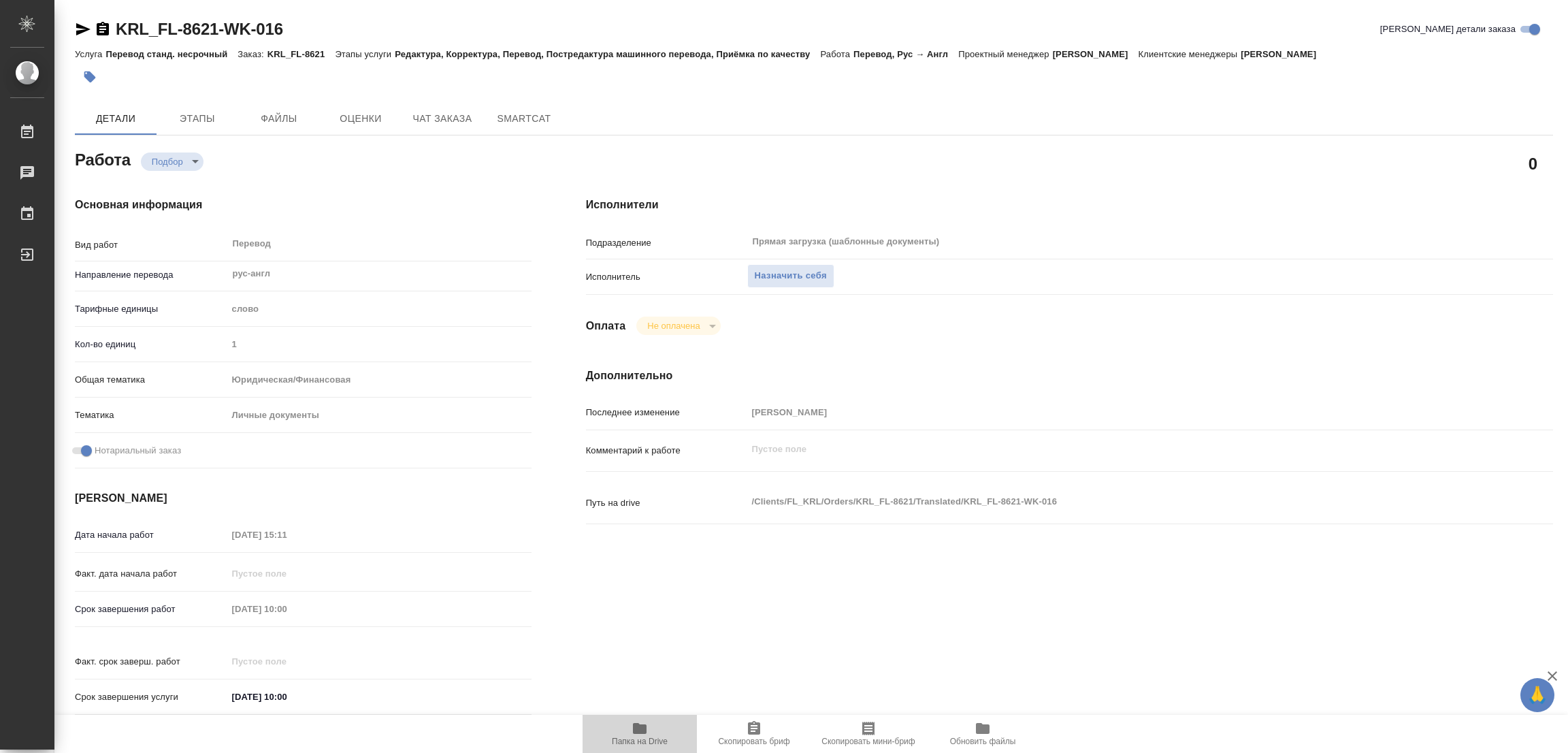
click at [636, 729] on icon "button" at bounding box center [640, 728] width 14 height 11
click at [777, 271] on span "Назначить себя" at bounding box center [791, 276] width 72 height 16
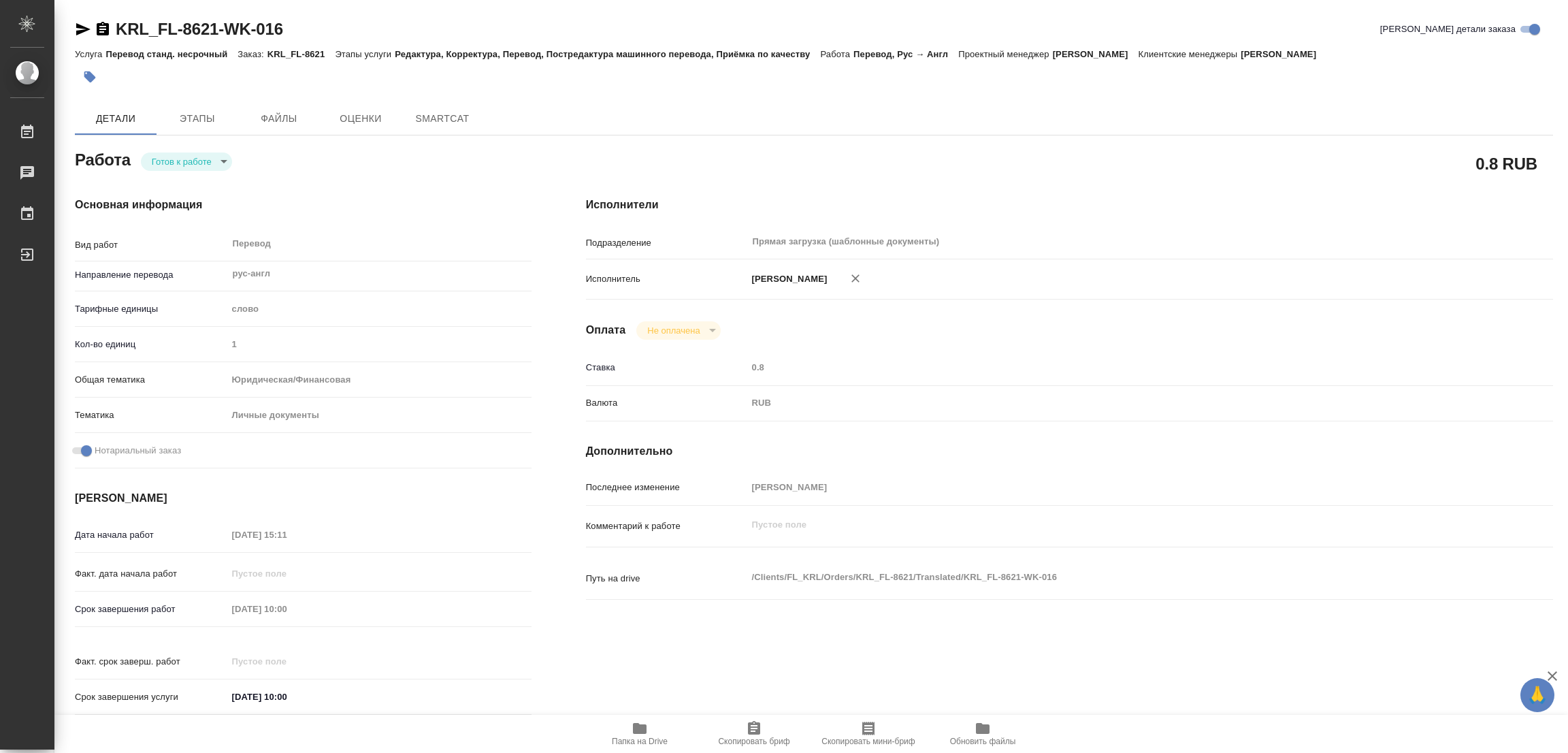
type textarea "x"
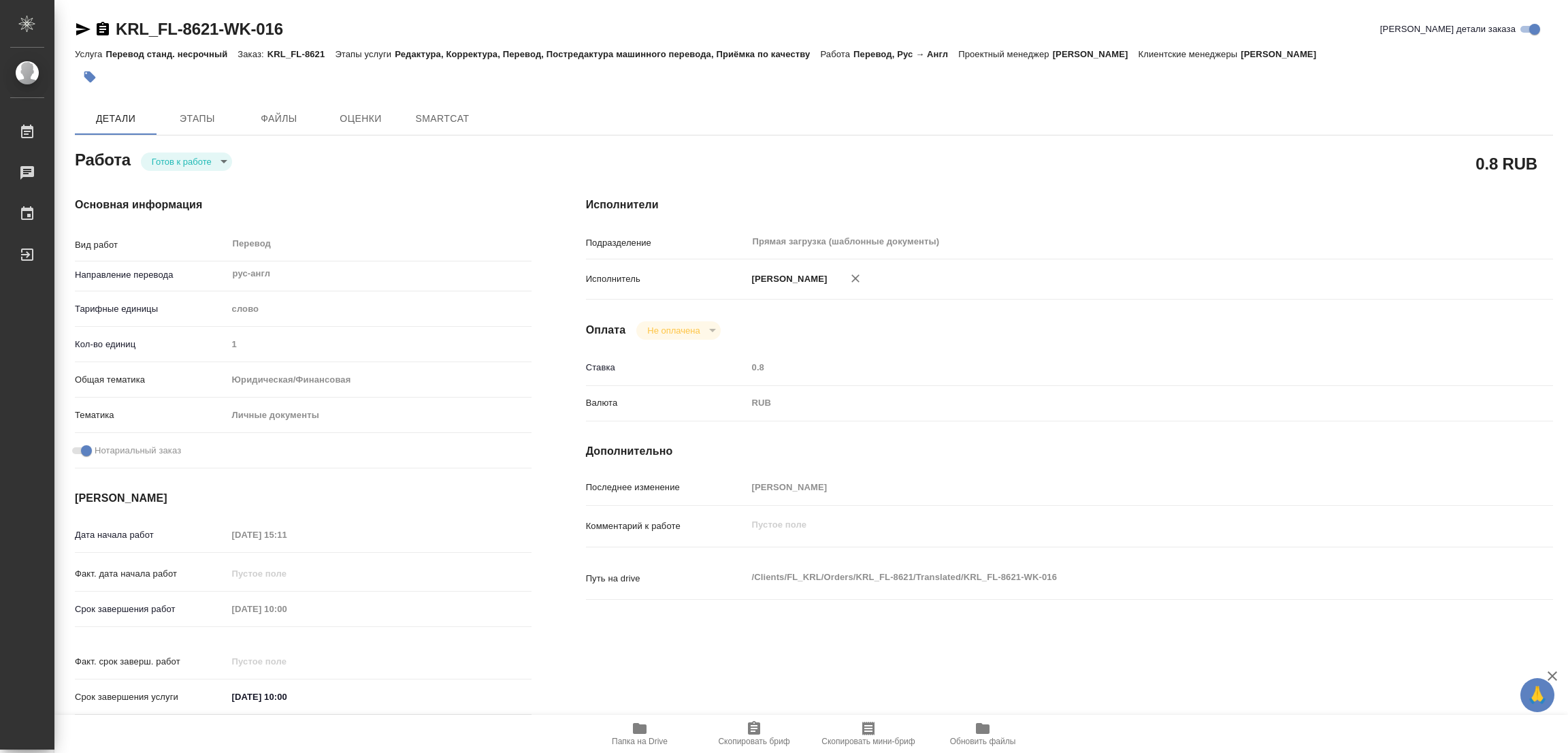
click at [170, 168] on body "🙏 .cls-1 fill:#fff; AWATERA Popova Galina Работы Чаты График Выйти KRL_FL-8621-…" at bounding box center [784, 376] width 1568 height 753
type textarea "x"
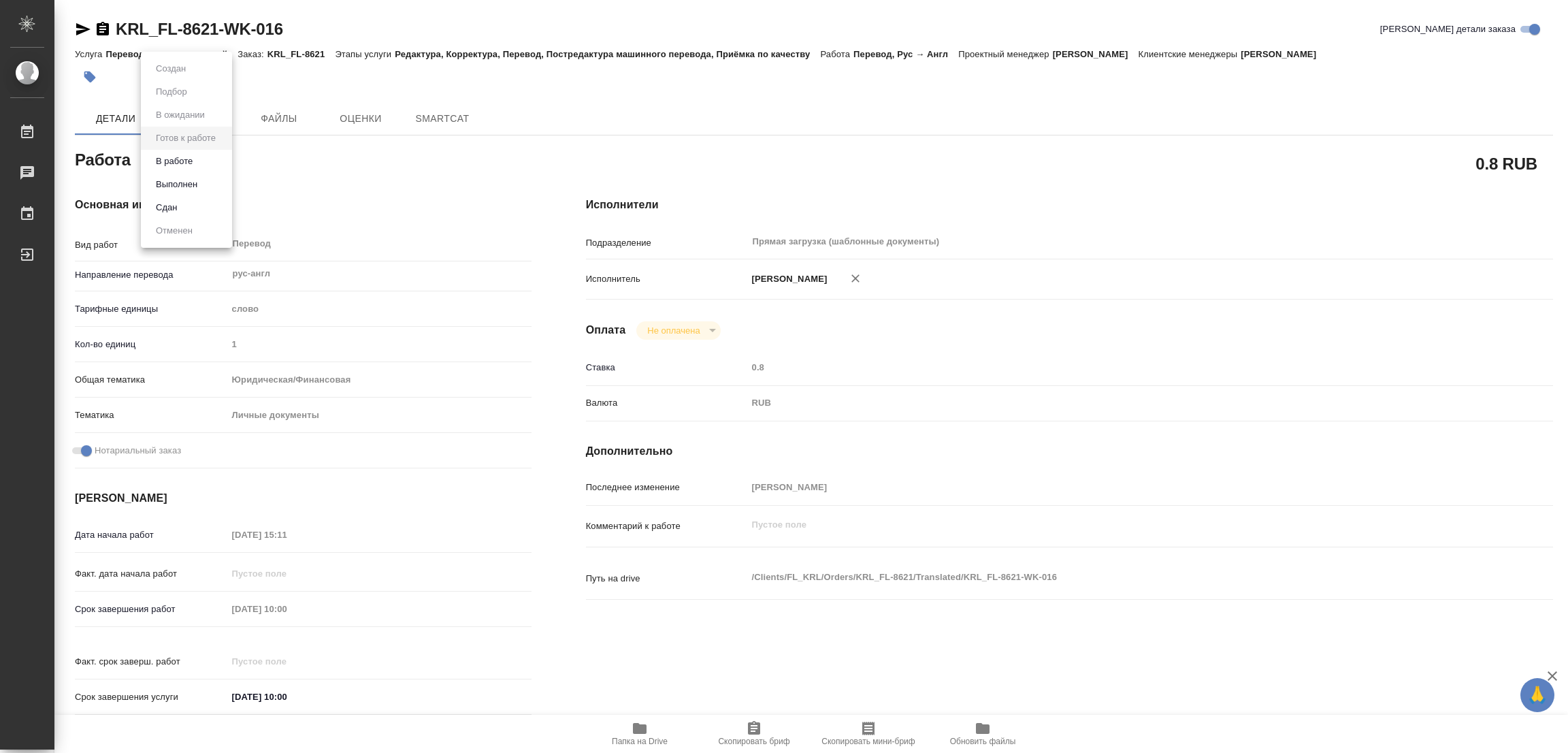
type textarea "x"
click at [172, 155] on button "В работе" at bounding box center [174, 161] width 45 height 15
type textarea "x"
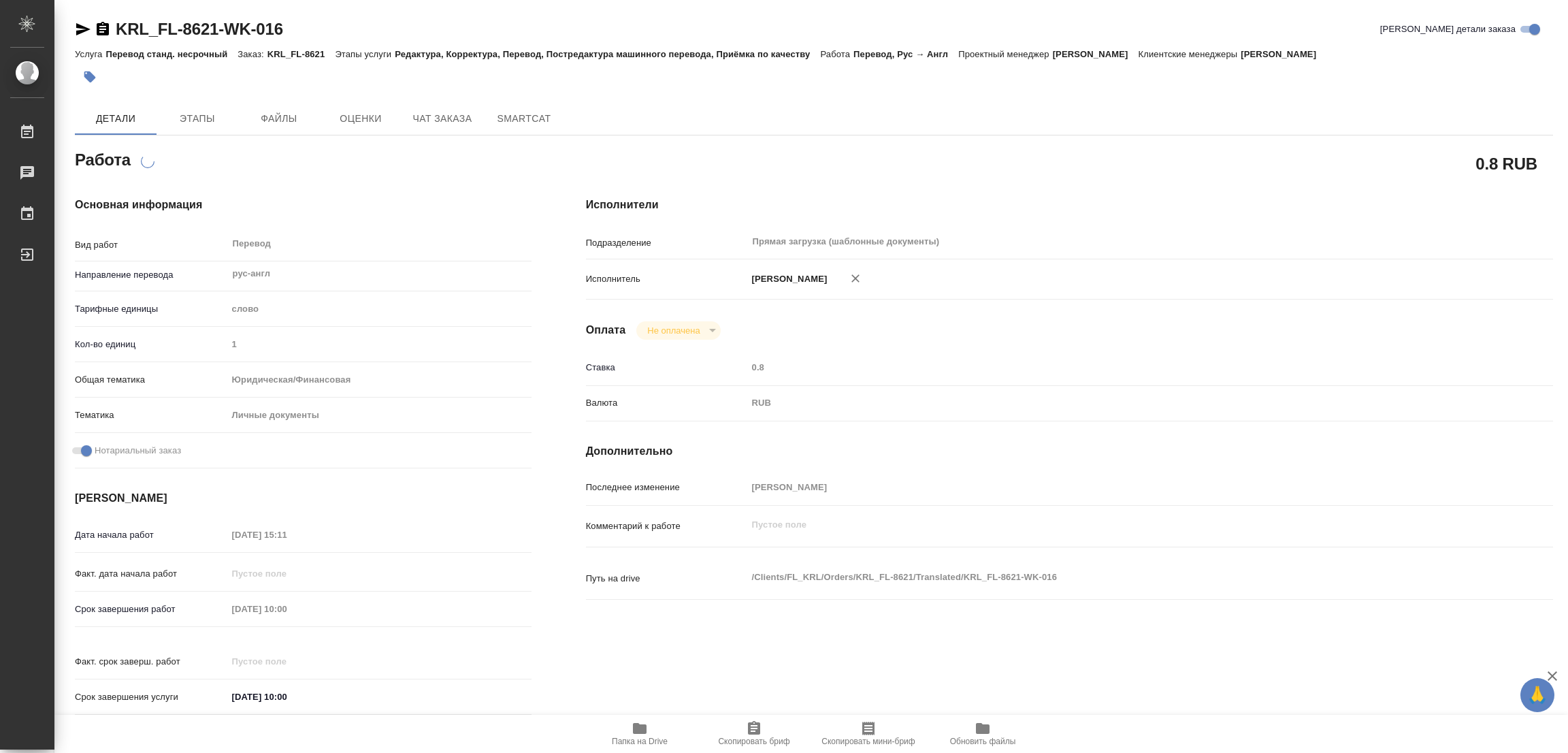
type textarea "x"
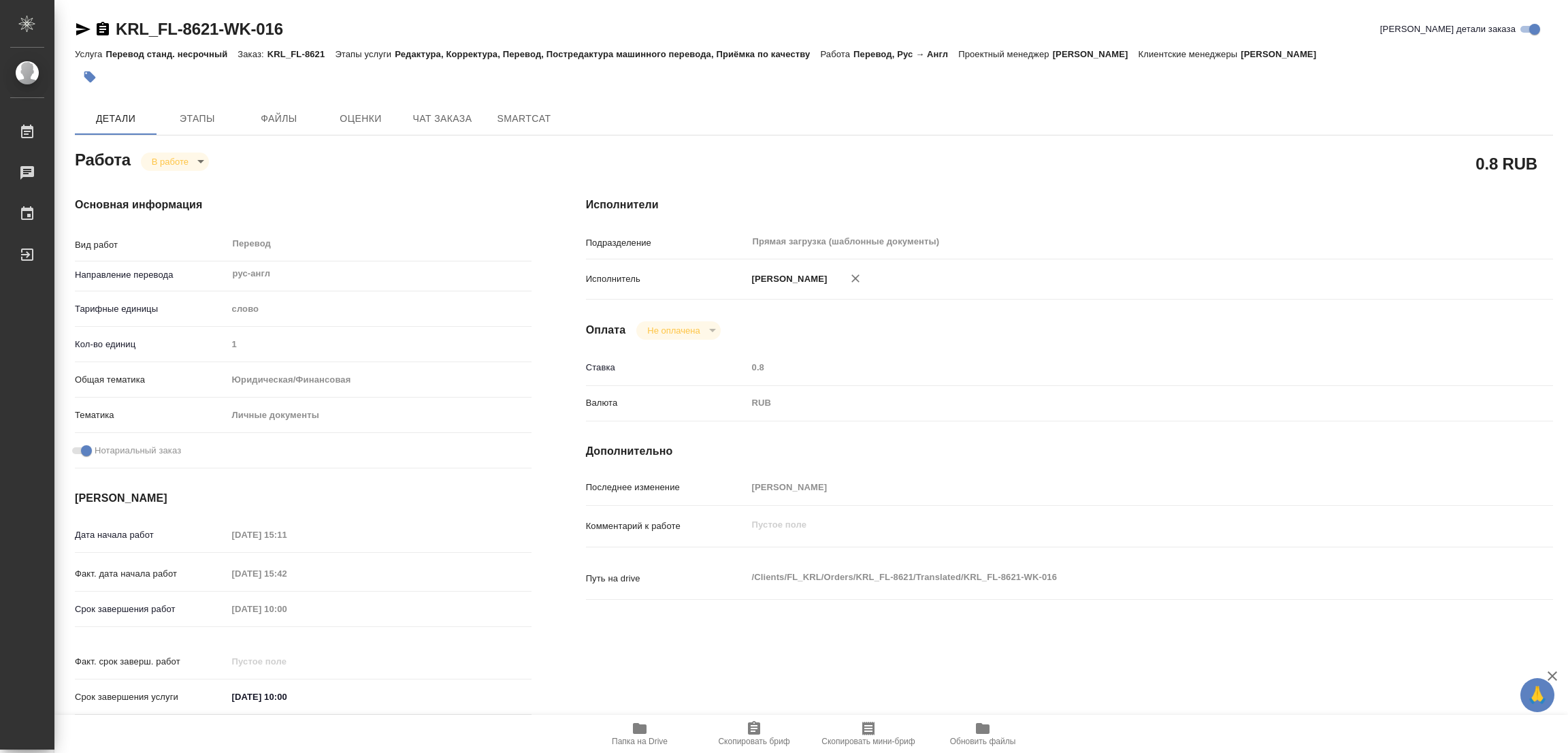
type textarea "x"
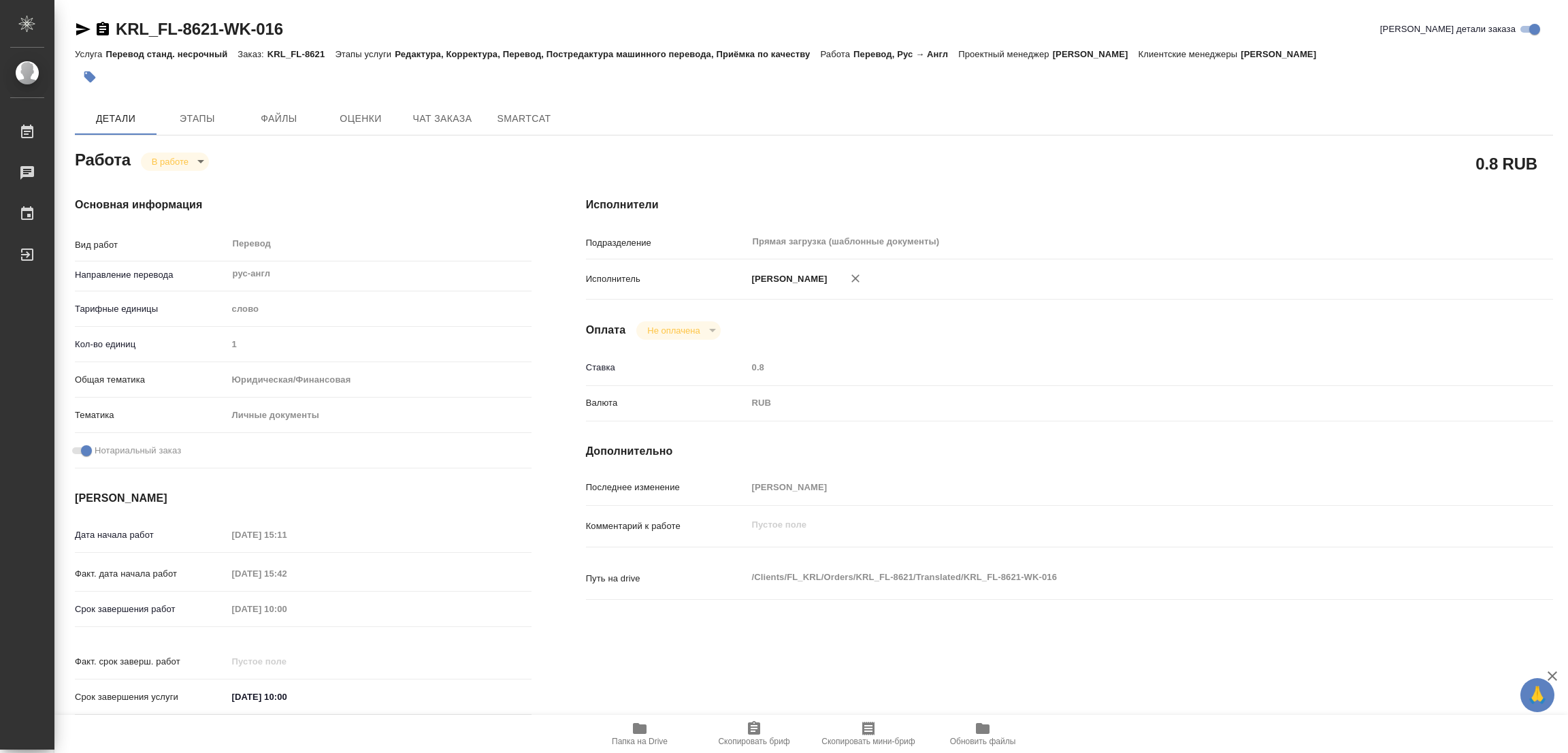
type textarea "x"
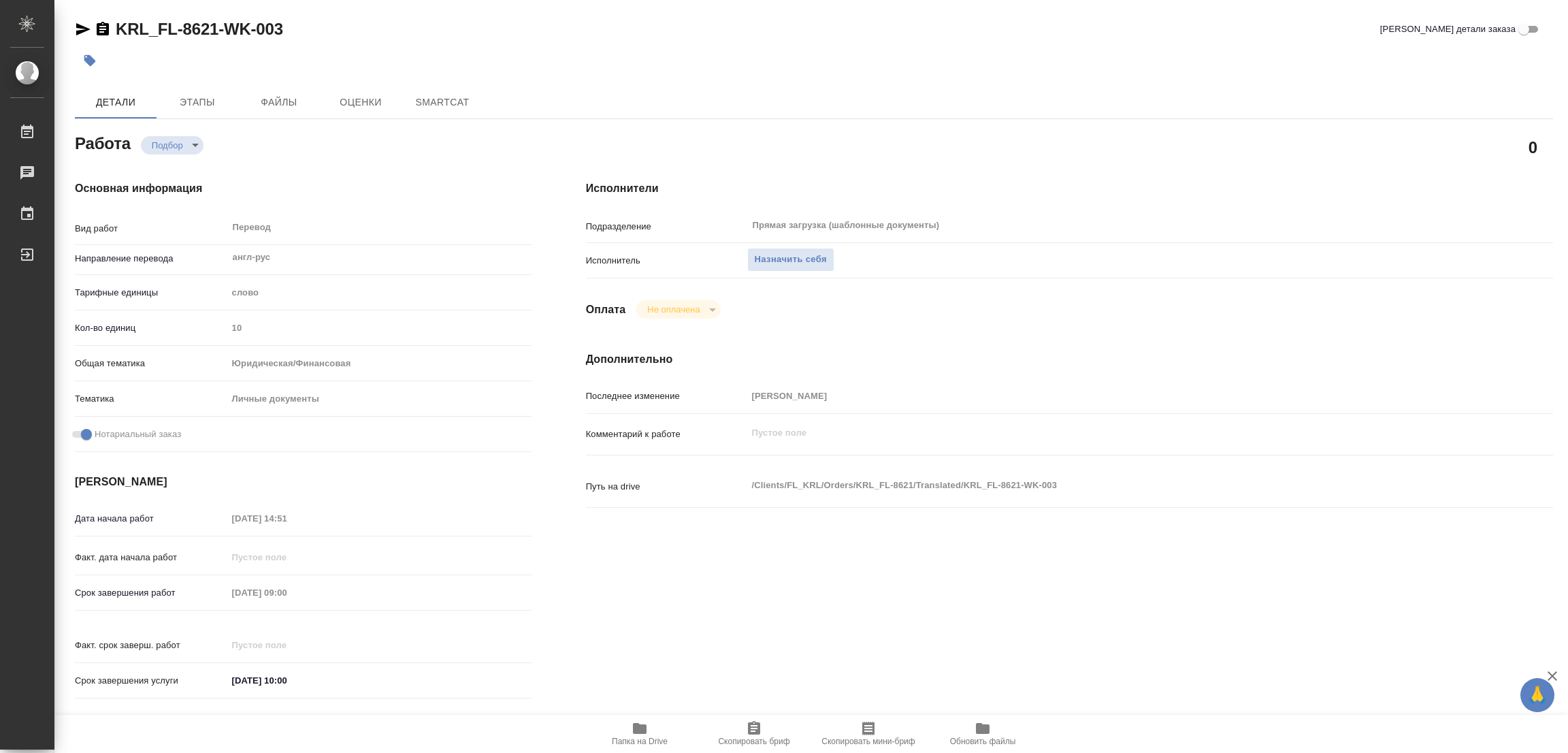
type textarea "x"
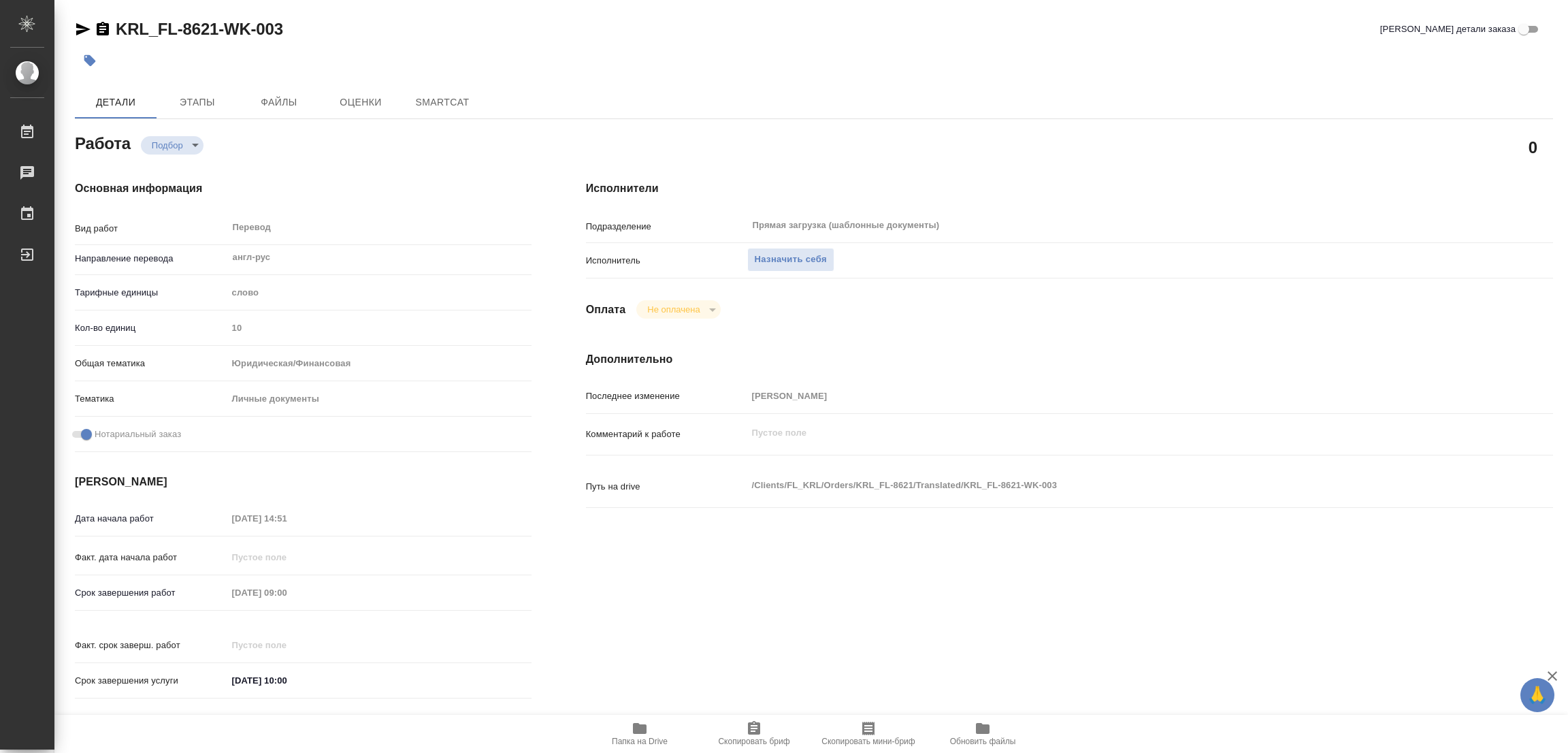
type textarea "x"
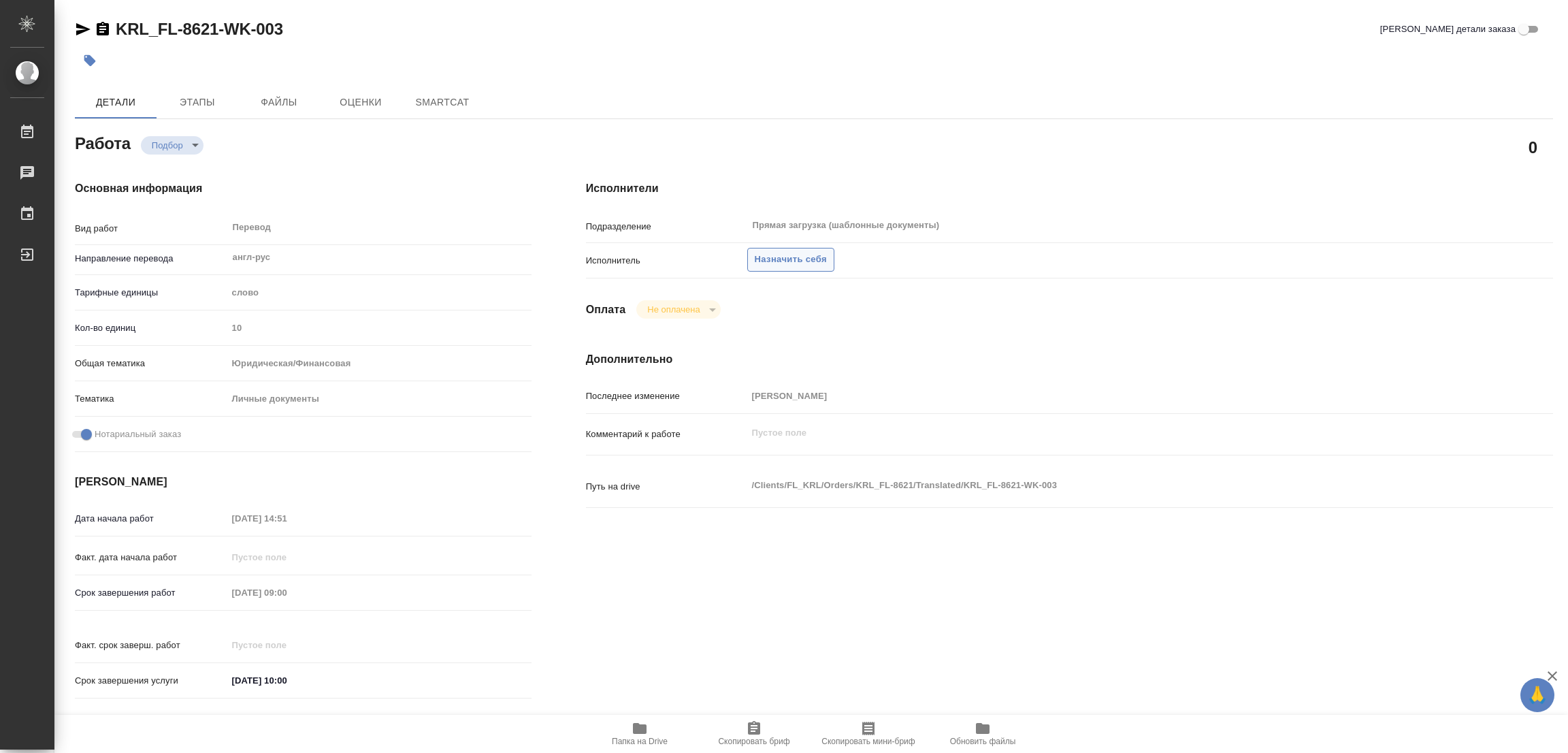
type textarea "x"
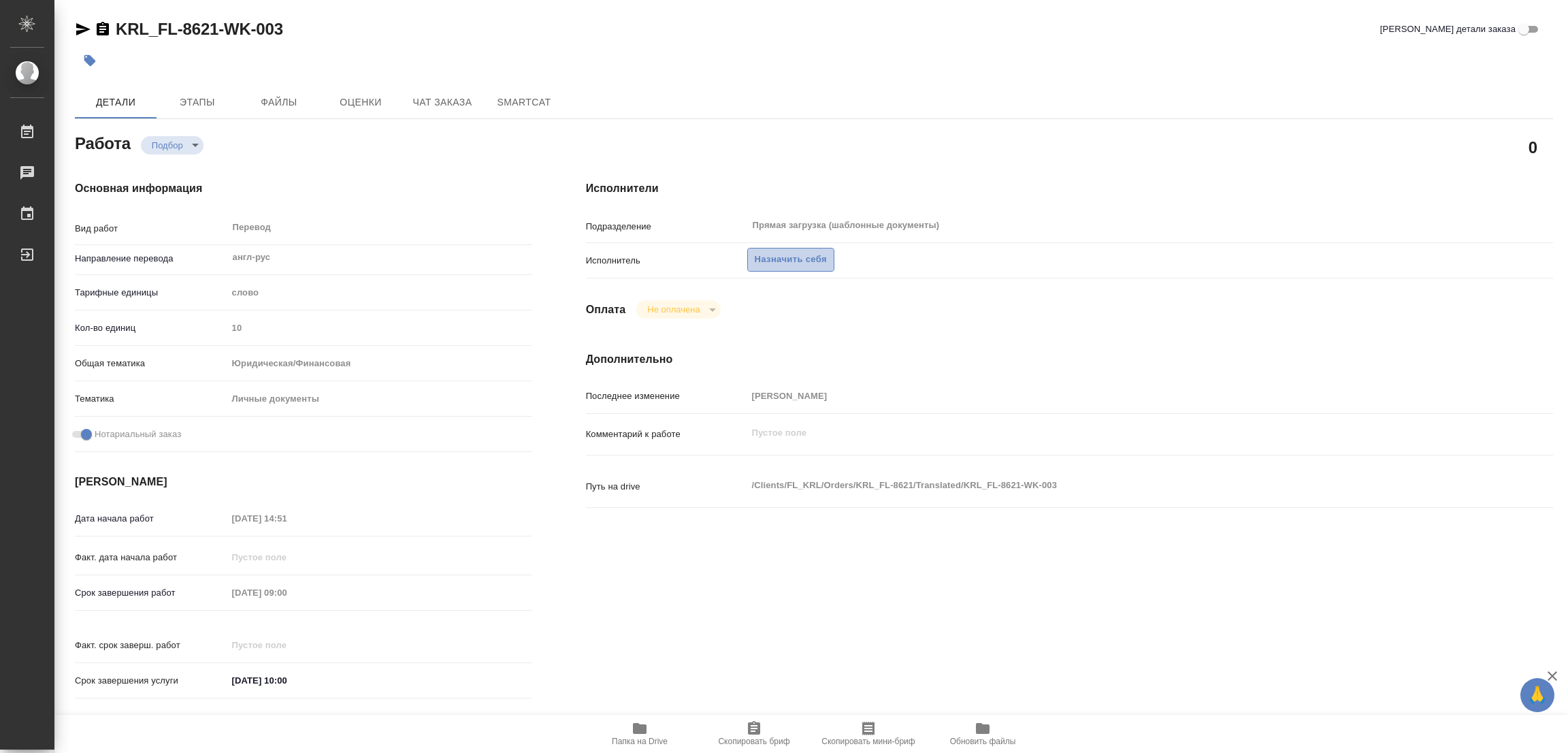
click at [766, 253] on span "Назначить себя" at bounding box center [791, 259] width 72 height 16
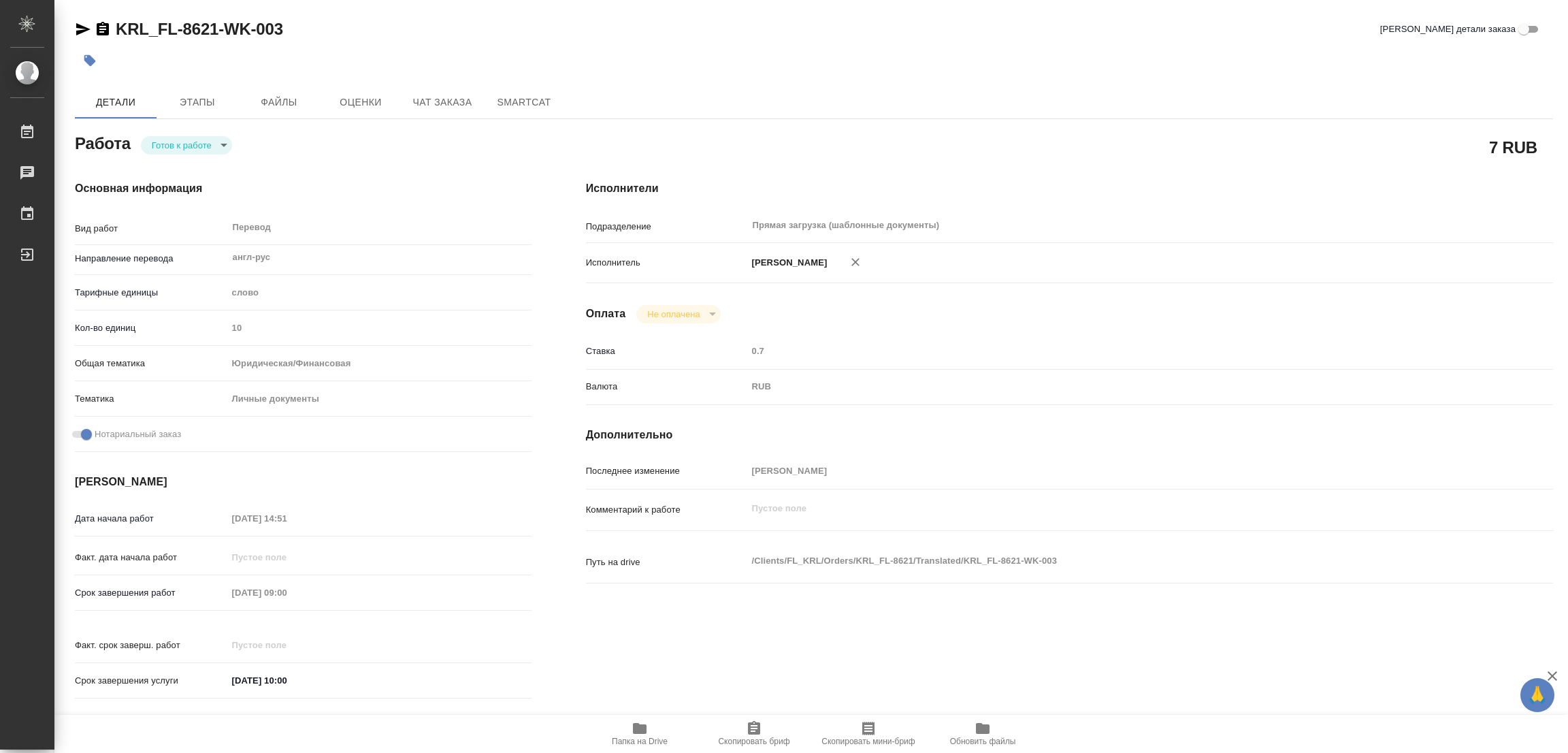
click at [165, 157] on div "Основная информация Вид работ Перевод x ​ Направление перевода англ-рус ​ Тариф…" at bounding box center [303, 444] width 511 height 581
click at [163, 136] on body "🙏 .cls-1 fill:#fff; AWATERA Popova Galina Работы Чаты График Выйти KRL_FL-8621-…" at bounding box center [784, 376] width 1568 height 753
type textarea "x"
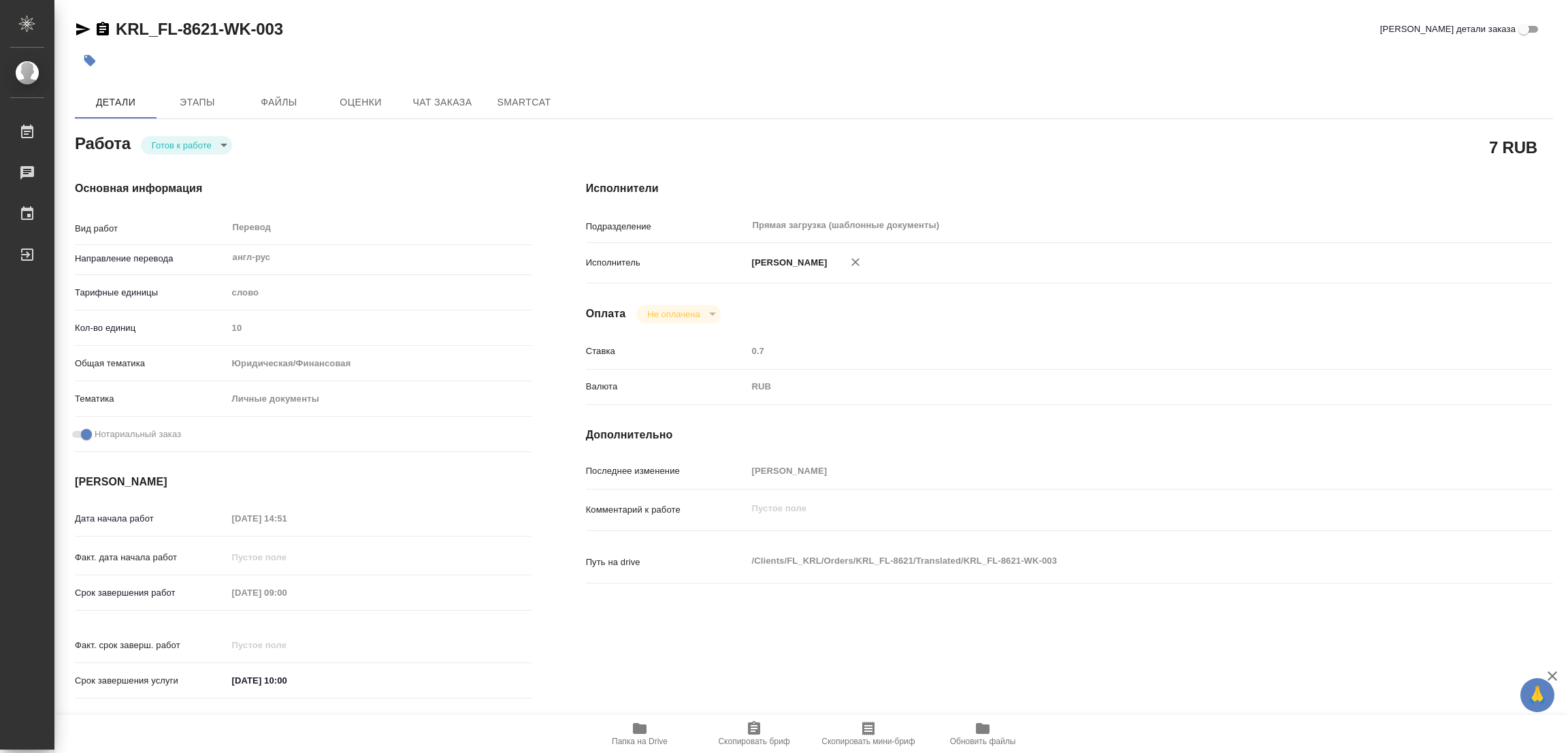
type textarea "x"
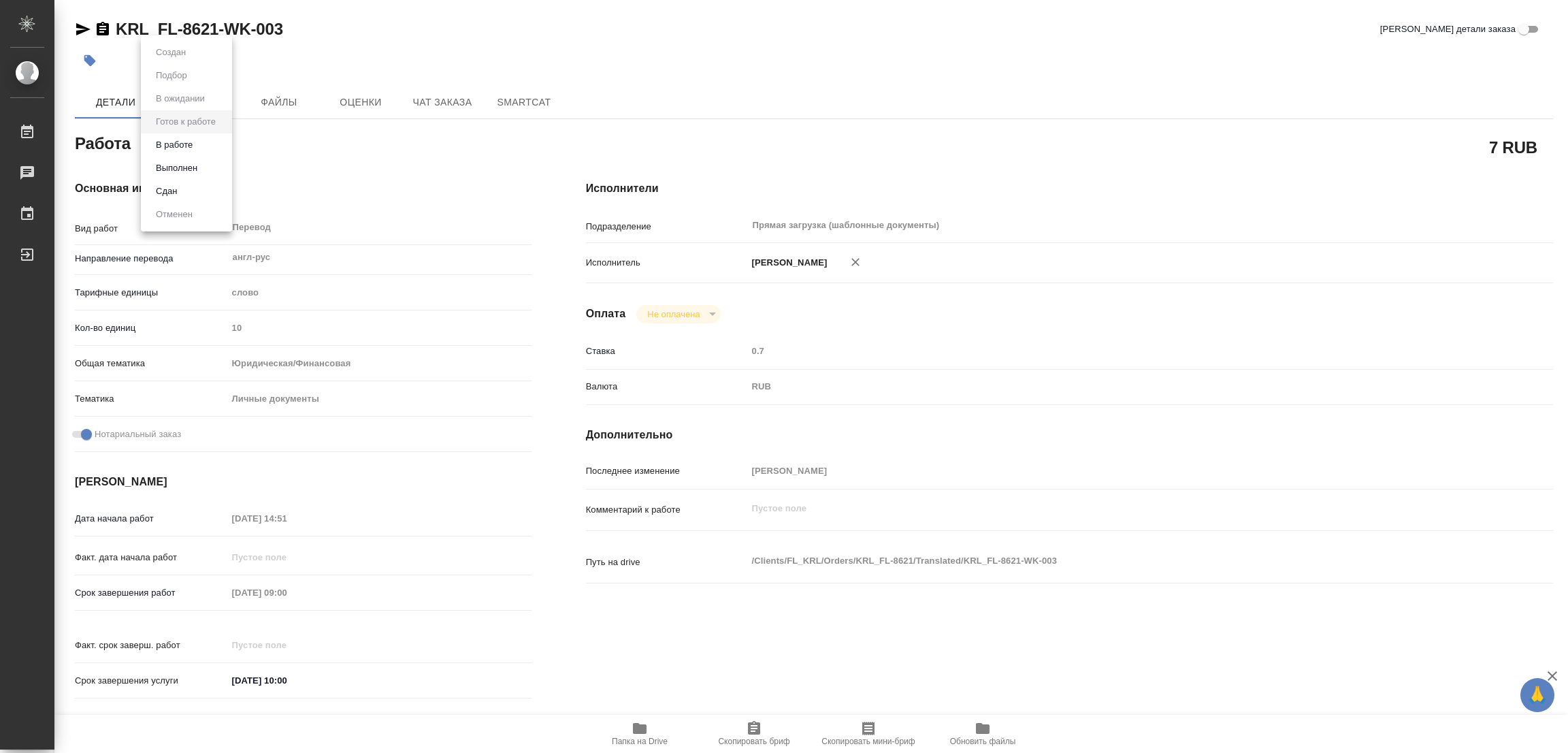
type textarea "x"
click at [172, 140] on button "В работе" at bounding box center [174, 145] width 45 height 15
type textarea "x"
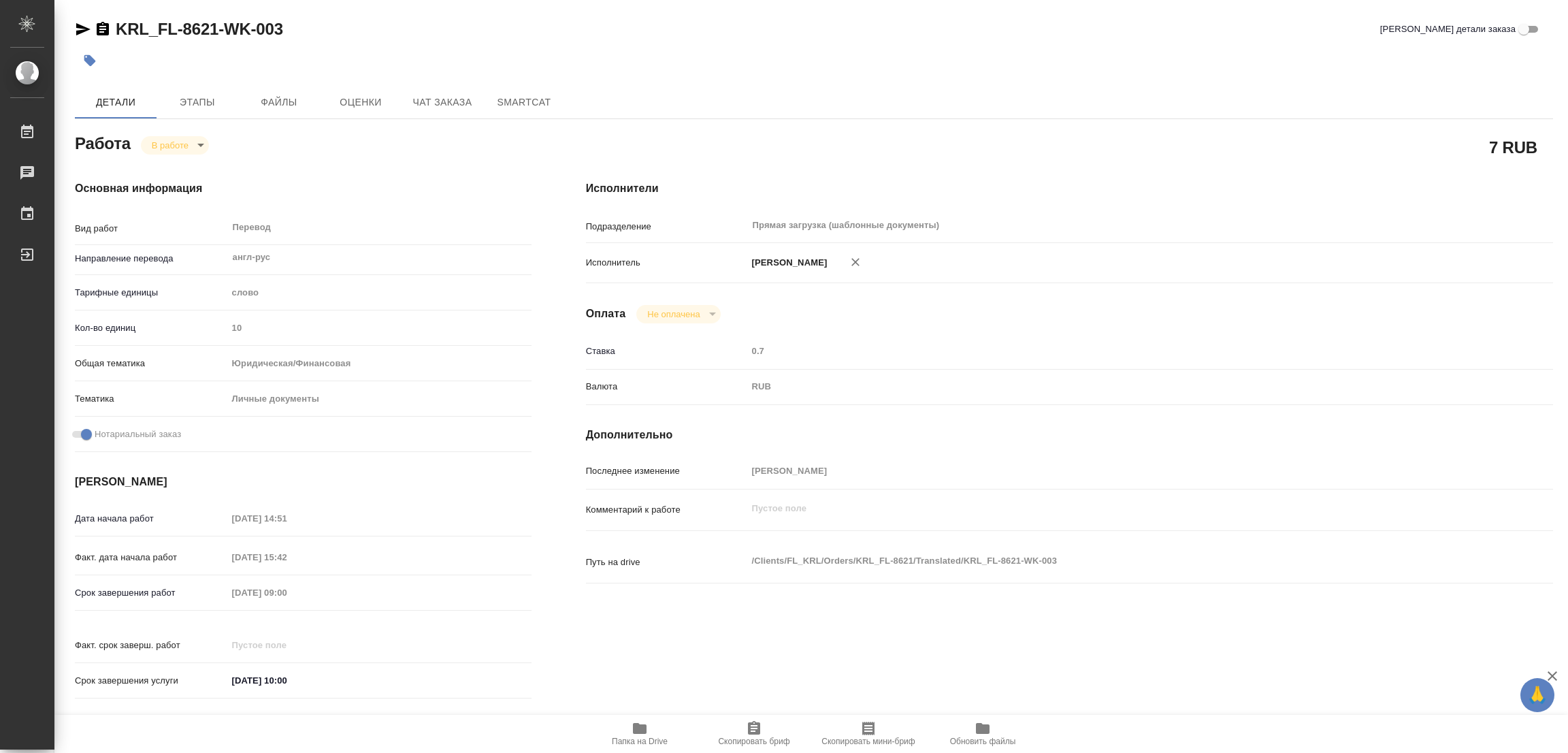
type textarea "x"
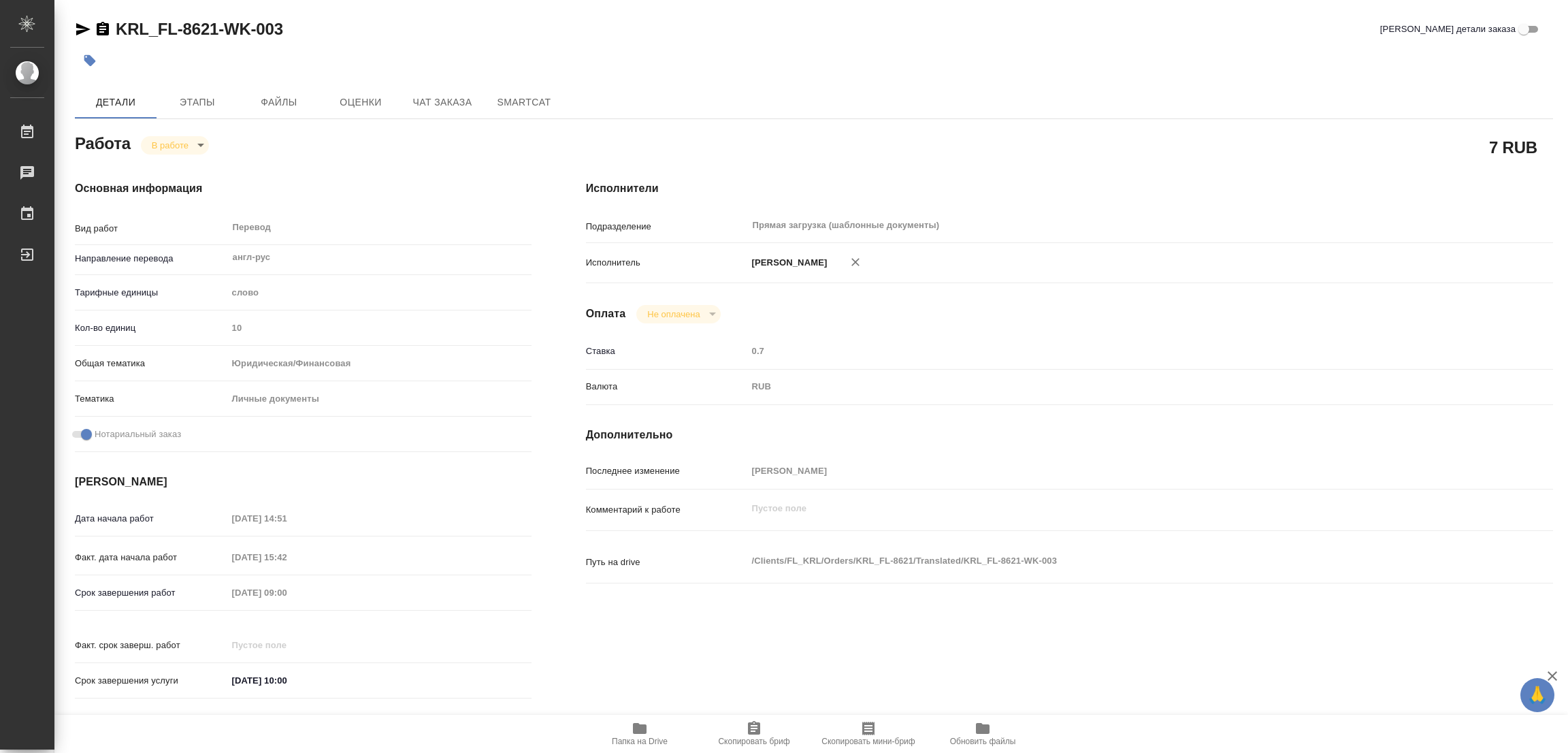
type textarea "x"
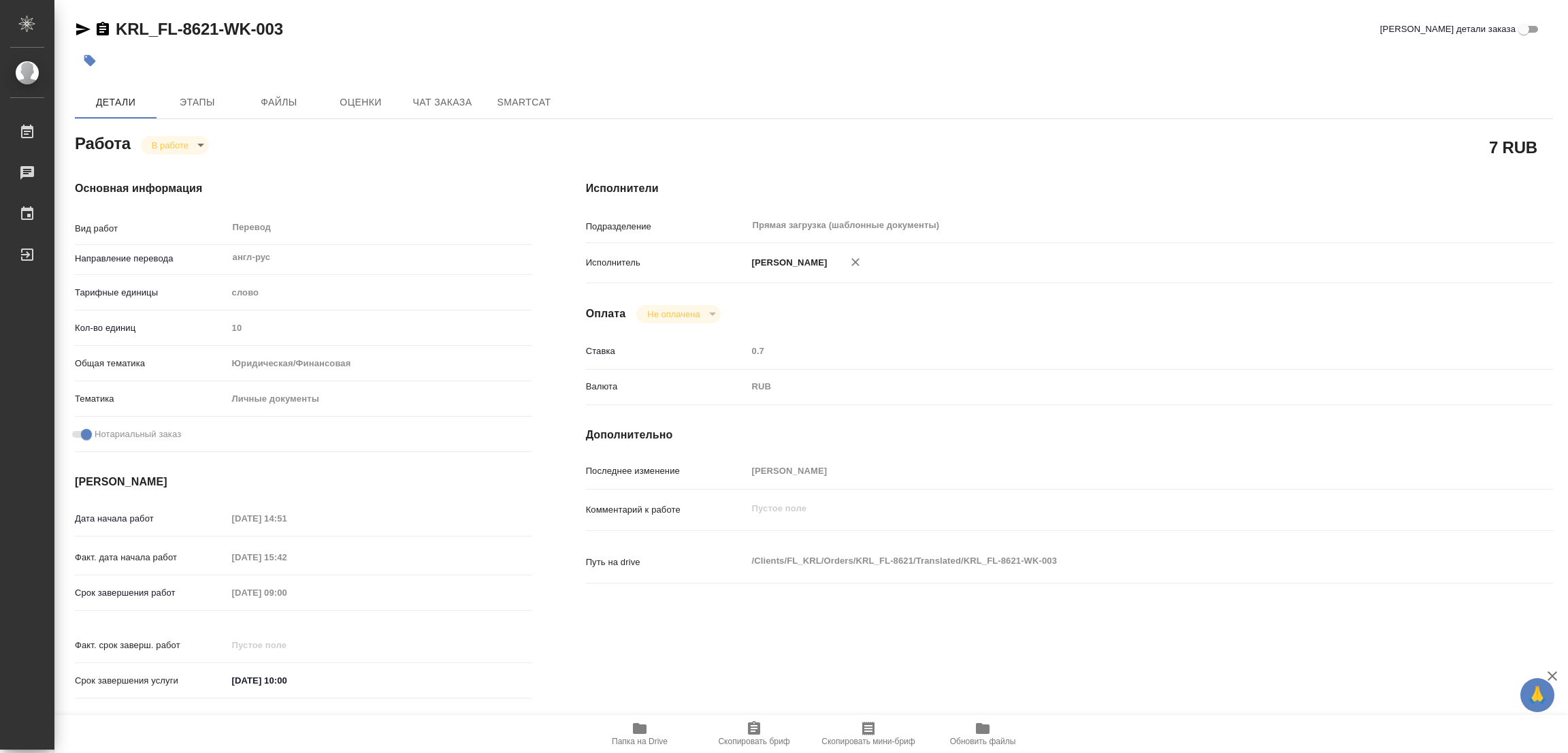
type textarea "x"
